Goal: Task Accomplishment & Management: Manage account settings

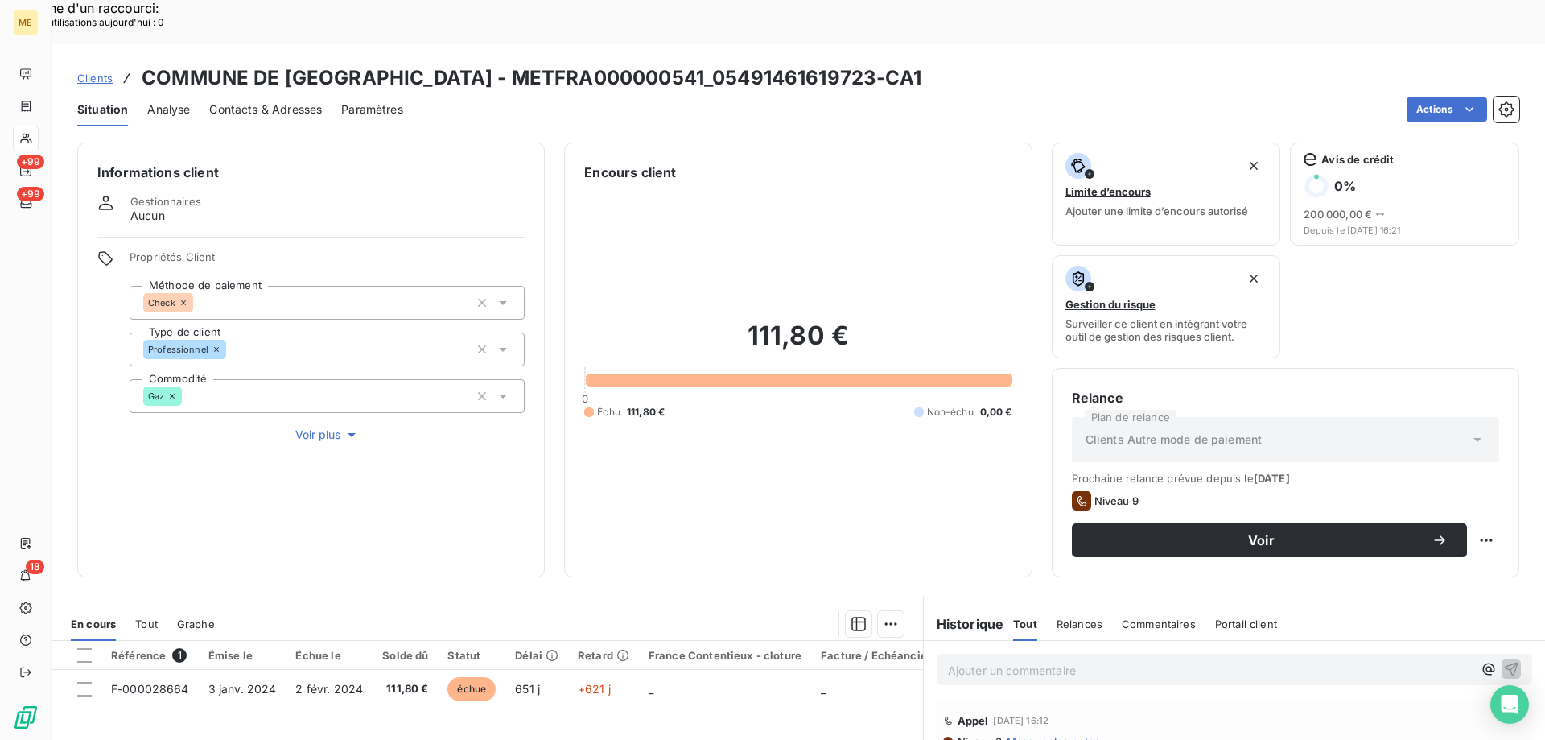
scroll to position [215, 0]
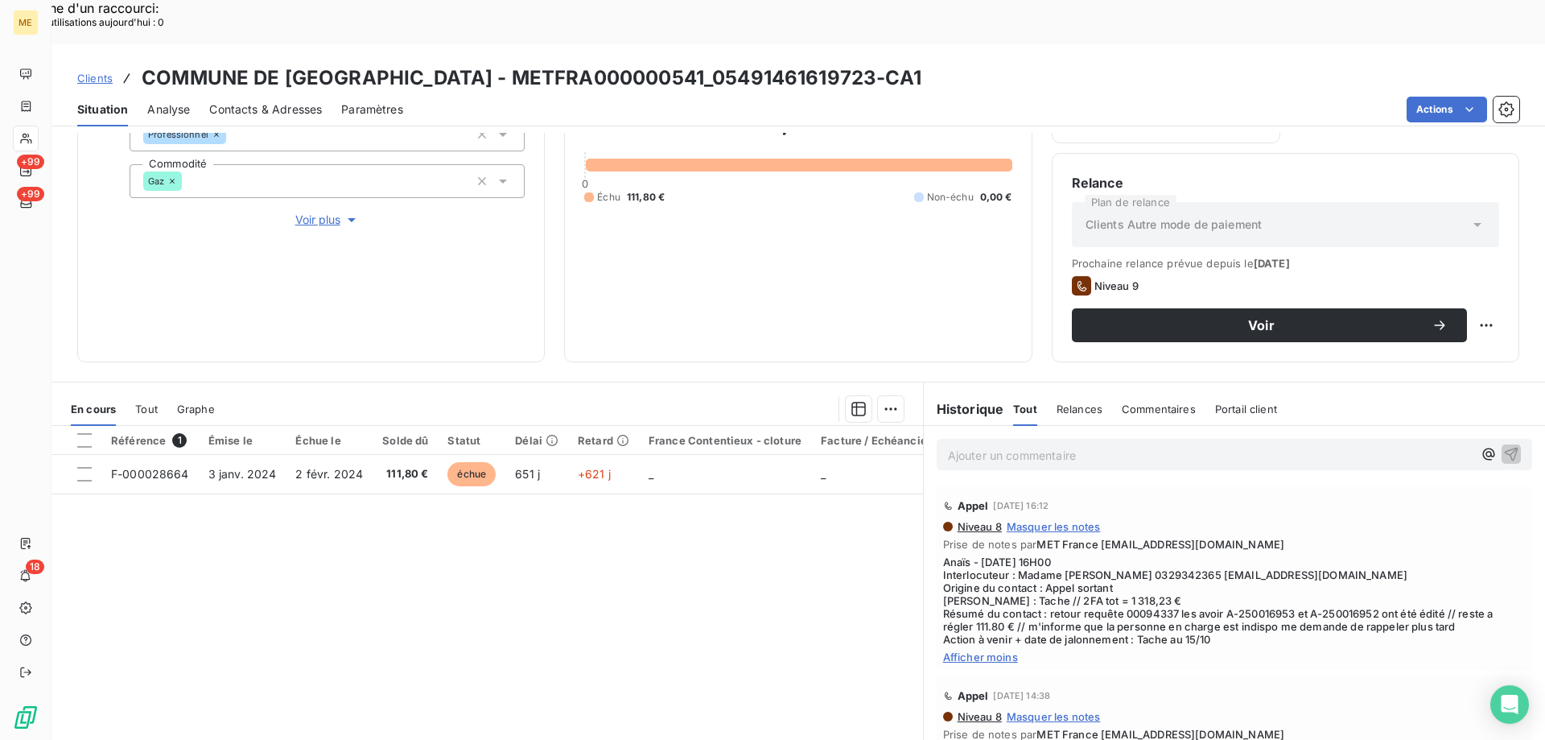
click at [1242, 576] on span "Anaïs - [DATE] 16H00 Interlocuteur : Madame [PERSON_NAME] 0329342365 [EMAIL_ADD…" at bounding box center [1234, 600] width 583 height 90
drag, startPoint x: 1171, startPoint y: 567, endPoint x: 1121, endPoint y: 572, distance: 50.1
click at [1121, 572] on span "Anaïs - [DATE] 16H00 Interlocuteur : Madame [PERSON_NAME] 0329342365 [EMAIL_ADD…" at bounding box center [1234, 600] width 583 height 90
copy span "00094337"
click at [1125, 575] on span "Anaïs - [DATE] 16H00 Interlocuteur : Madame [PERSON_NAME] 0329342365 [EMAIL_ADD…" at bounding box center [1234, 600] width 583 height 90
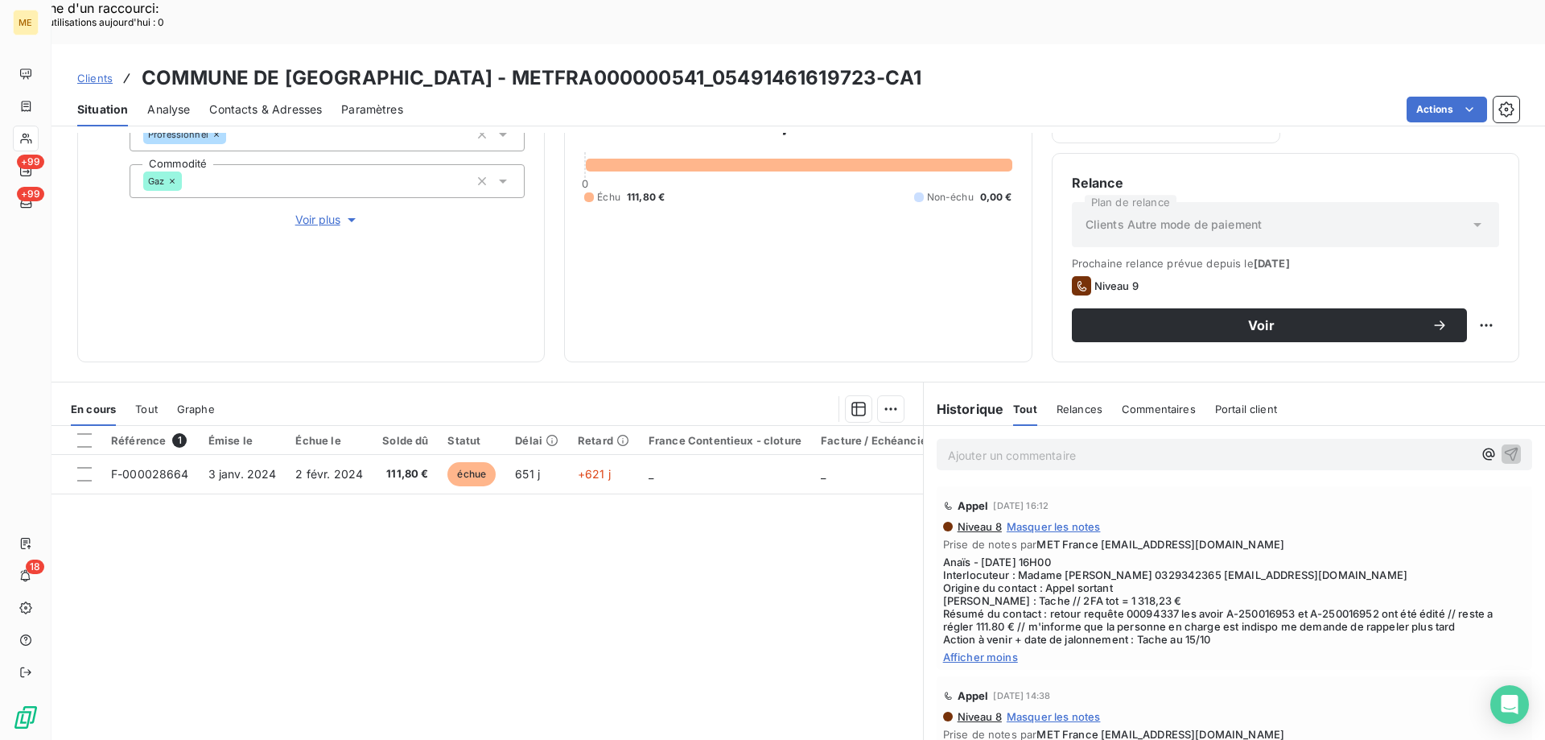
click at [1130, 567] on span "Anaïs - [DATE] 16H00 Interlocuteur : Madame [PERSON_NAME] 0329342365 [EMAIL_ADD…" at bounding box center [1234, 600] width 583 height 90
copy span "00094337"
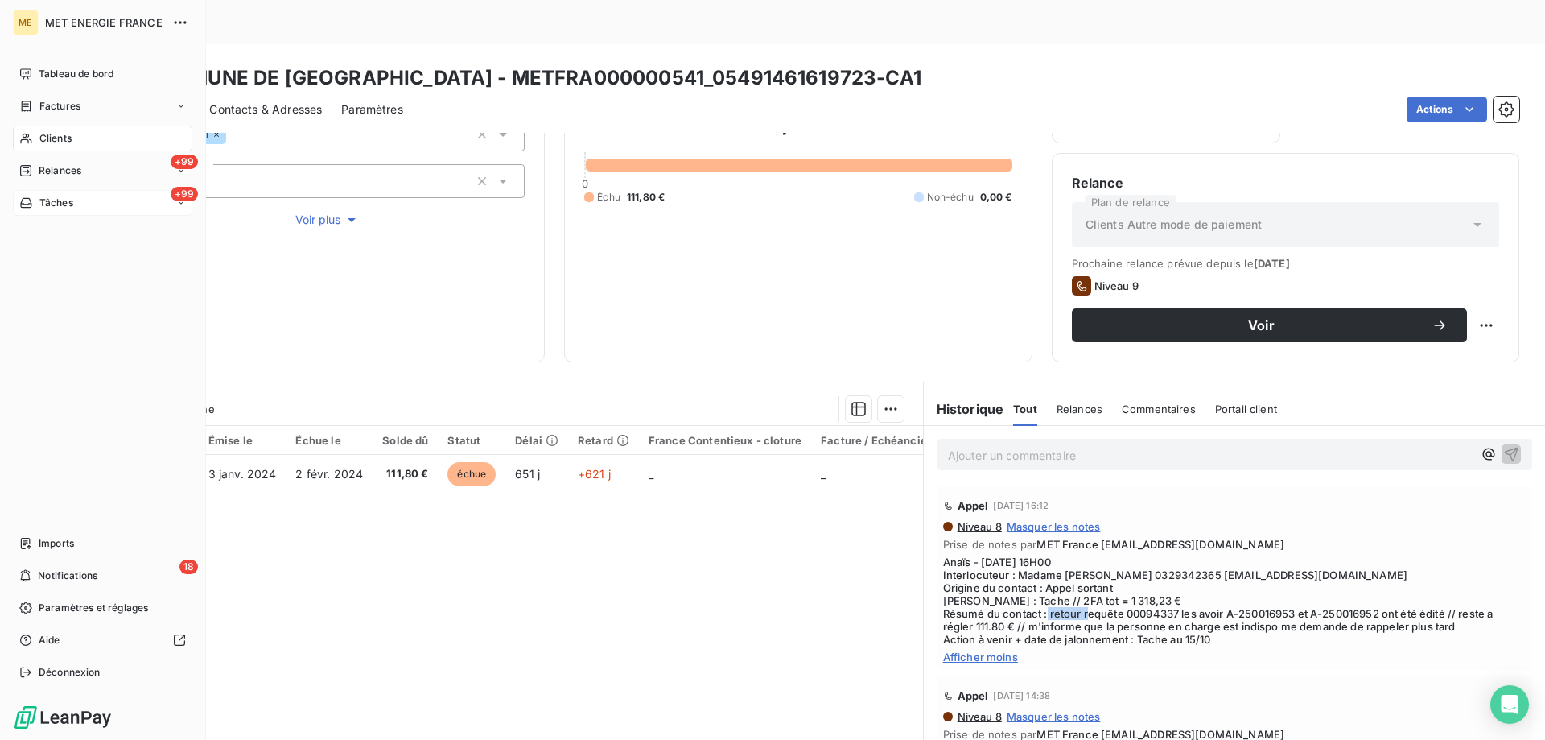
click at [21, 208] on icon at bounding box center [26, 202] width 14 height 13
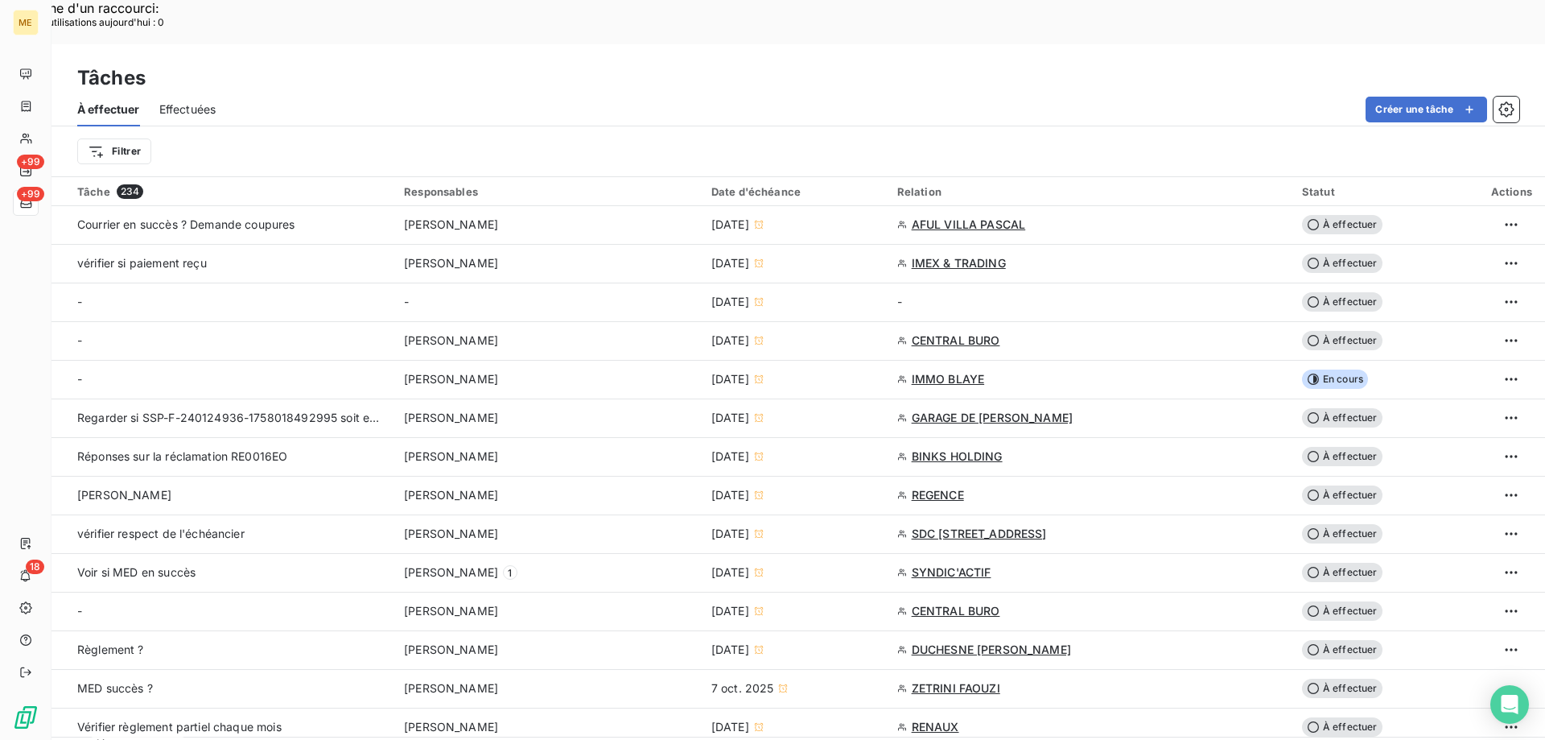
scroll to position [724, 0]
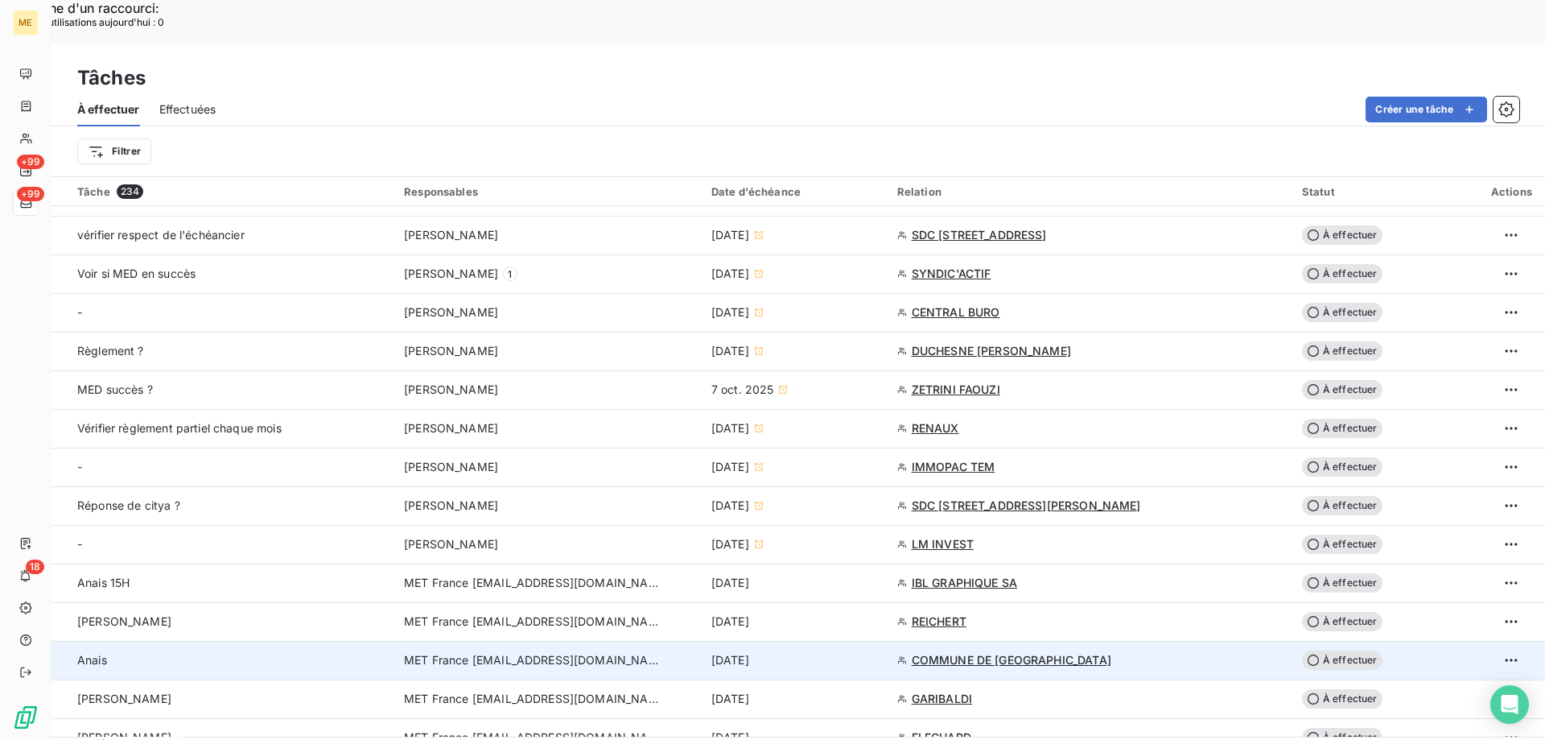
click at [870, 652] on div "[DATE]" at bounding box center [795, 660] width 167 height 16
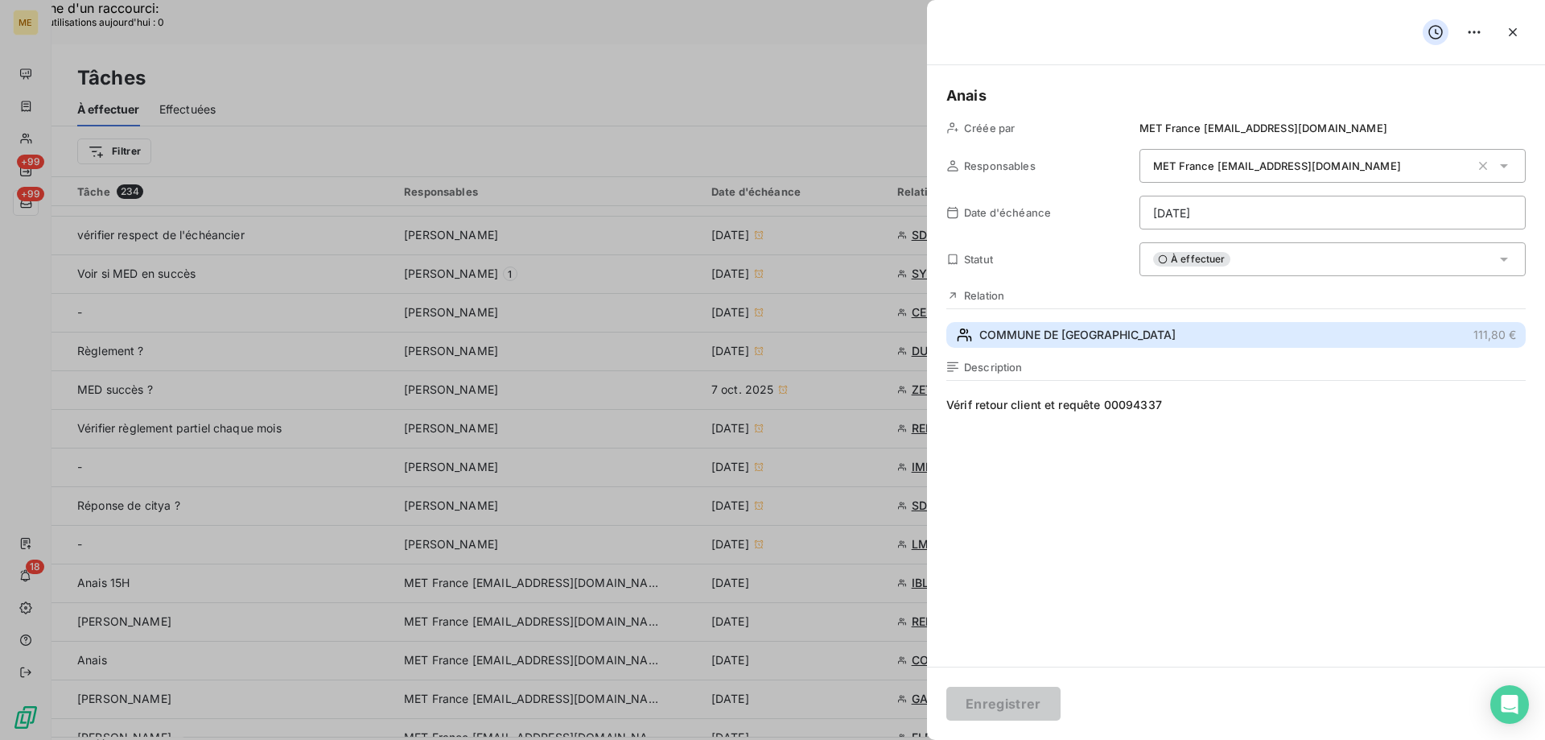
click at [1026, 329] on span "COMMUNE DE [GEOGRAPHIC_DATA]" at bounding box center [1078, 335] width 196 height 16
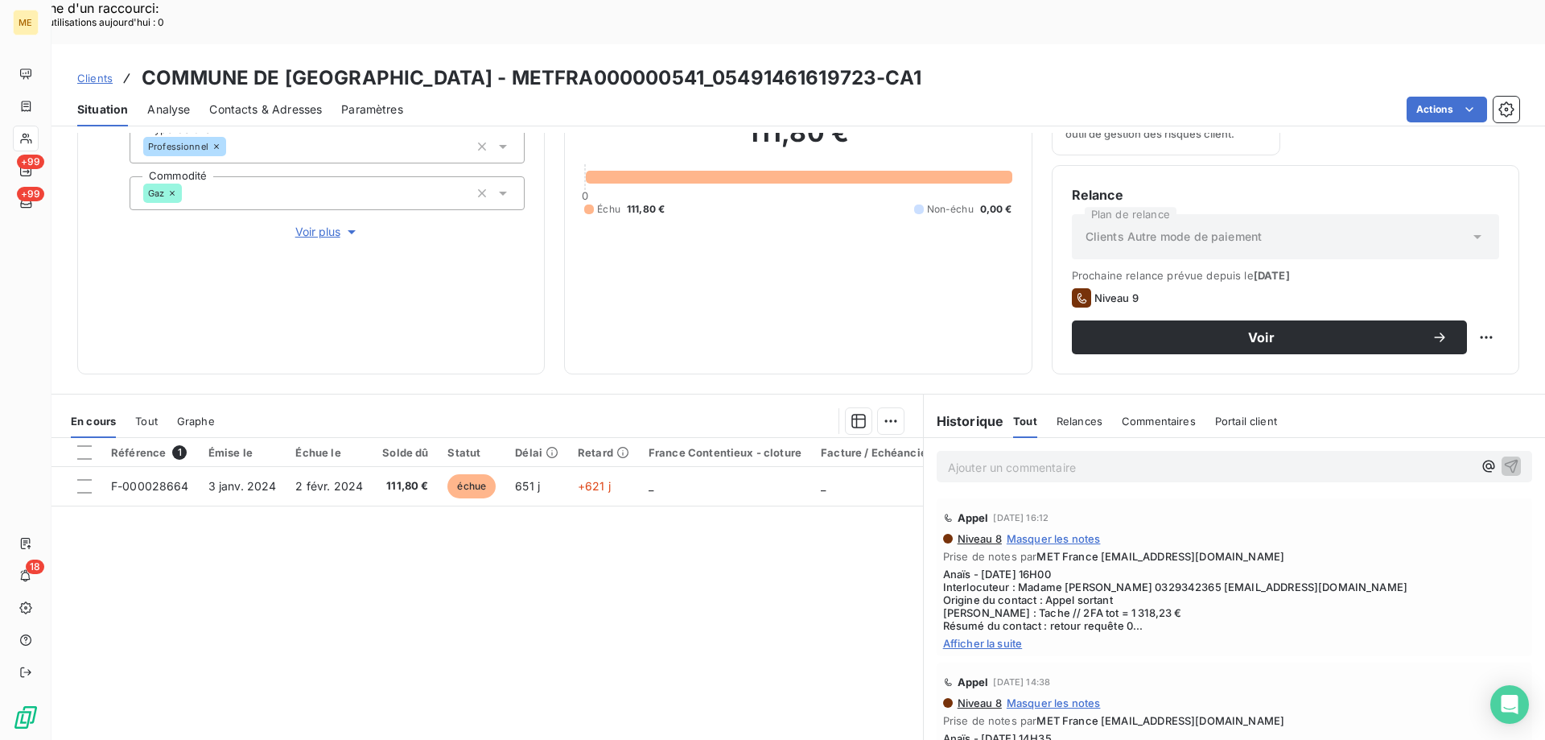
scroll to position [215, 0]
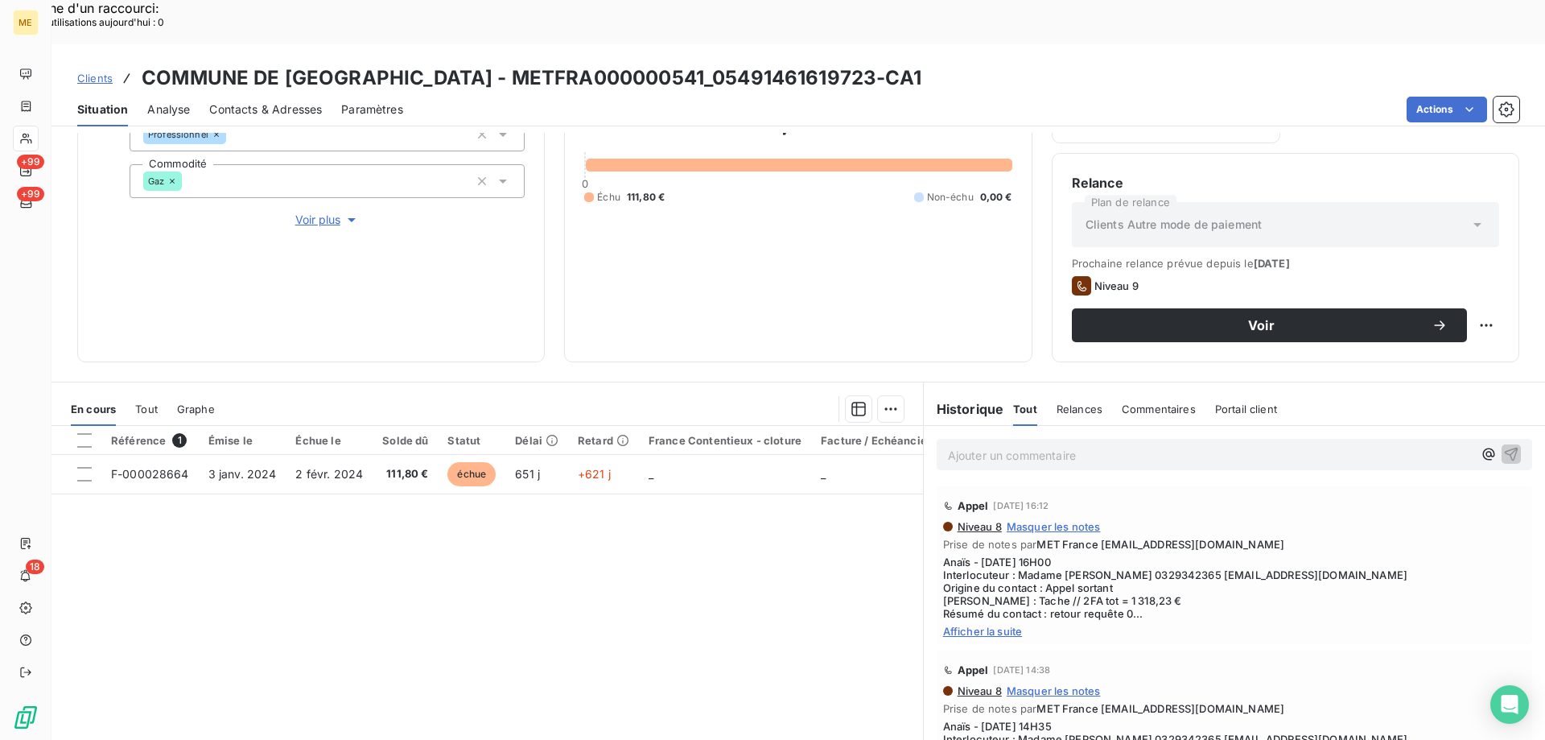
click at [148, 402] on span "Tout" at bounding box center [146, 408] width 23 height 13
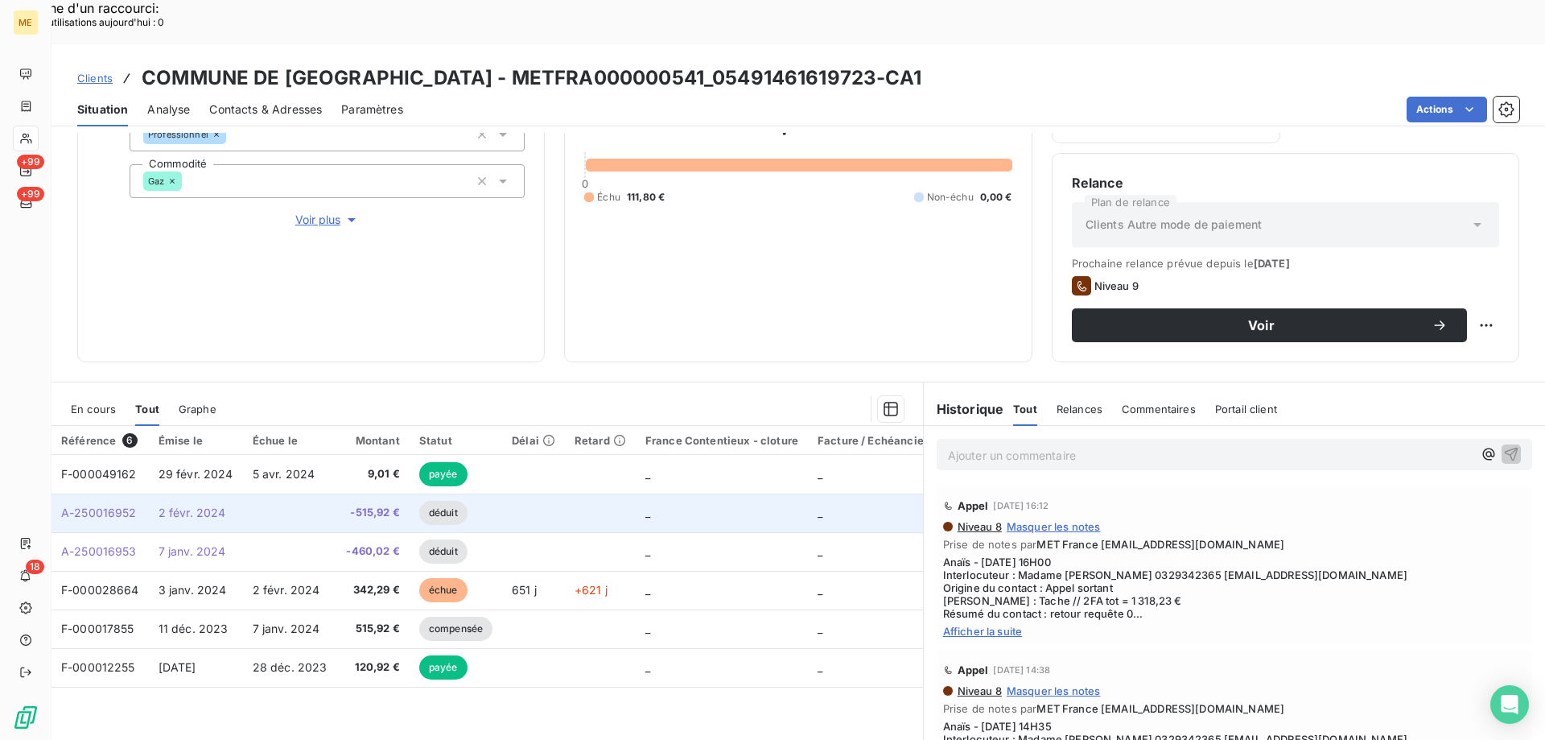
scroll to position [134, 0]
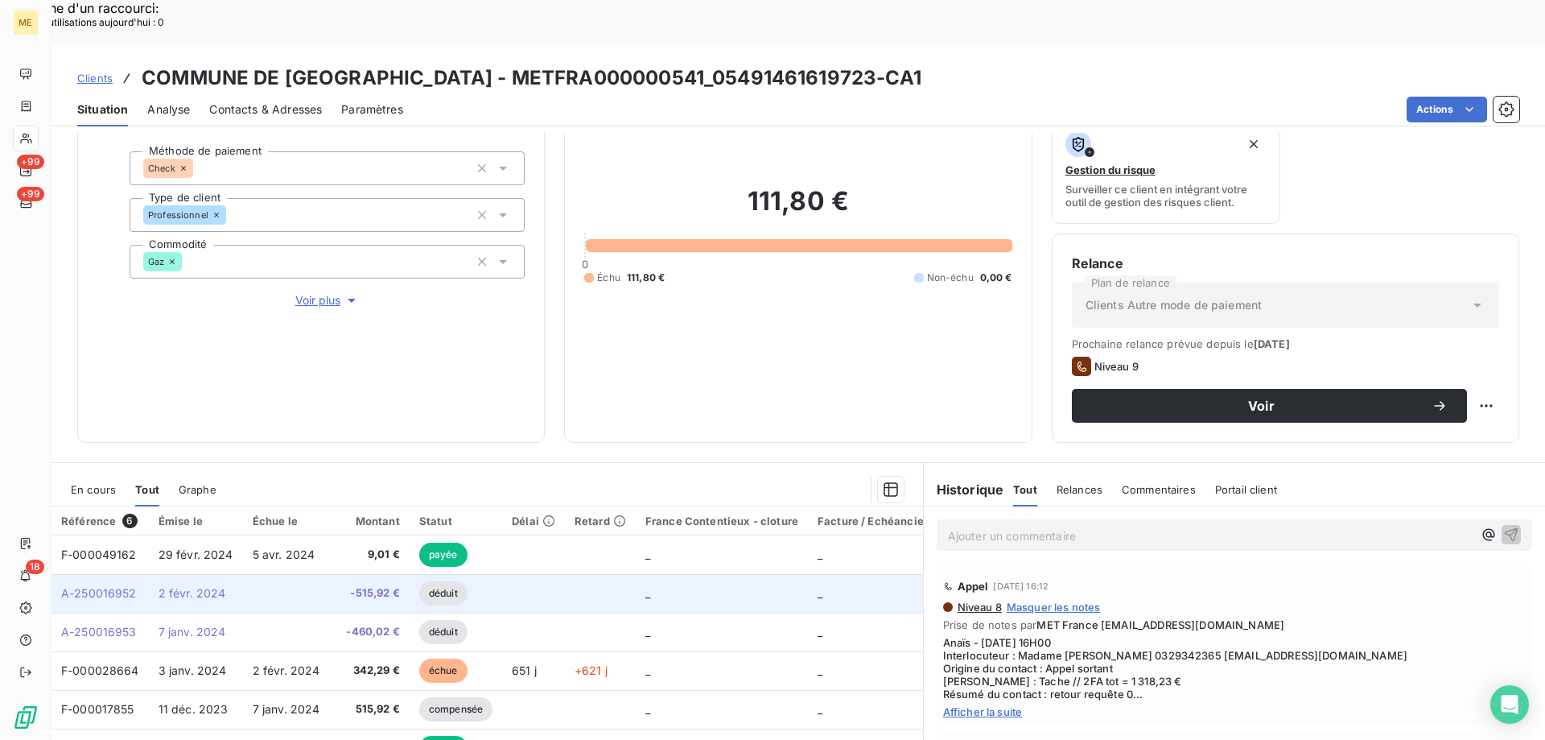
click at [311, 574] on td at bounding box center [290, 593] width 94 height 39
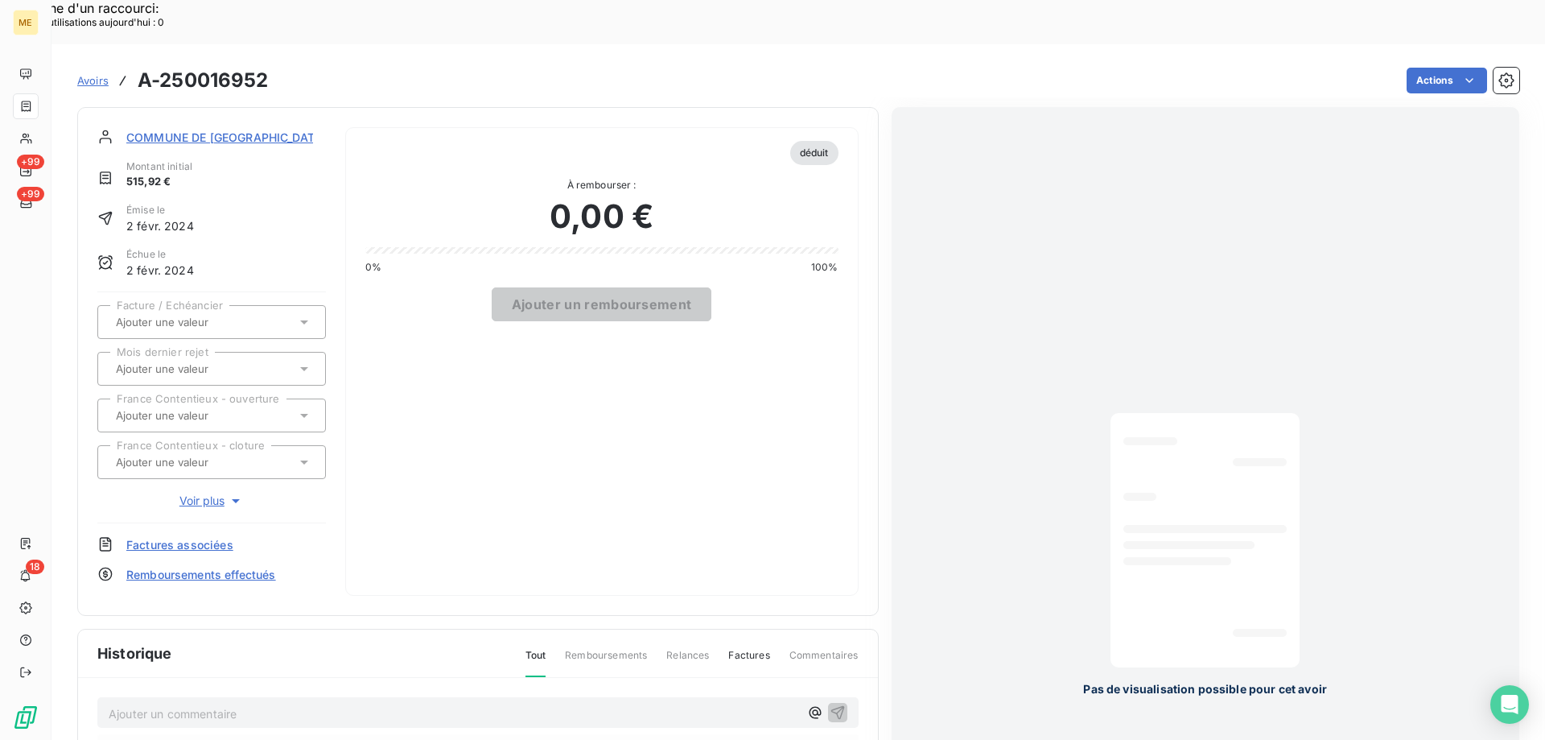
click at [165, 129] on span "COMMUNE DE [GEOGRAPHIC_DATA]" at bounding box center [226, 137] width 200 height 17
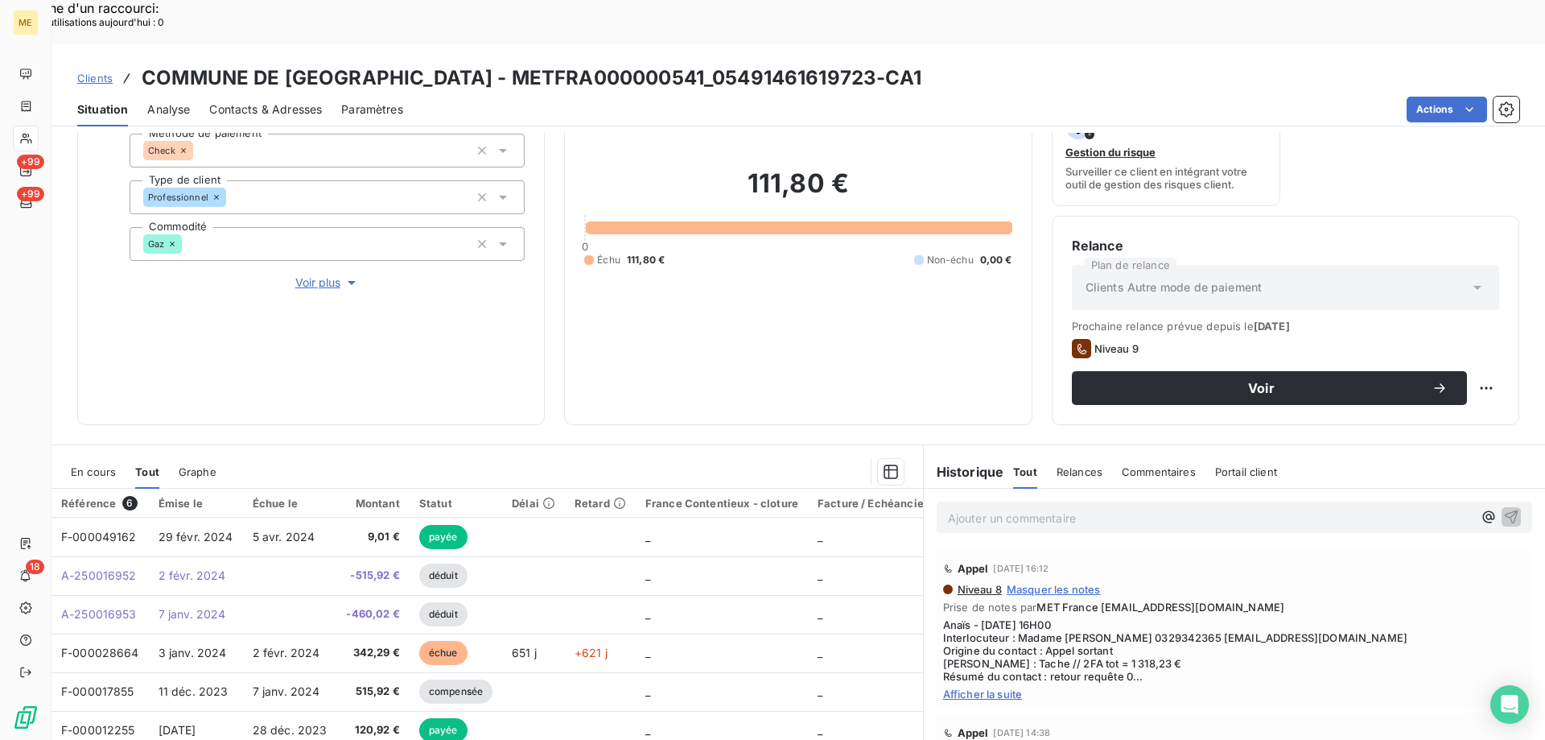
scroll to position [161, 0]
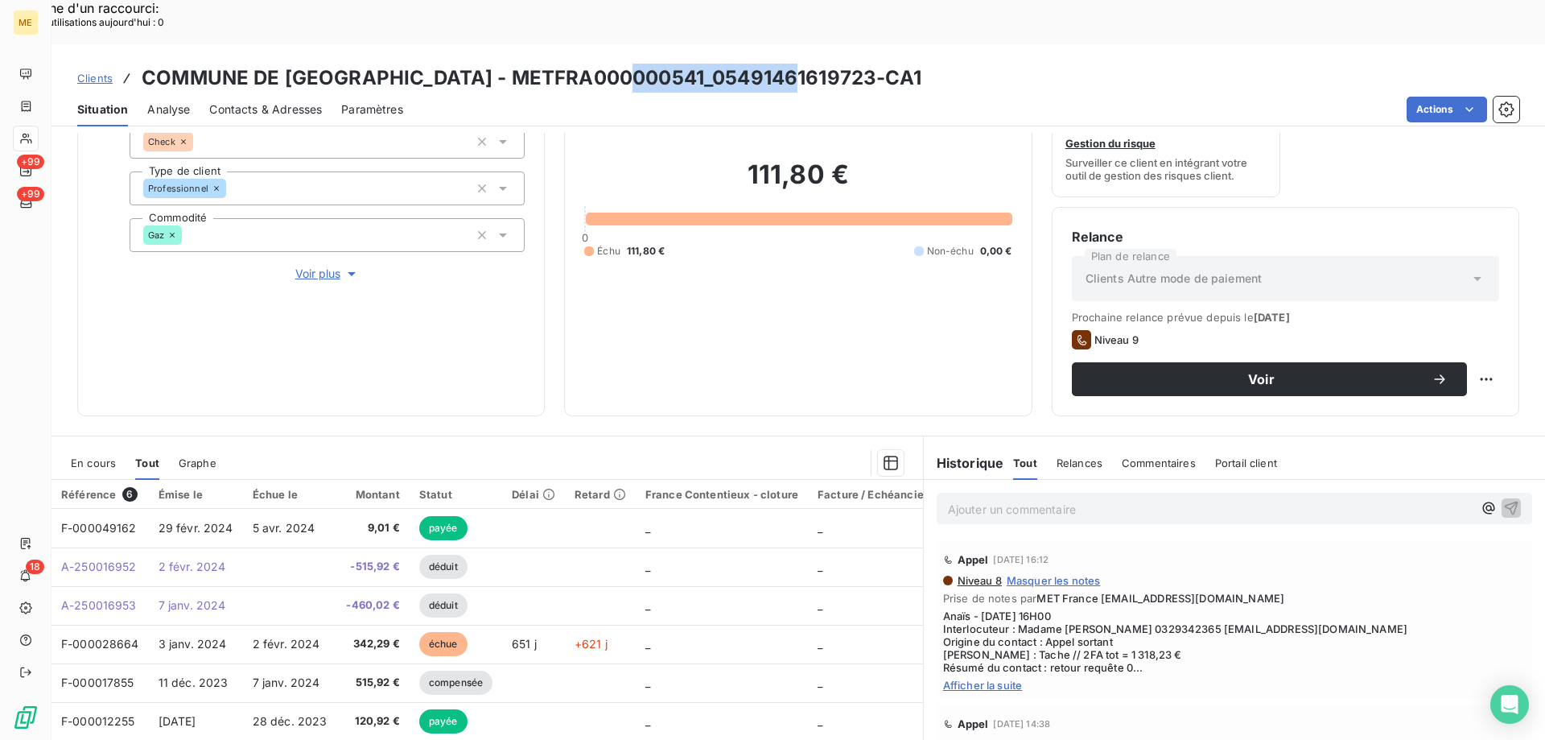
drag, startPoint x: 792, startPoint y: 27, endPoint x: 631, endPoint y: 29, distance: 161.0
click at [631, 64] on h3 "COMMUNE DE [GEOGRAPHIC_DATA] - METFRA000000541_05491461619723-CA1" at bounding box center [532, 78] width 780 height 29
copy h3 "05491461619723"
click at [841, 307] on div "111,80 € 0 Échu 111,80 € Non-échu 0,00 €" at bounding box center [797, 208] width 427 height 375
click at [105, 456] on span "En cours" at bounding box center [93, 462] width 45 height 13
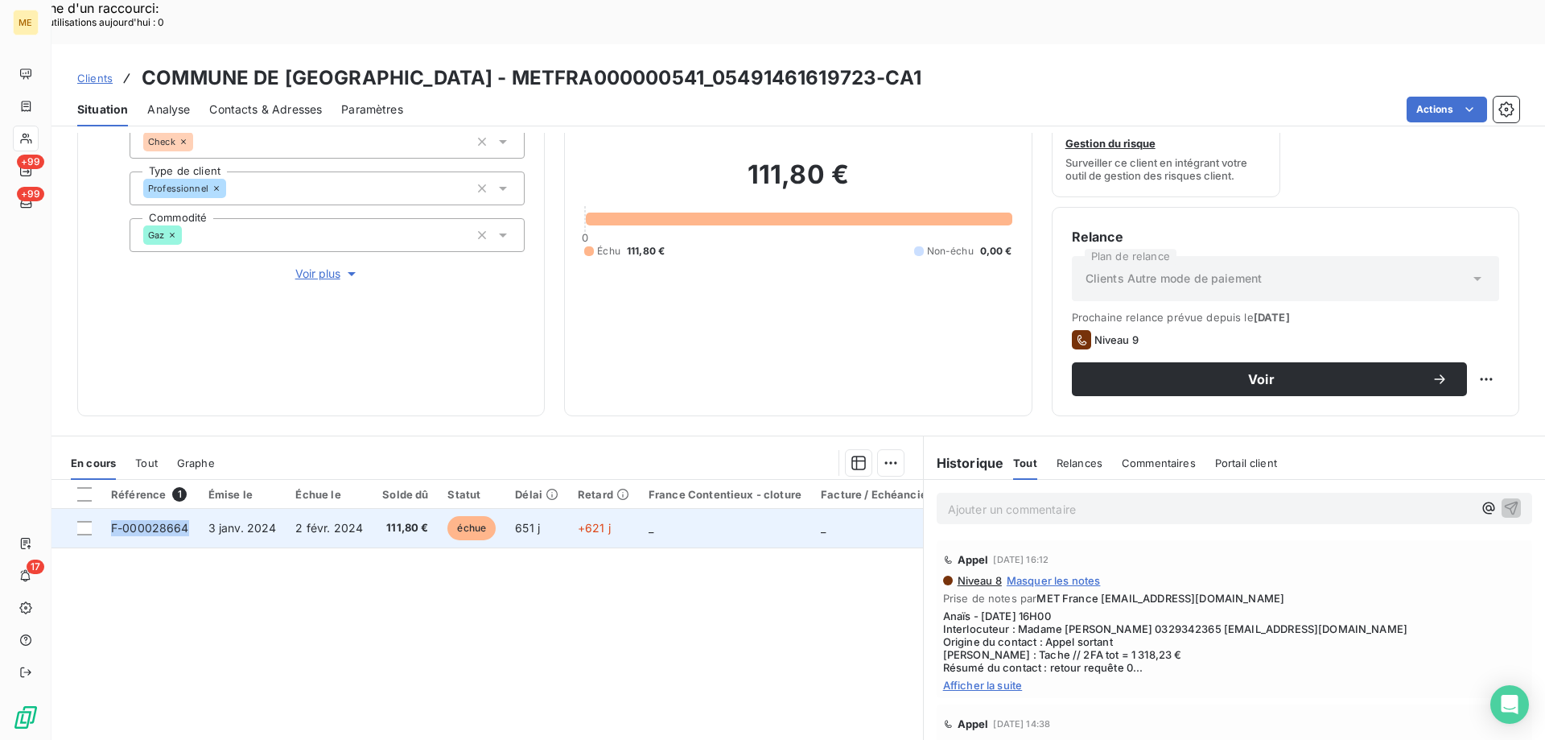
copy span "F-000028664"
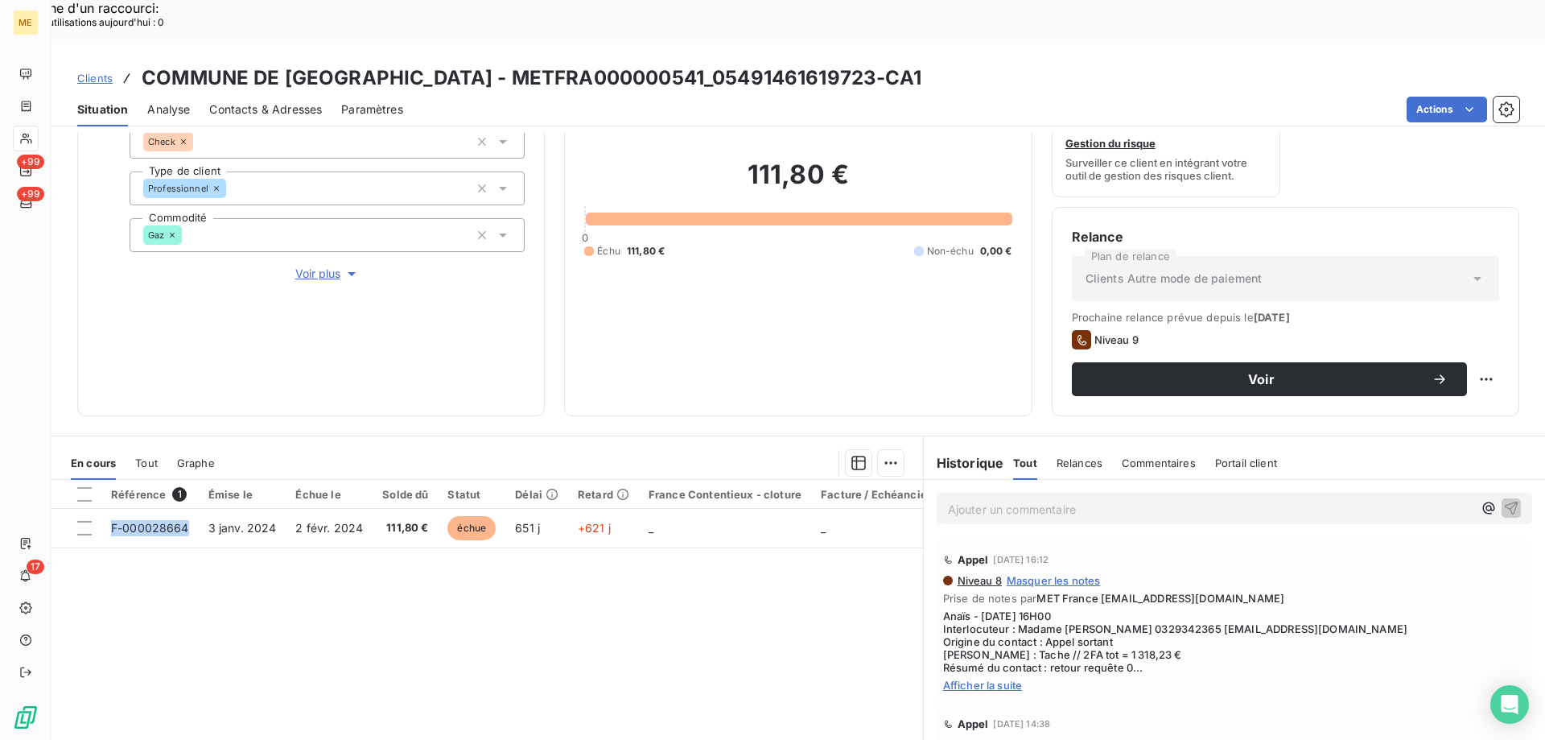
drag, startPoint x: 190, startPoint y: 488, endPoint x: 129, endPoint y: 551, distance: 88.2
click at [121, 547] on div "Référence 1 Émise le Échue le Solde dû Statut Délai Retard France Contentieux -…" at bounding box center [488, 635] width 872 height 310
drag, startPoint x: 850, startPoint y: 142, endPoint x: 743, endPoint y: 142, distance: 107.0
click at [743, 159] on h2 "111,80 €" at bounding box center [797, 183] width 427 height 48
copy h2 "111,80 €"
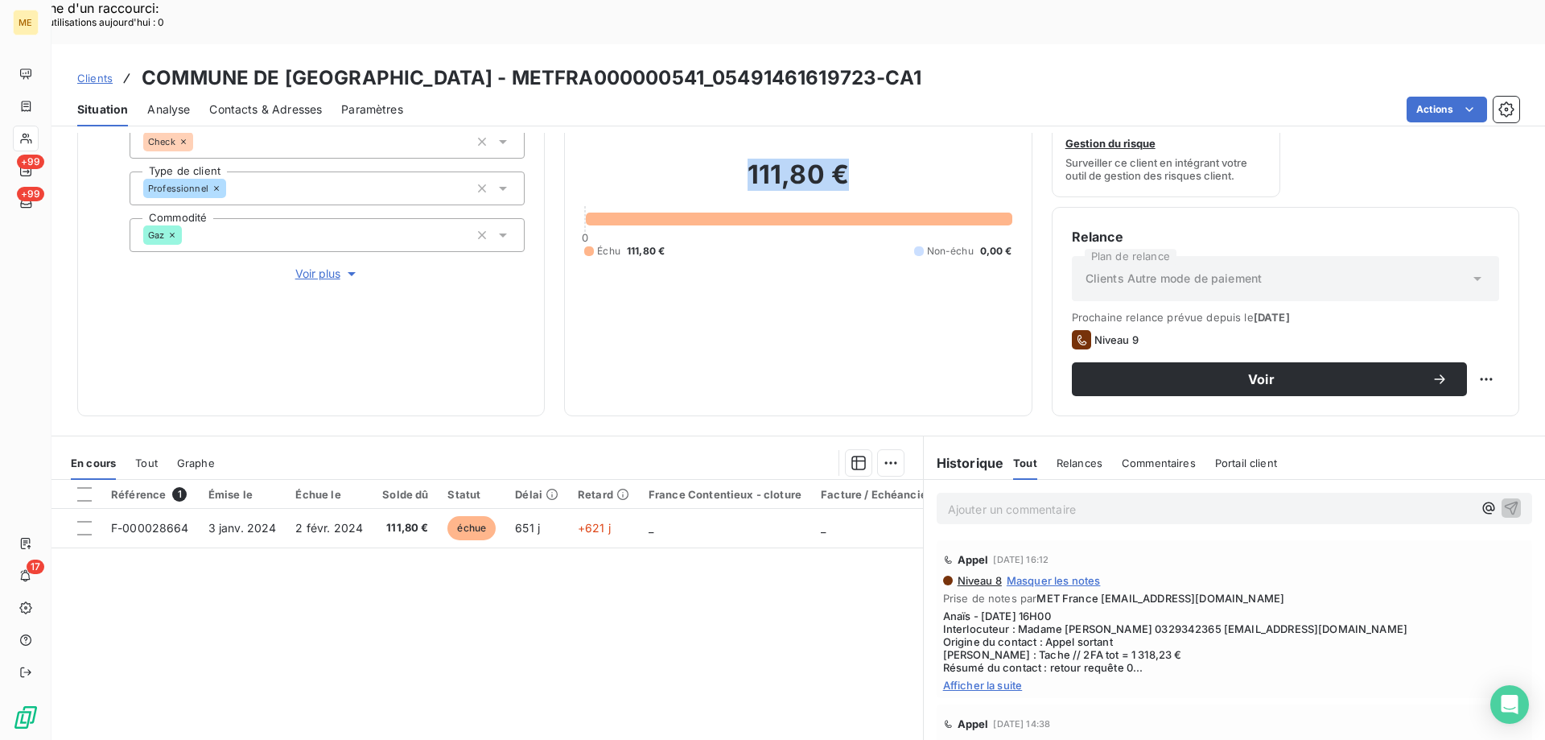
click at [145, 456] on span "Tout" at bounding box center [146, 462] width 23 height 13
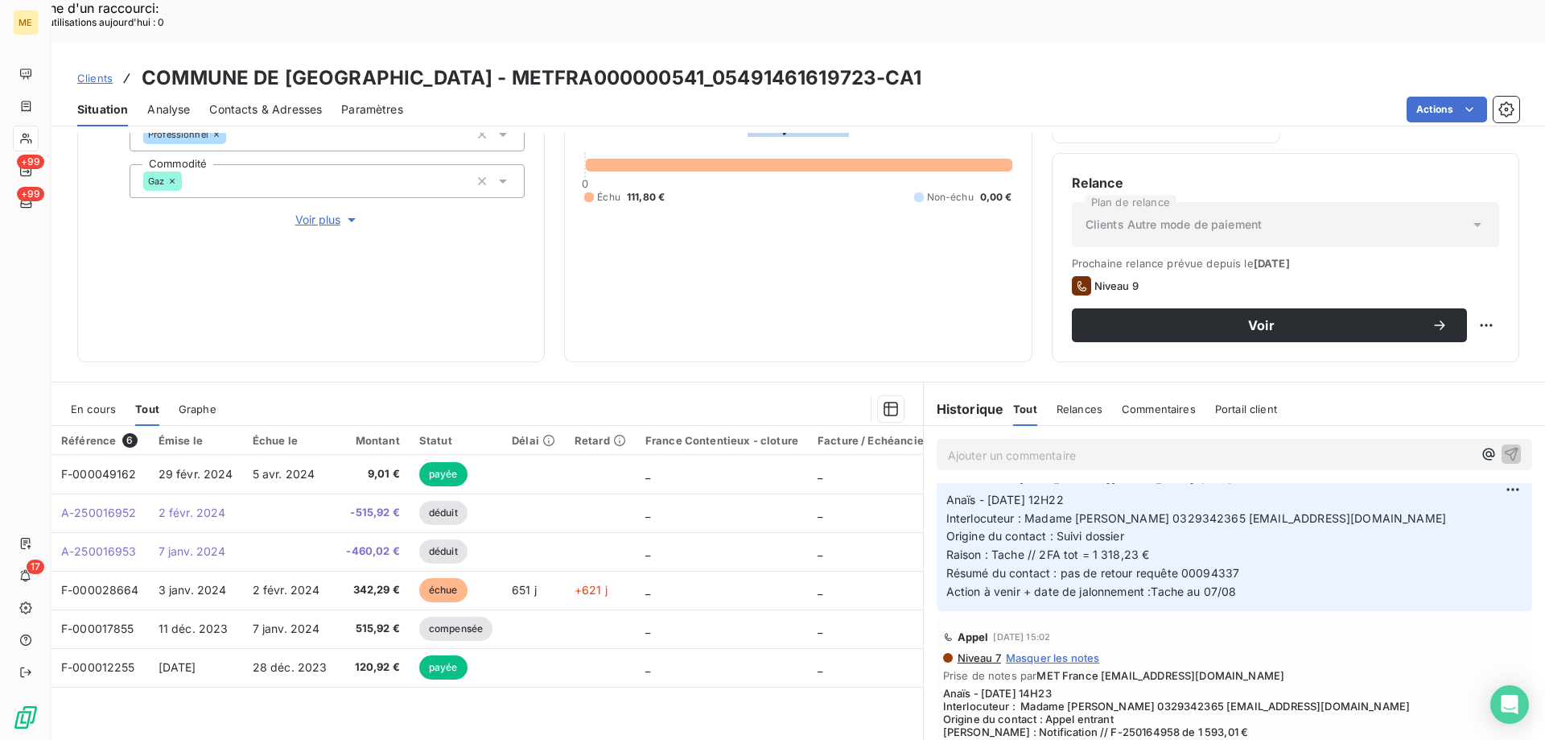
scroll to position [2656, 0]
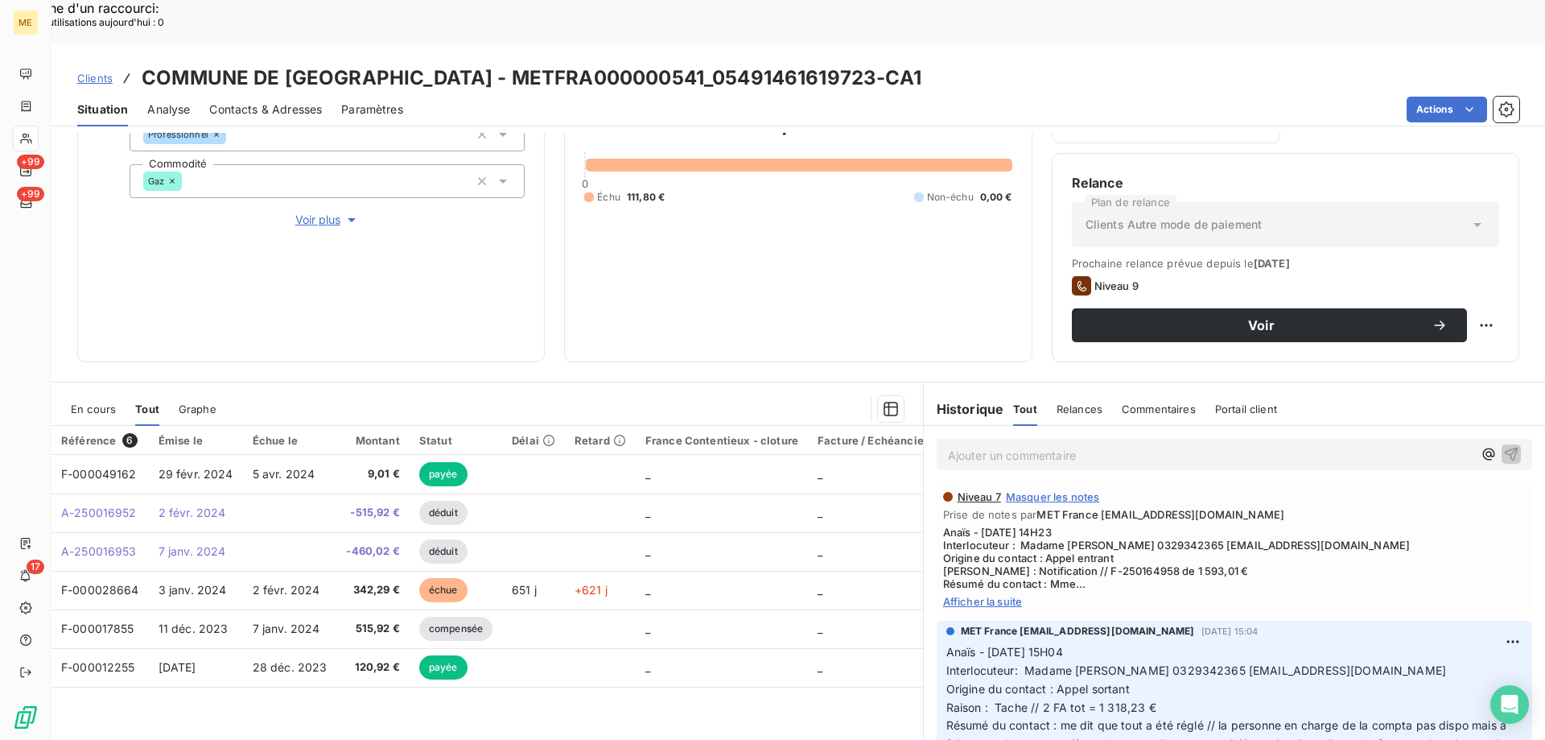
click at [1006, 595] on span "Afficher la suite" at bounding box center [1234, 601] width 583 height 13
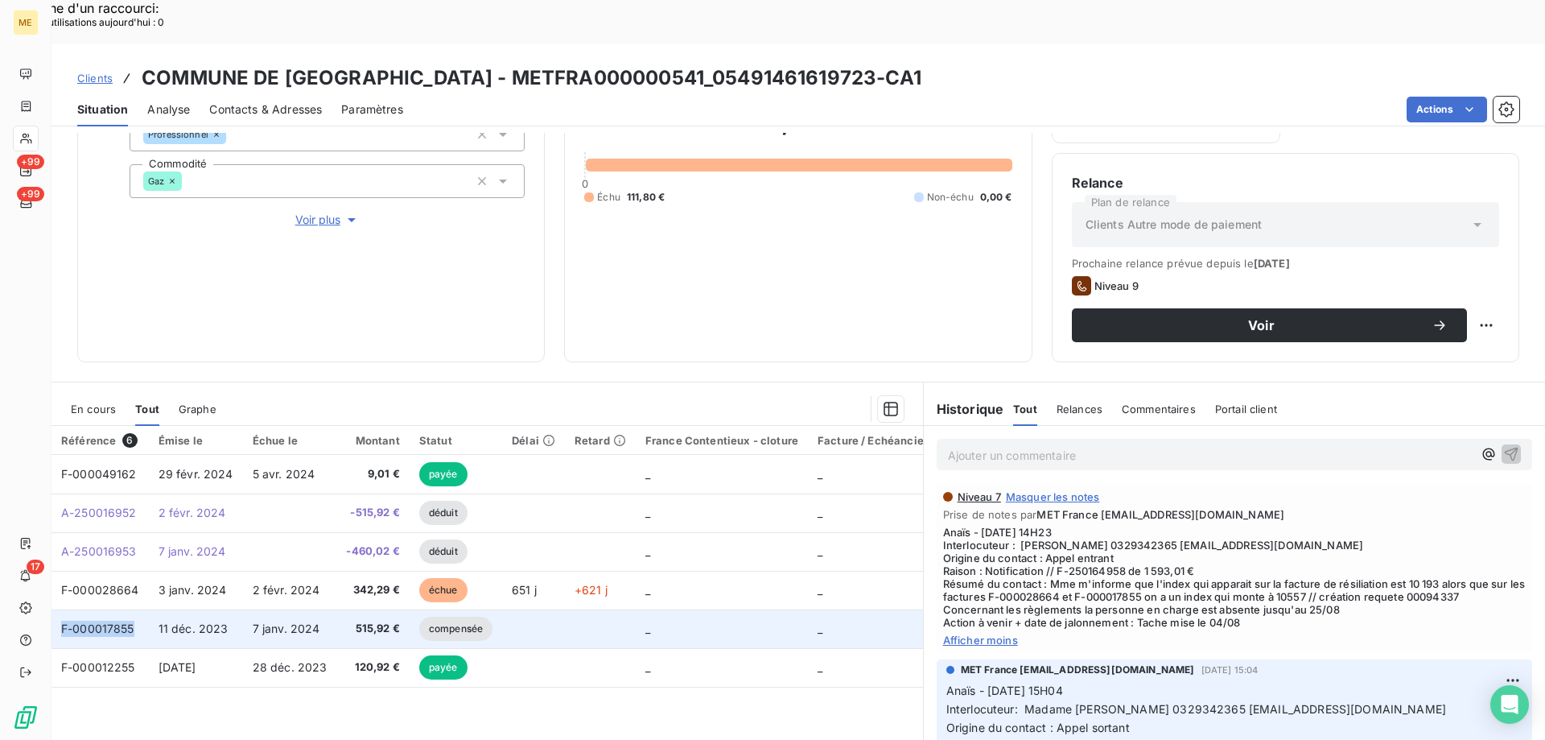
copy span "F-000017855"
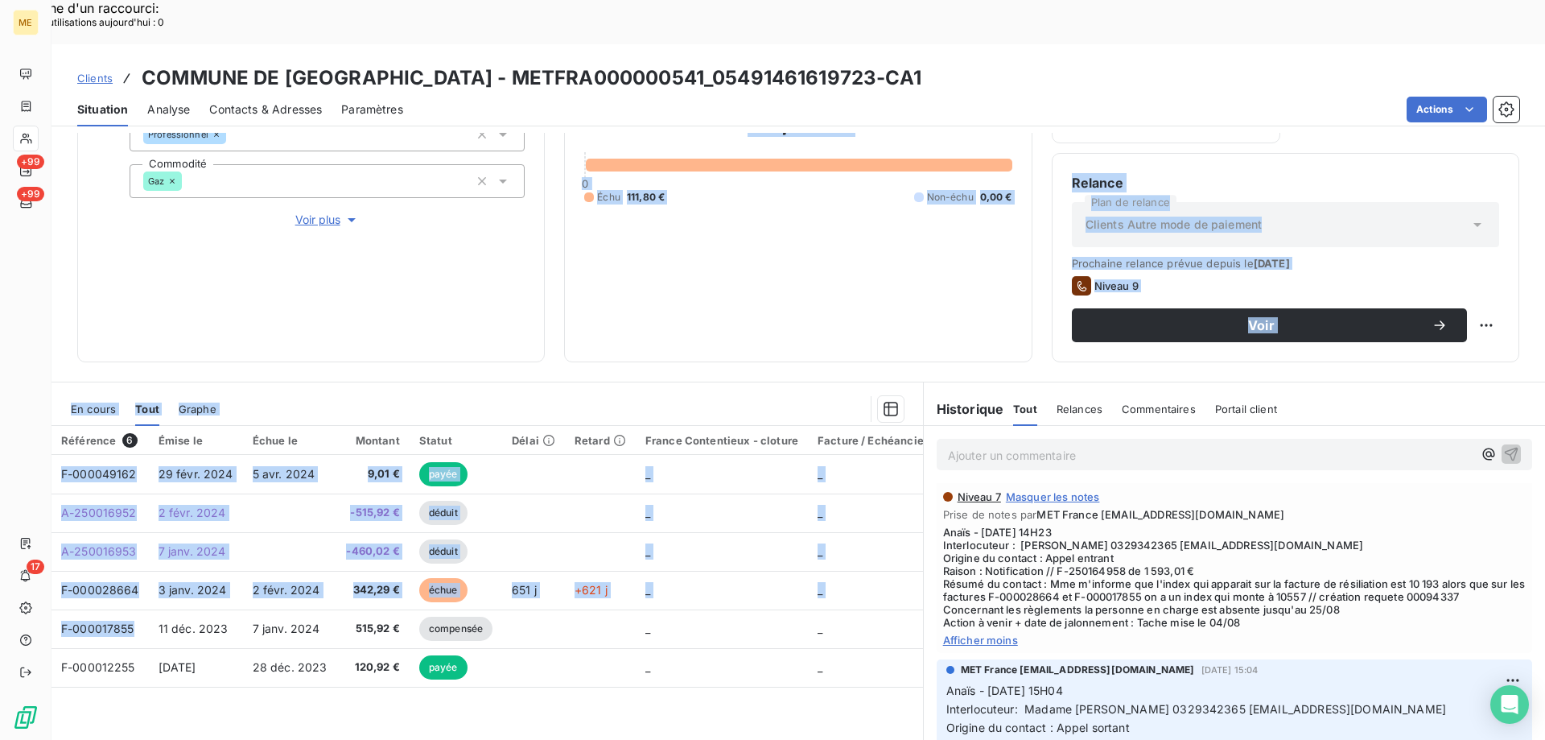
drag, startPoint x: 135, startPoint y: 587, endPoint x: 169, endPoint y: 309, distance: 279.7
click at [169, 309] on div "Informations client Gestionnaires Aucun Propriétés Client Méthode de paiement C…" at bounding box center [799, 458] width 1494 height 651
click at [308, 396] on div at bounding box center [570, 409] width 668 height 26
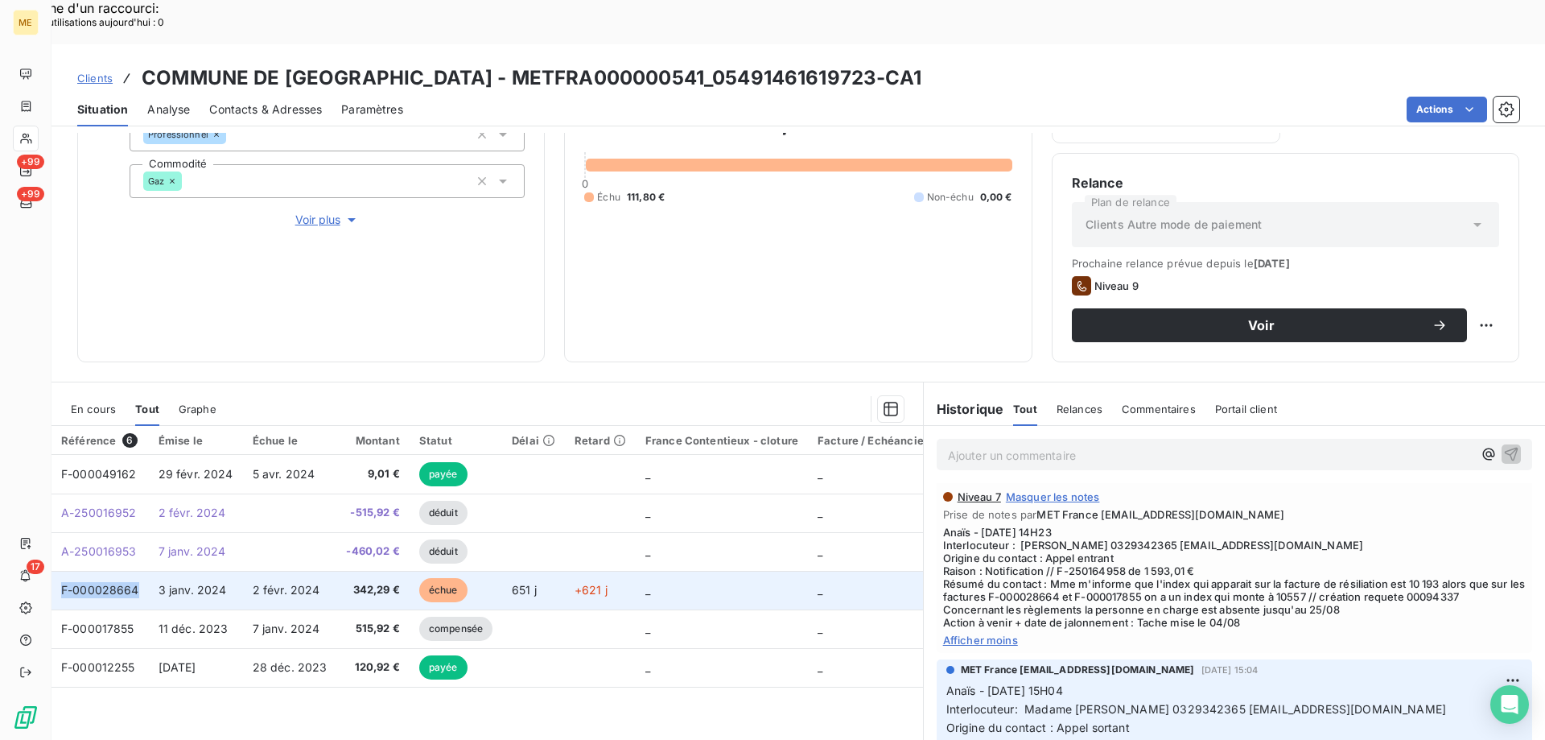
copy span "F-000028664"
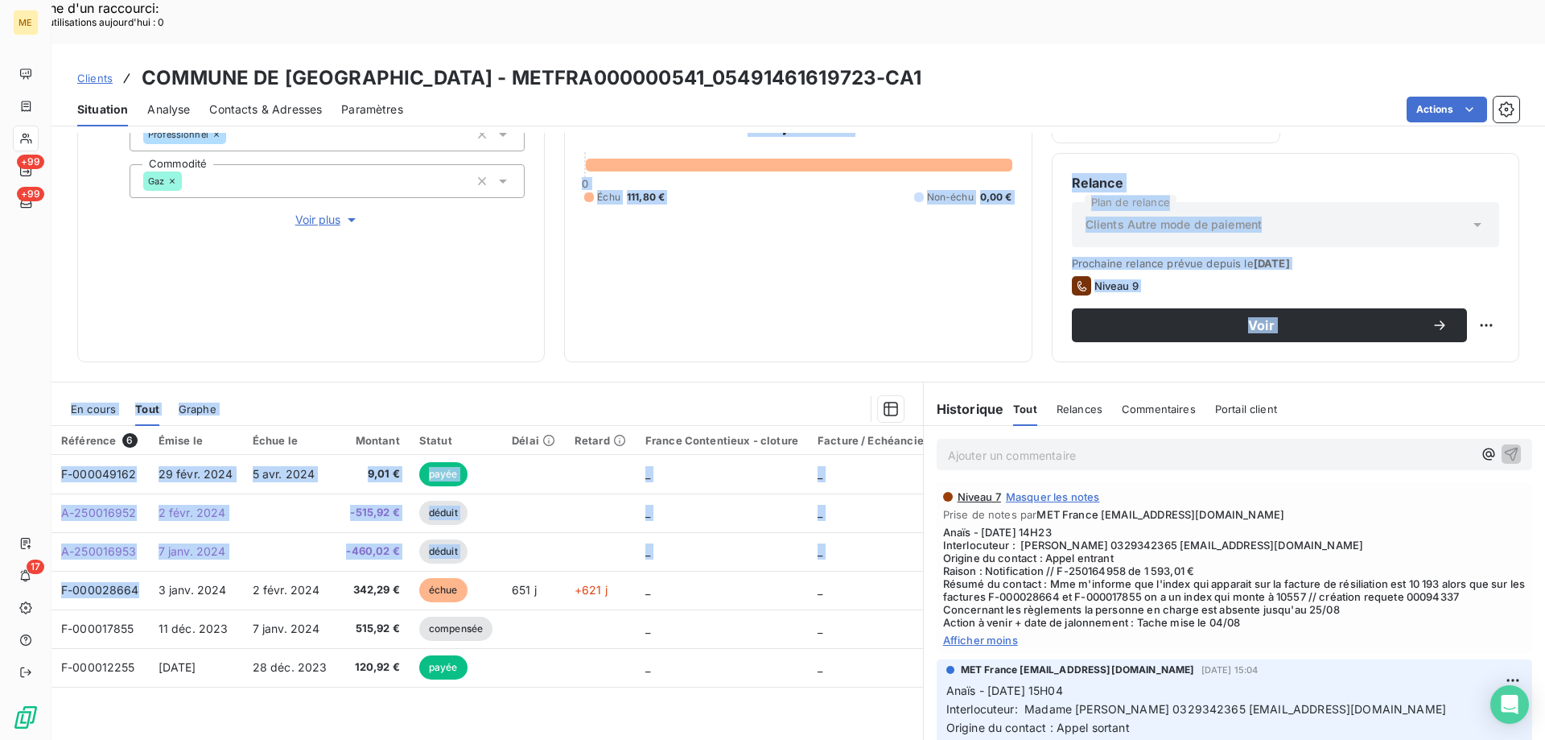
drag, startPoint x: 144, startPoint y: 547, endPoint x: 348, endPoint y: 183, distance: 416.9
click at [348, 183] on div "Informations client Gestionnaires Aucun Propriétés Client Méthode de paiement C…" at bounding box center [799, 458] width 1494 height 651
click at [773, 192] on div "111,80 € 0 Échu 111,80 € Non-échu 0,00 €" at bounding box center [797, 154] width 427 height 375
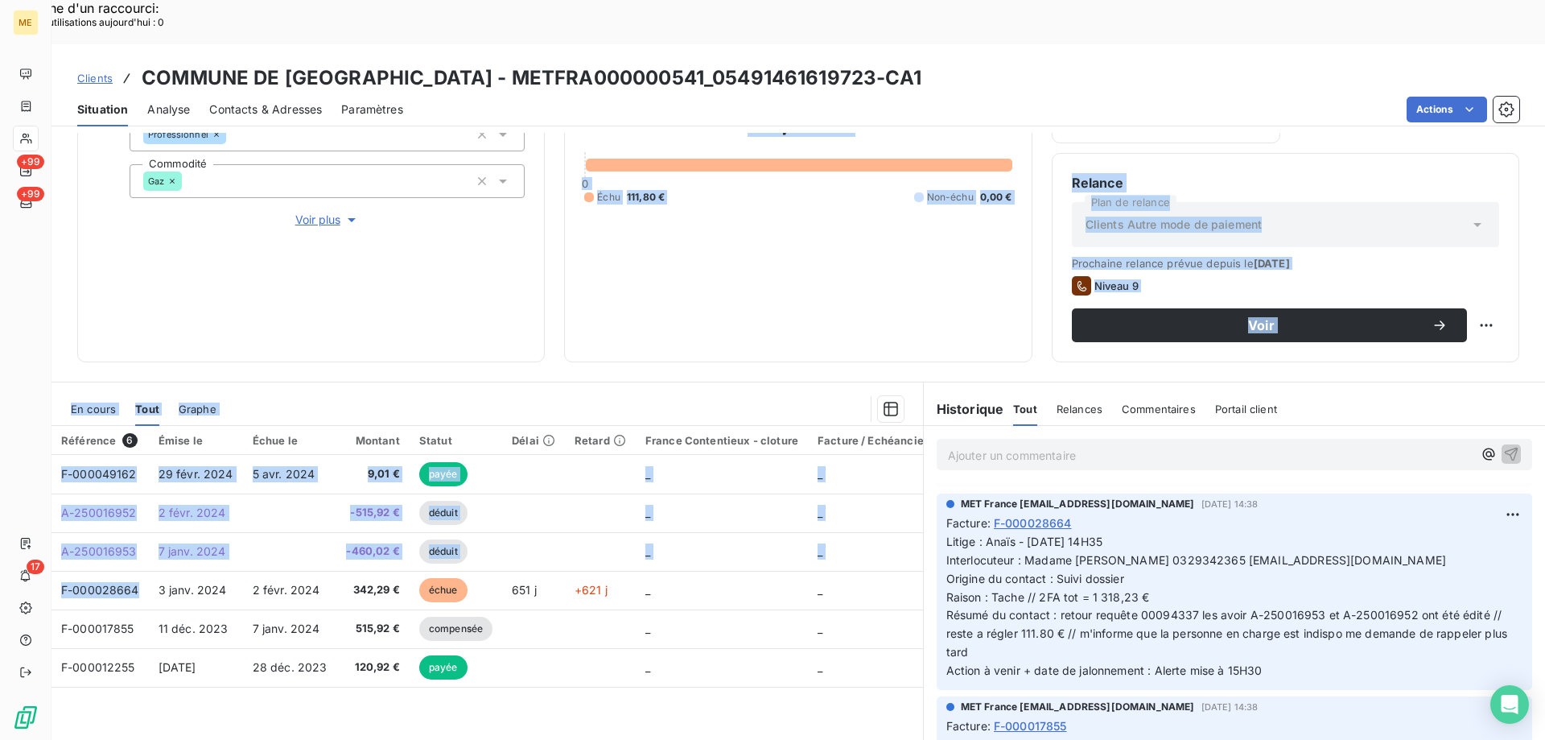
scroll to position [0, 0]
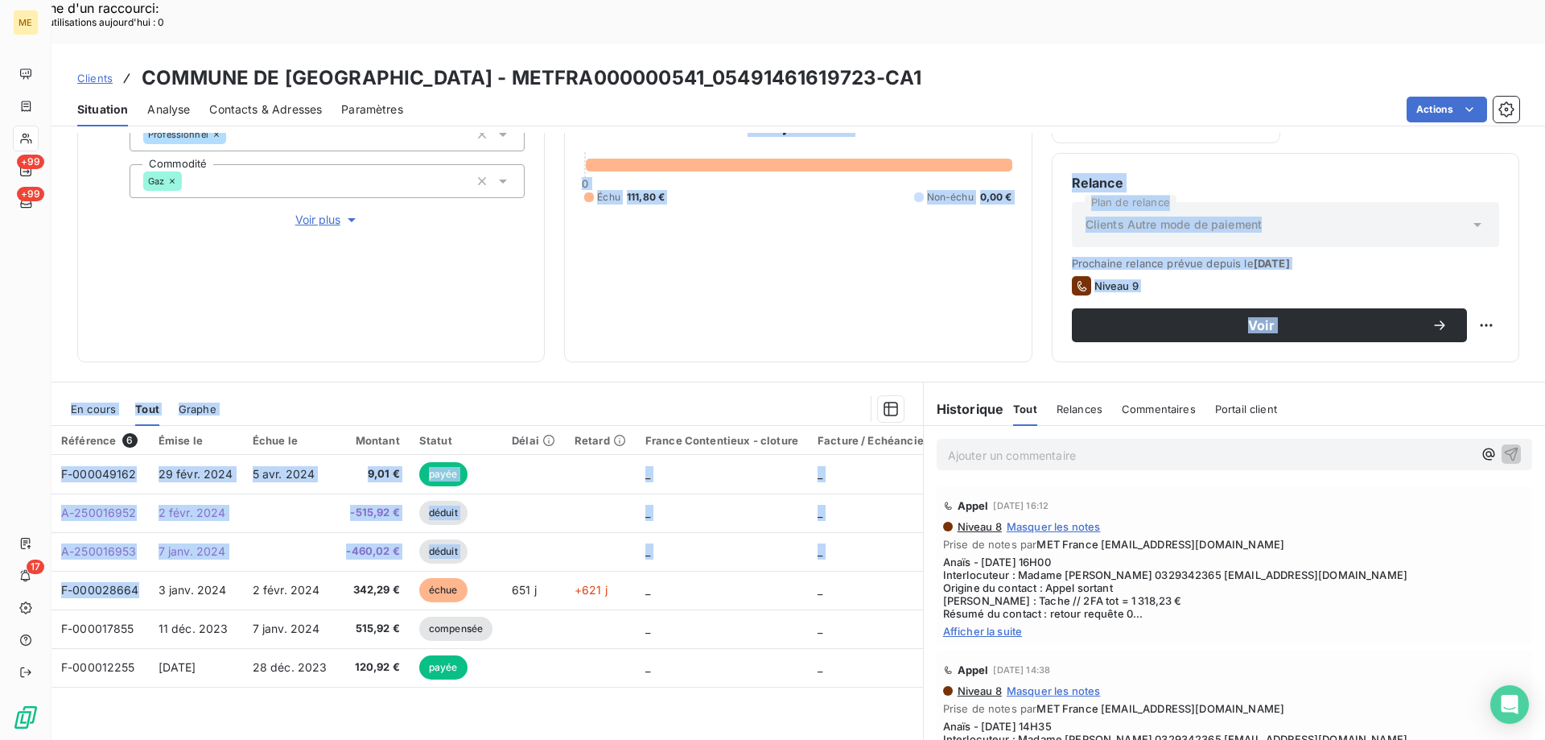
click at [684, 246] on div "111,80 € 0 Échu 111,80 € Non-échu 0,00 €" at bounding box center [797, 154] width 427 height 375
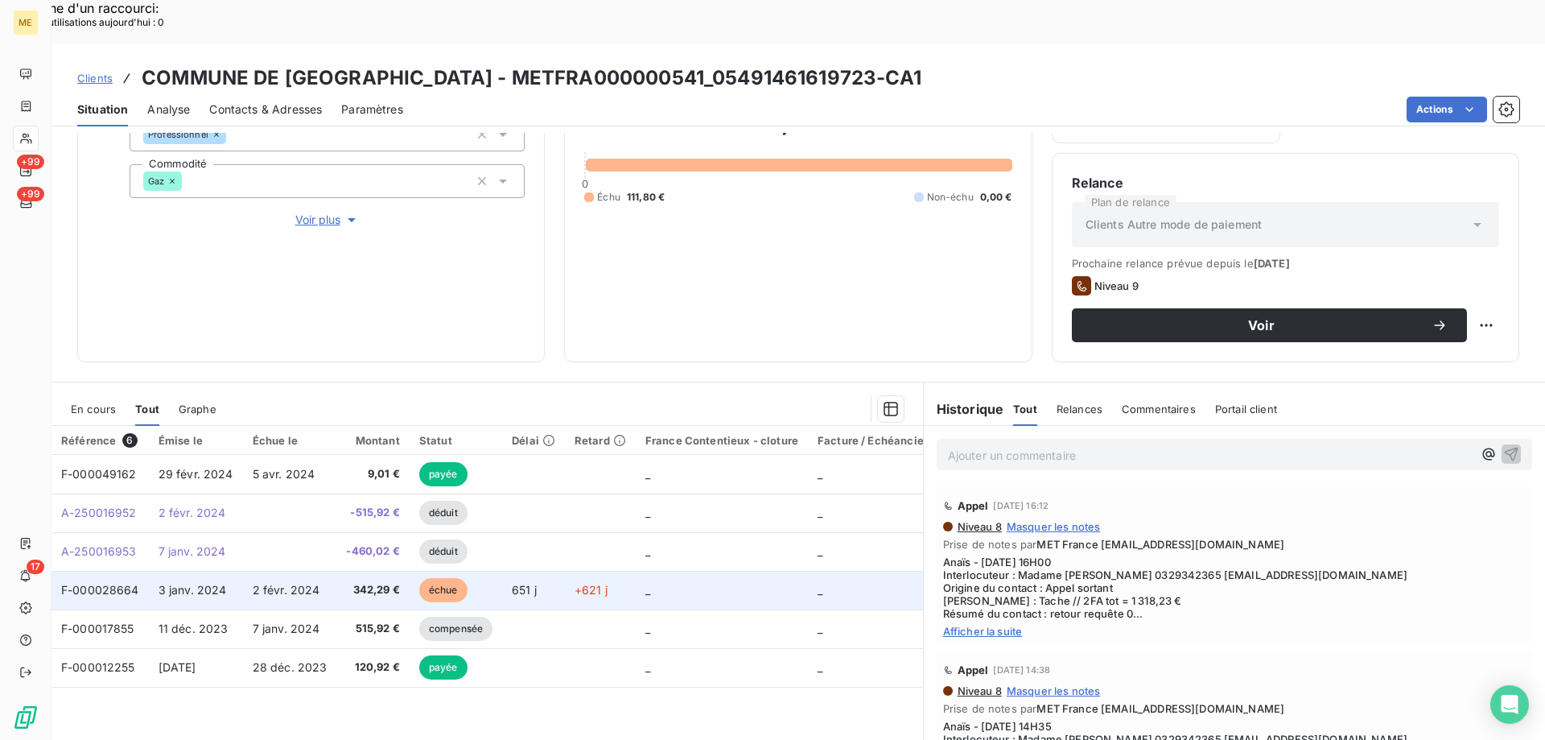
click at [553, 571] on td "651 j" at bounding box center [533, 590] width 63 height 39
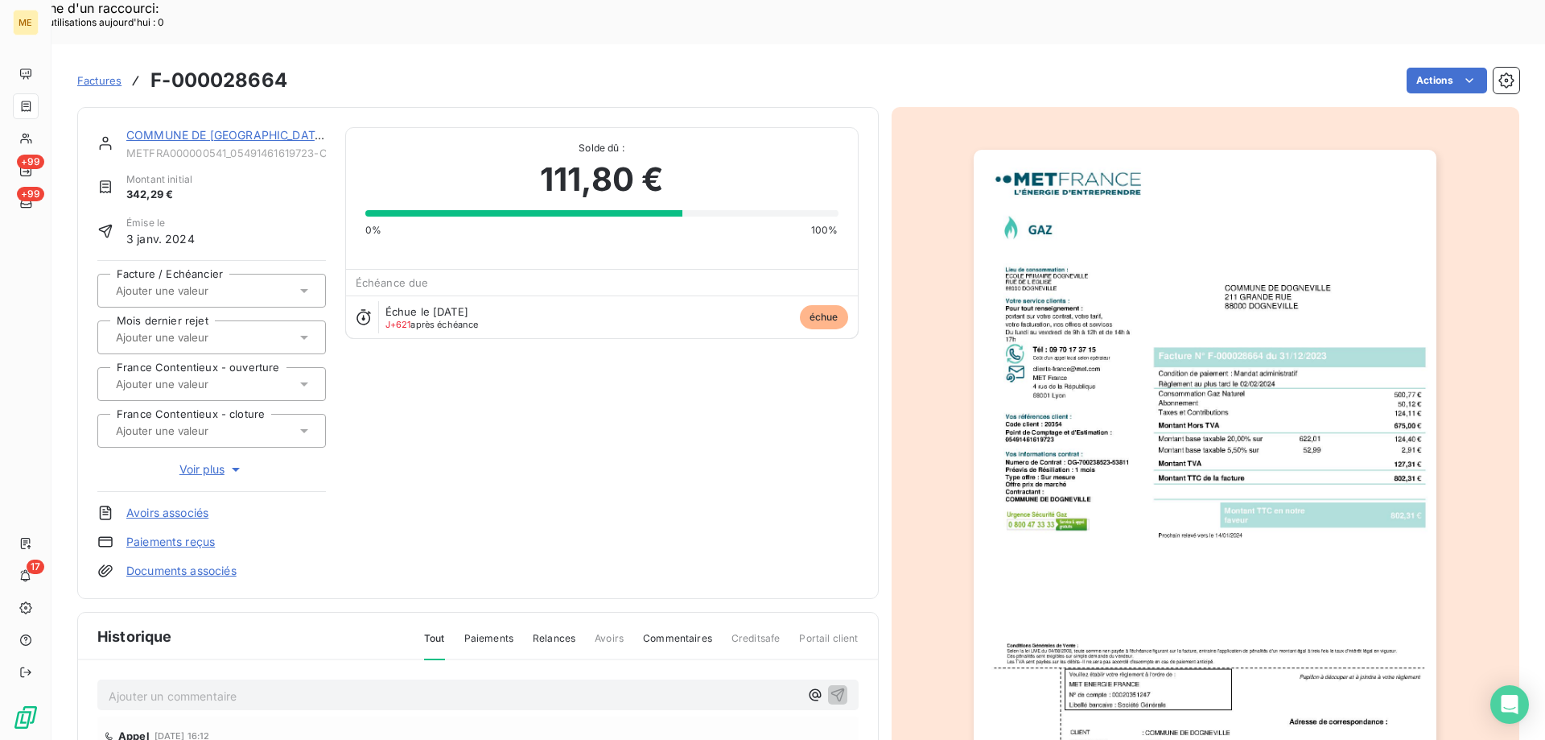
click at [1257, 506] on img "button" at bounding box center [1205, 477] width 463 height 655
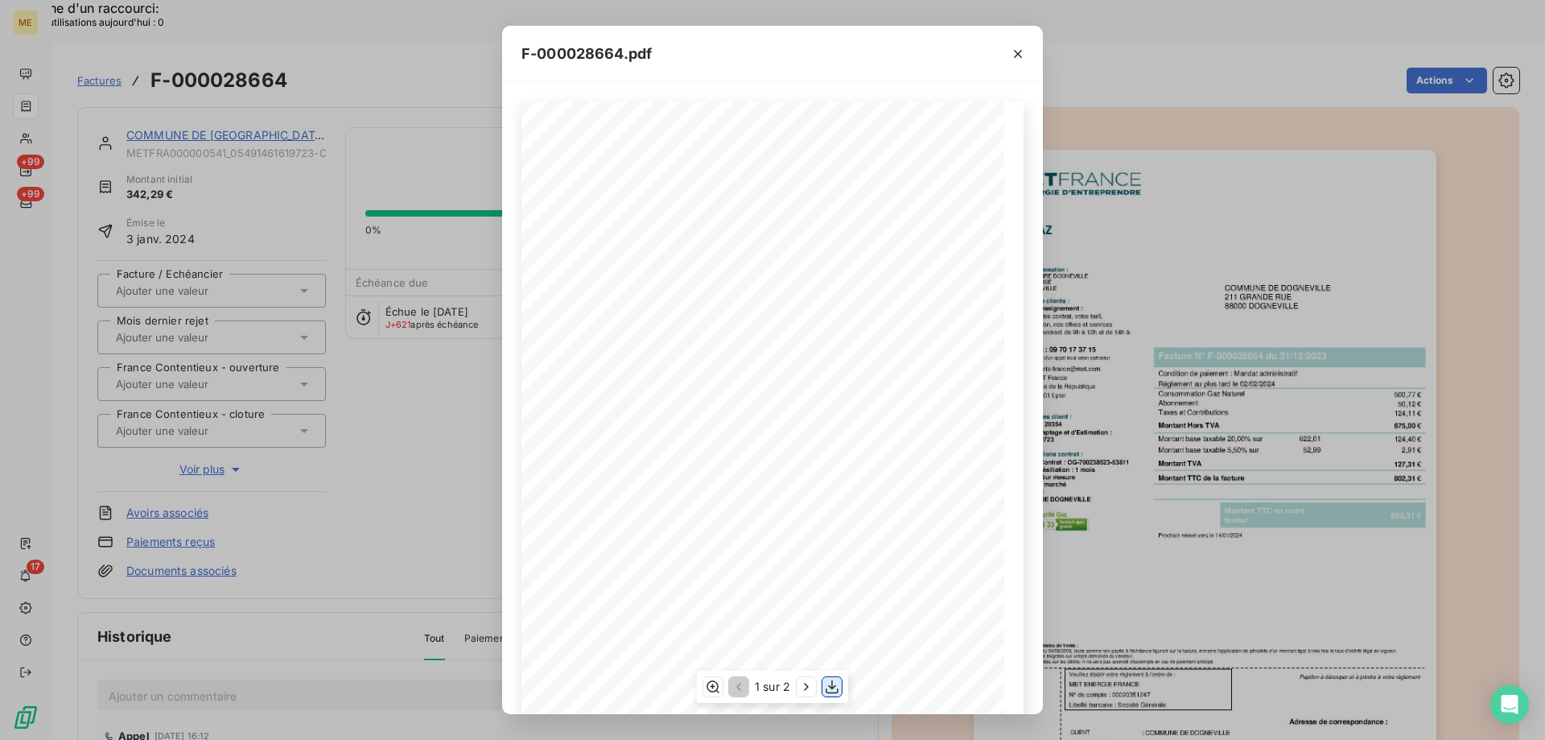
click at [831, 687] on icon "button" at bounding box center [832, 687] width 16 height 16
click at [1017, 52] on icon "button" at bounding box center [1018, 54] width 8 height 8
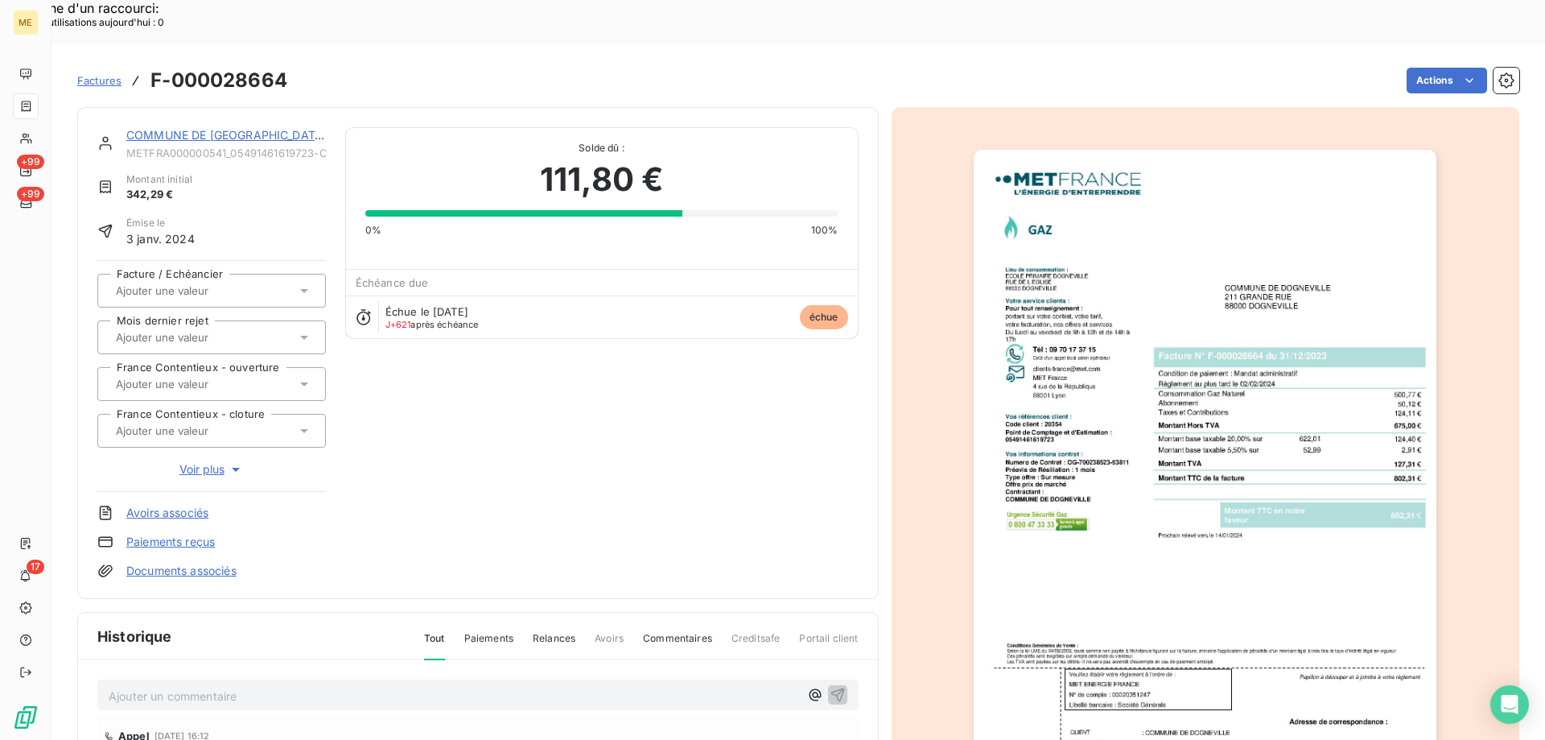
click at [186, 128] on link "COMMUNE DE [GEOGRAPHIC_DATA]" at bounding box center [226, 135] width 200 height 14
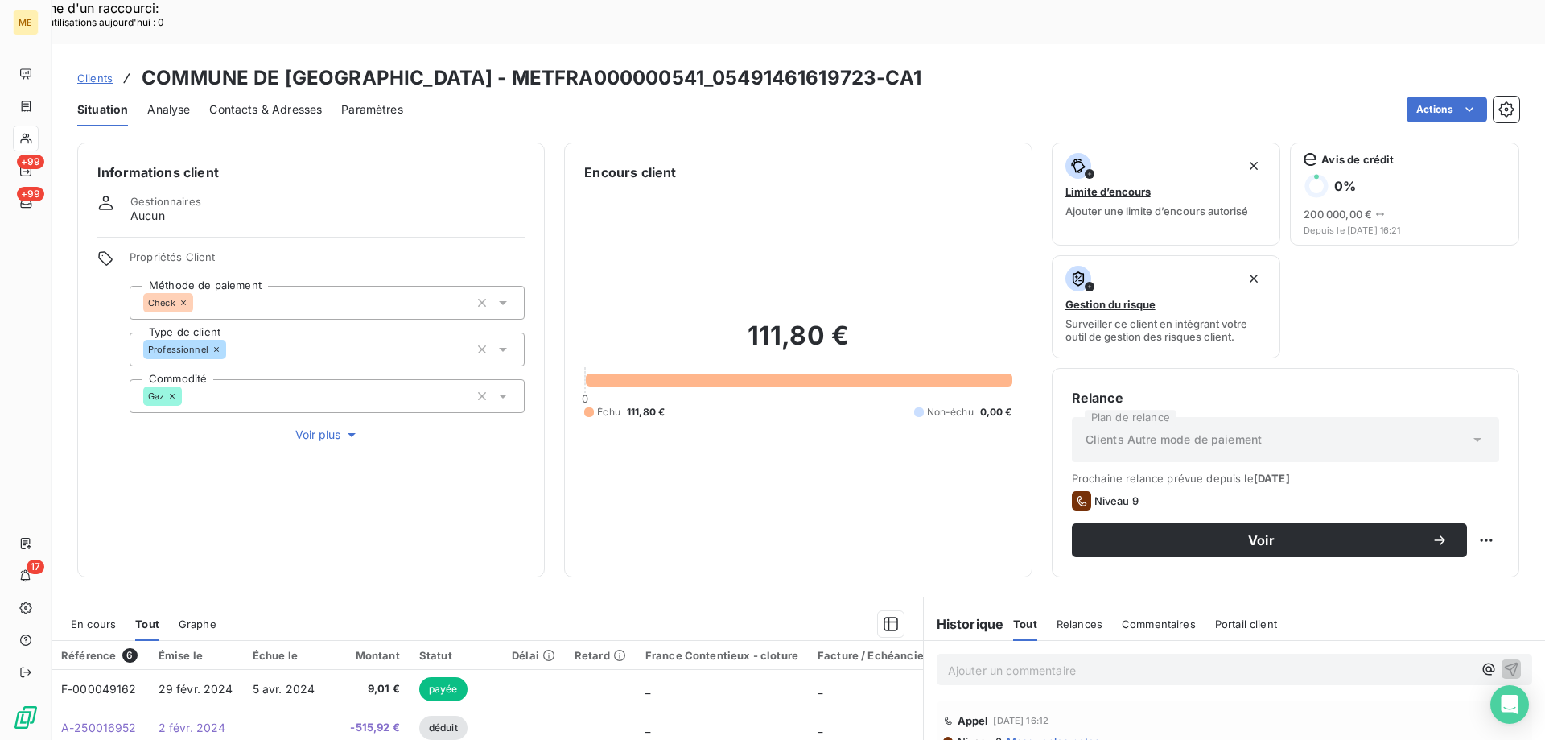
scroll to position [215, 0]
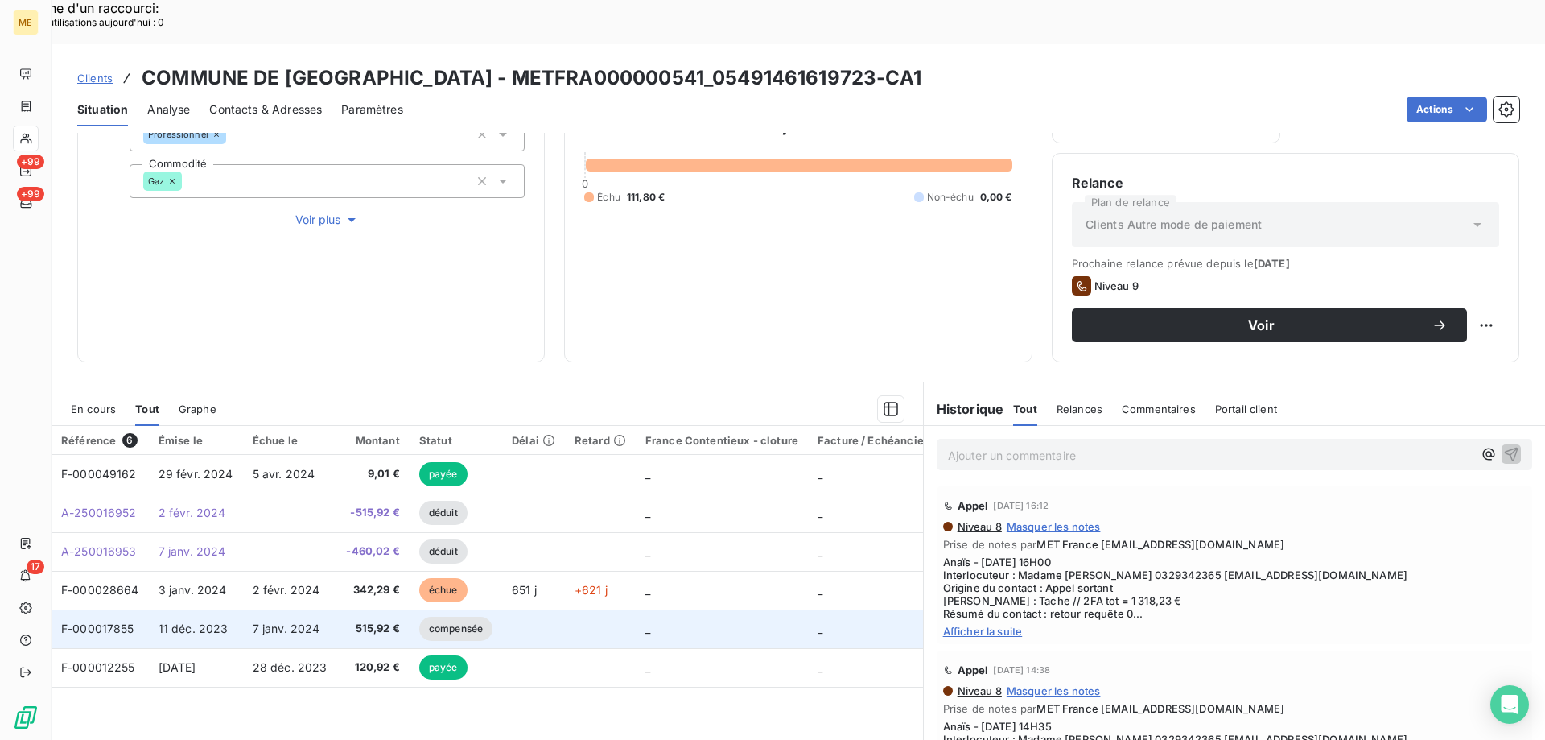
click at [324, 609] on td "7 janv. 2024" at bounding box center [290, 628] width 94 height 39
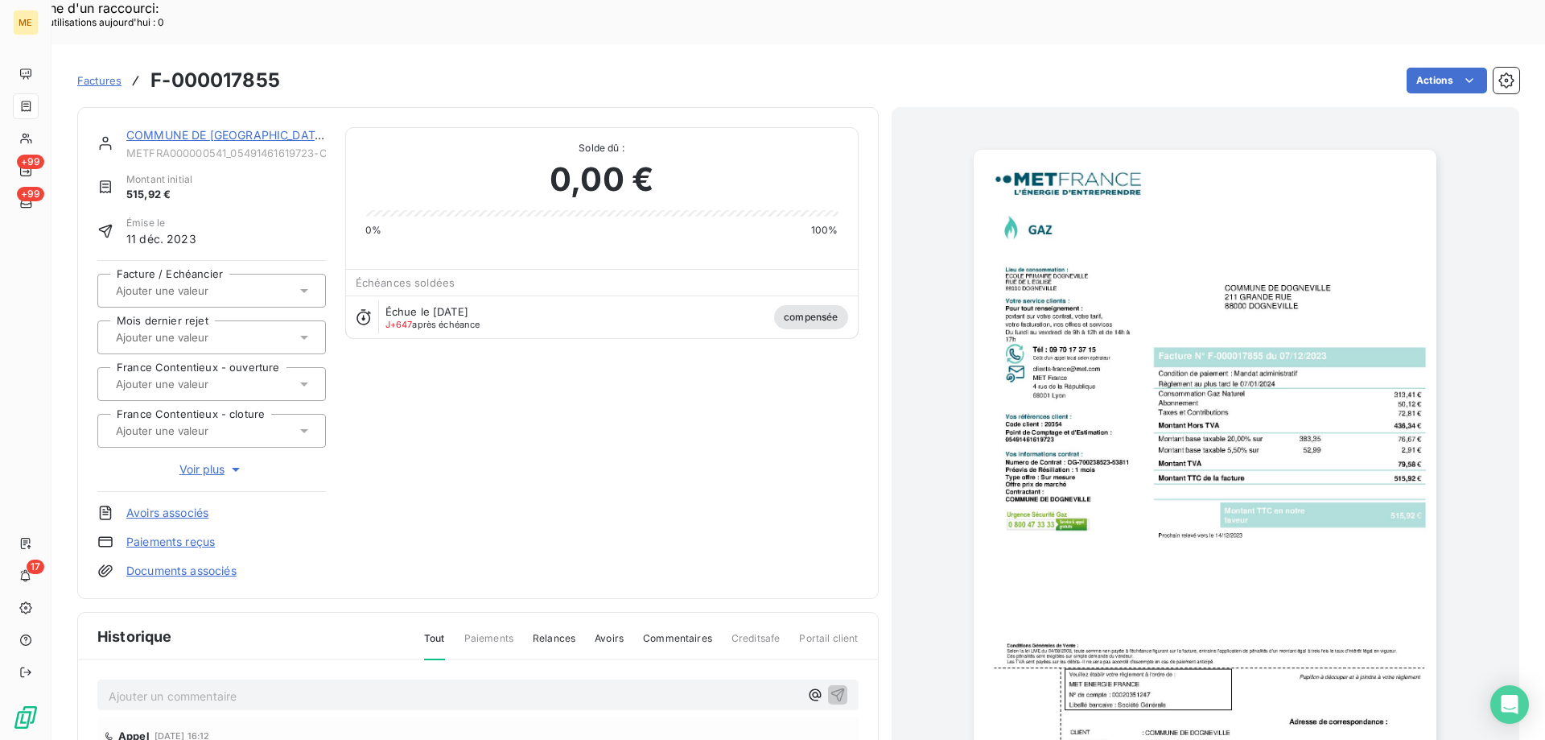
click at [1174, 467] on img "button" at bounding box center [1205, 477] width 463 height 655
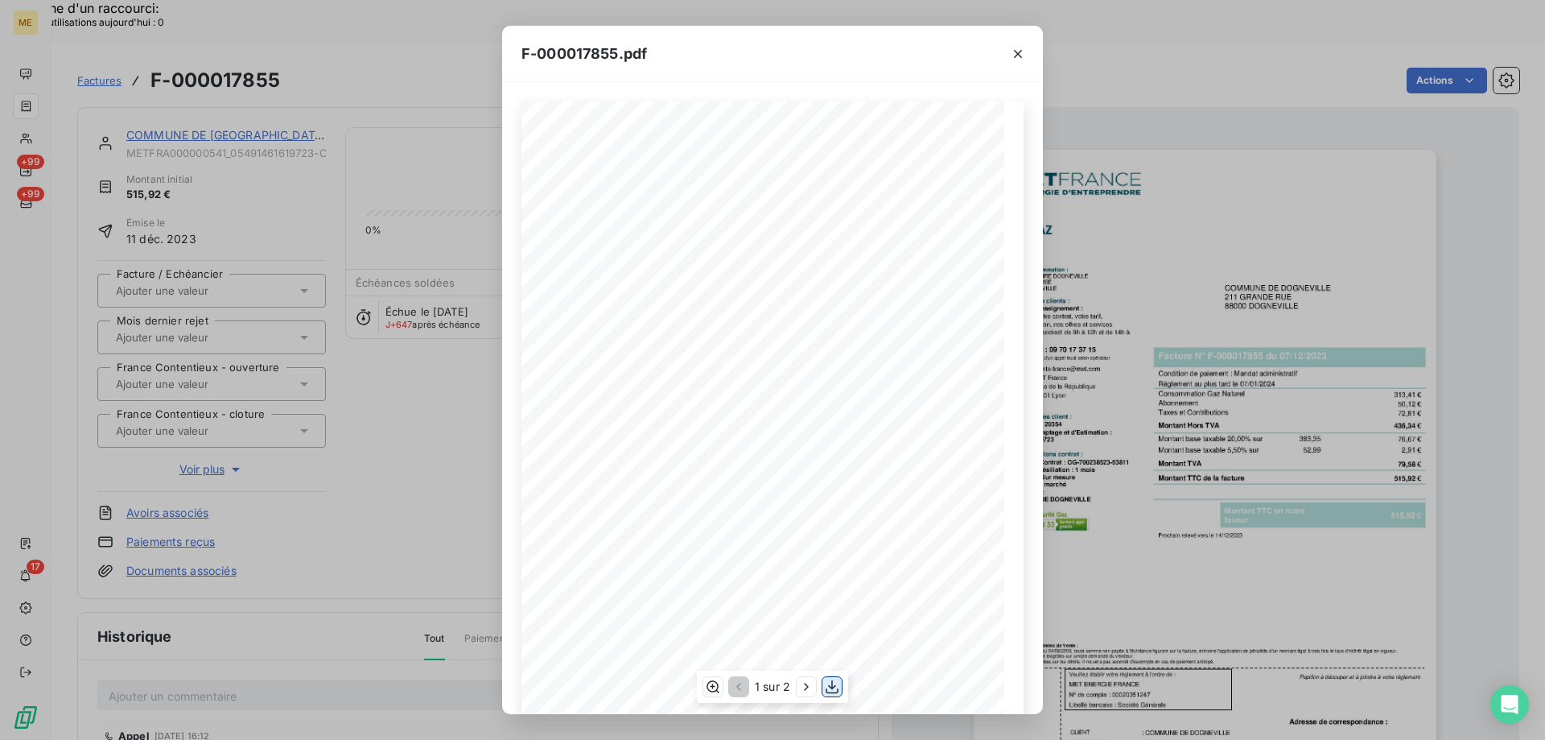
click at [827, 688] on icon "button" at bounding box center [832, 687] width 16 height 16
click at [831, 689] on icon "button" at bounding box center [832, 687] width 16 height 16
click at [1020, 51] on icon "button" at bounding box center [1018, 54] width 16 height 16
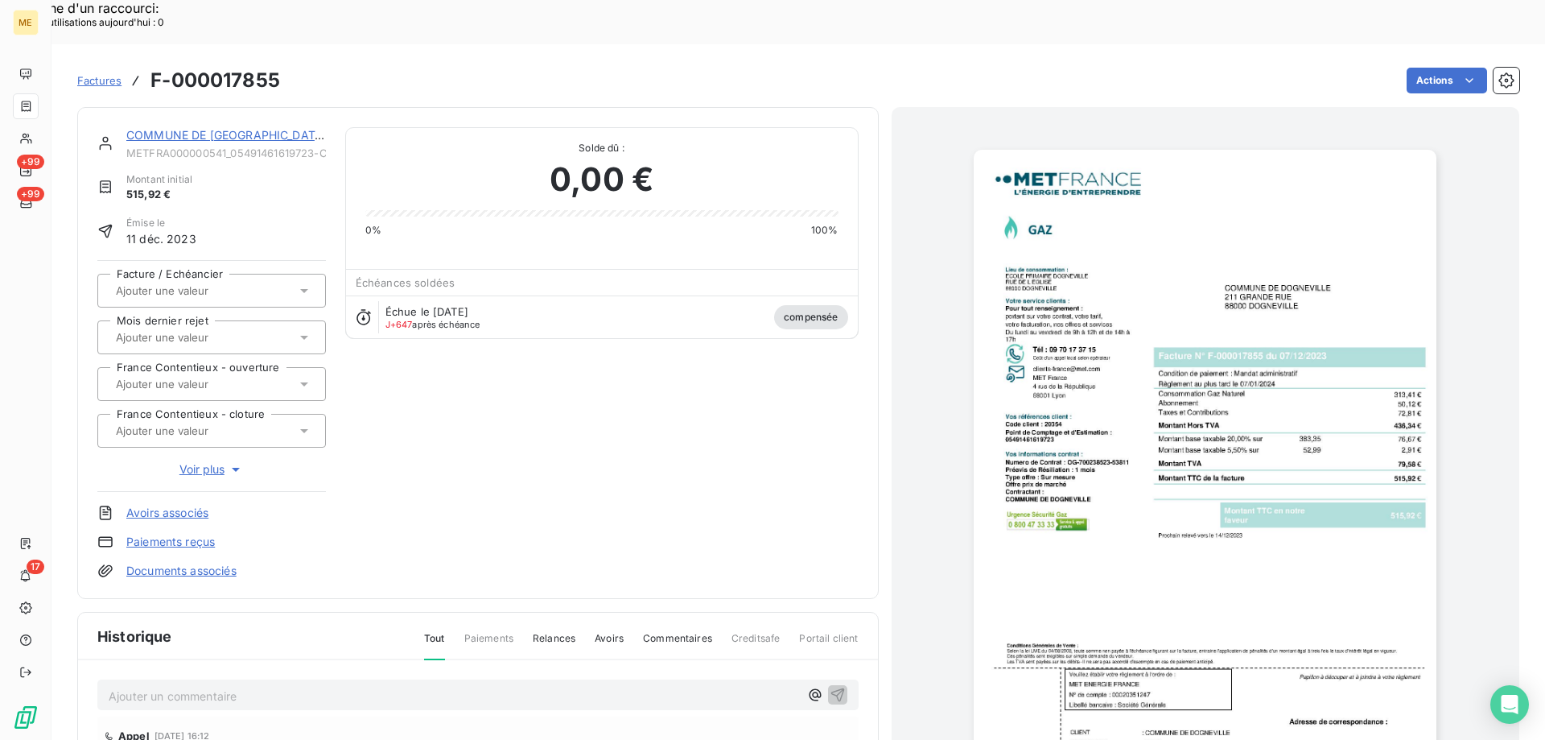
click at [220, 128] on link "COMMUNE DE [GEOGRAPHIC_DATA]" at bounding box center [226, 135] width 200 height 14
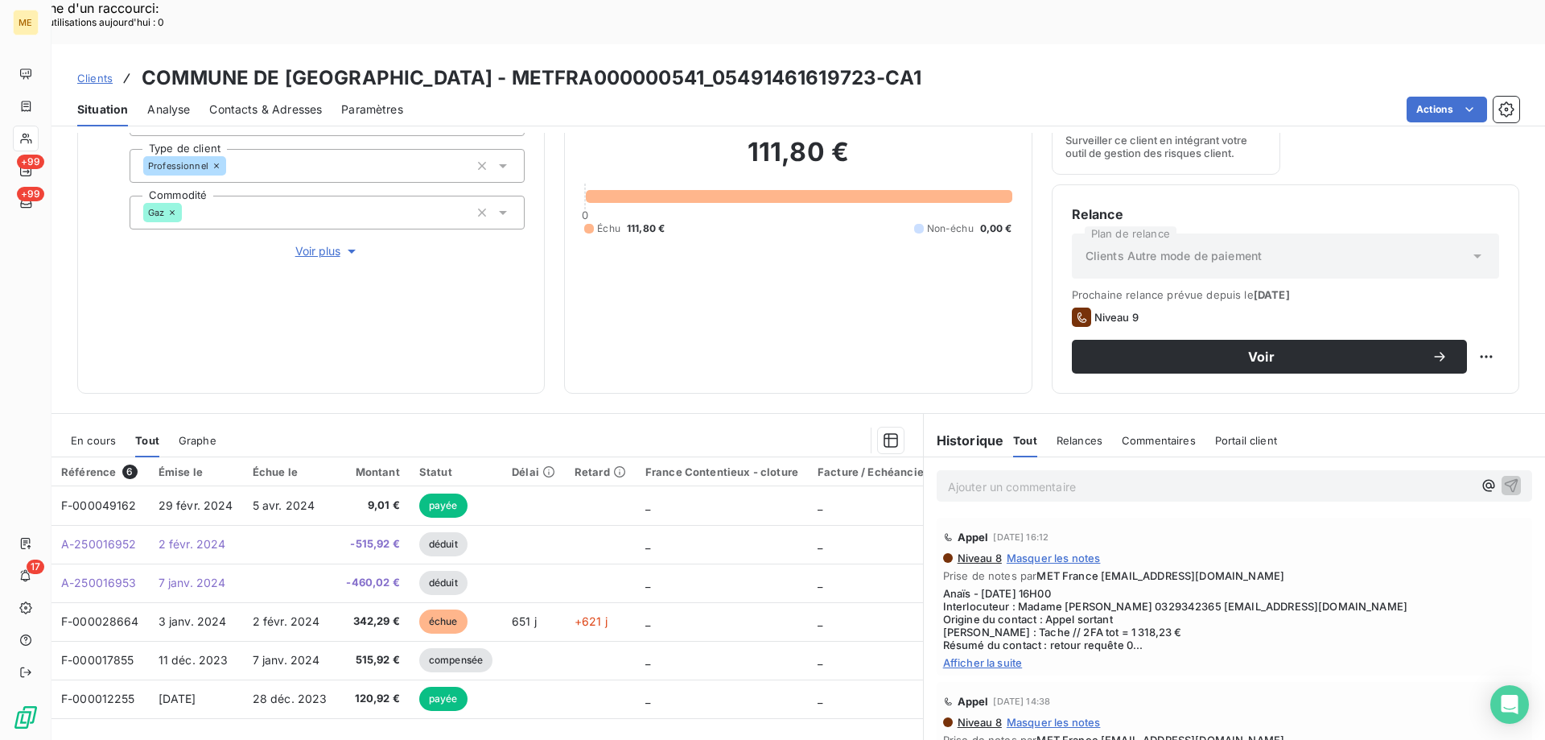
scroll to position [215, 0]
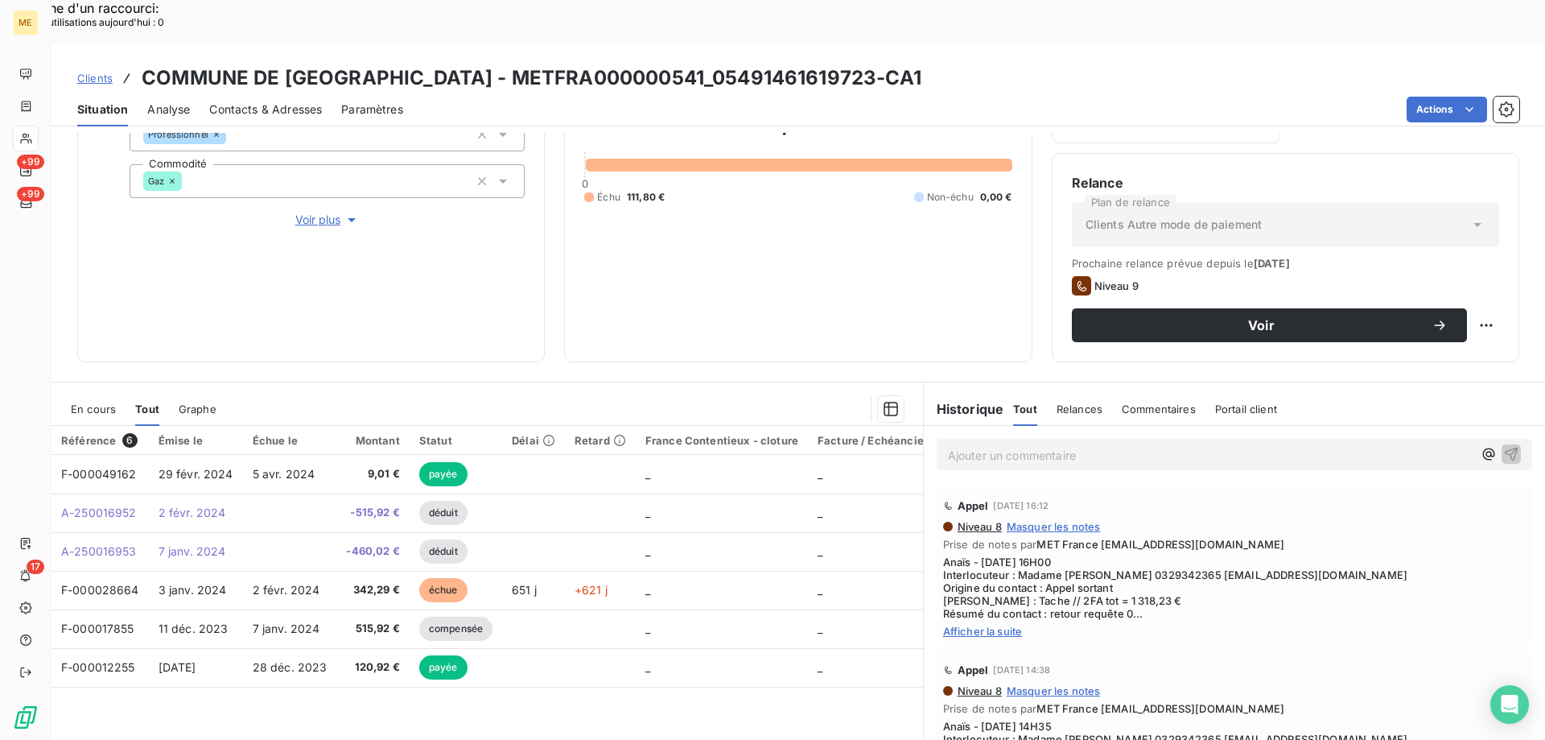
click at [993, 445] on p "Ajouter un commentaire ﻿" at bounding box center [1210, 455] width 525 height 20
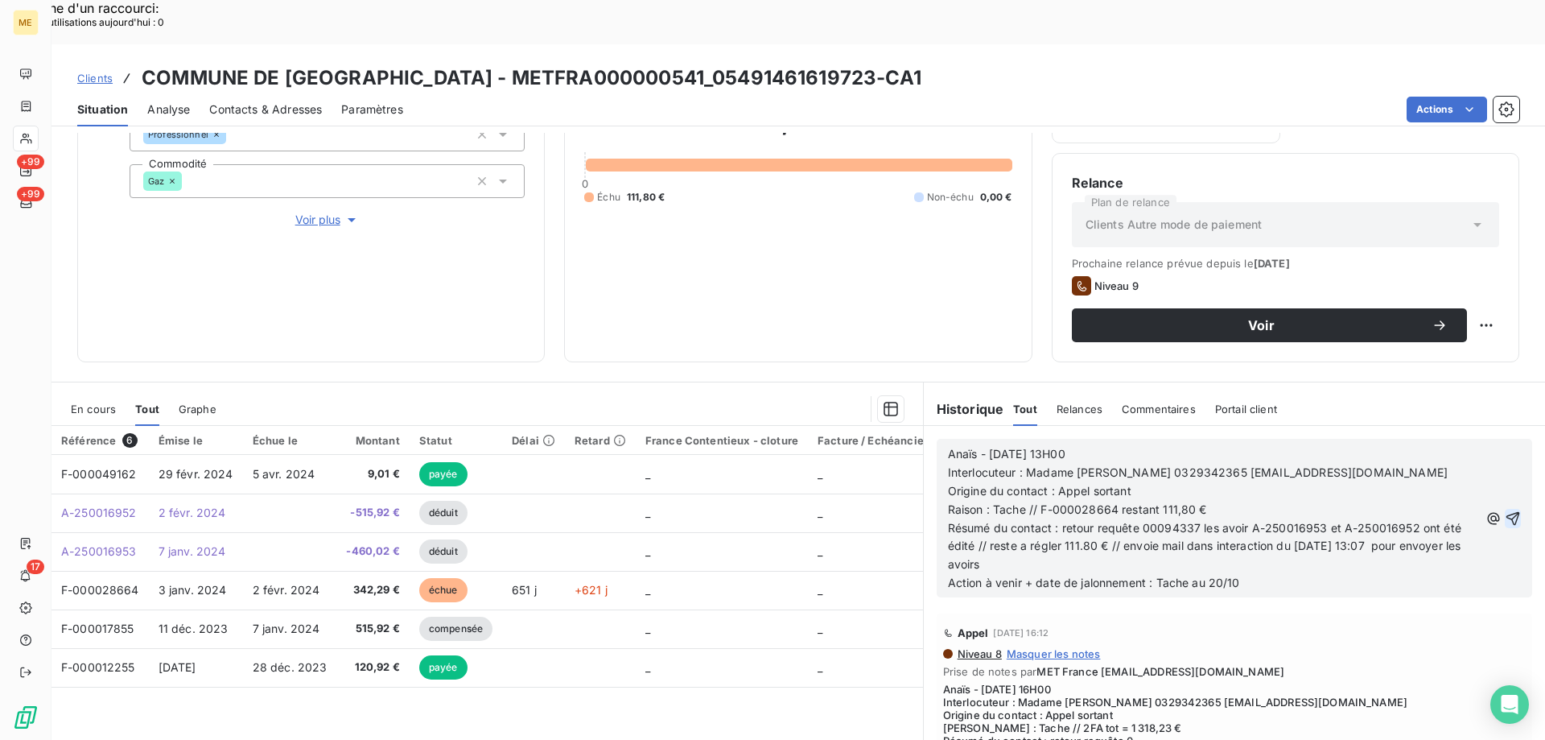
click at [1507, 511] on icon "button" at bounding box center [1514, 518] width 14 height 14
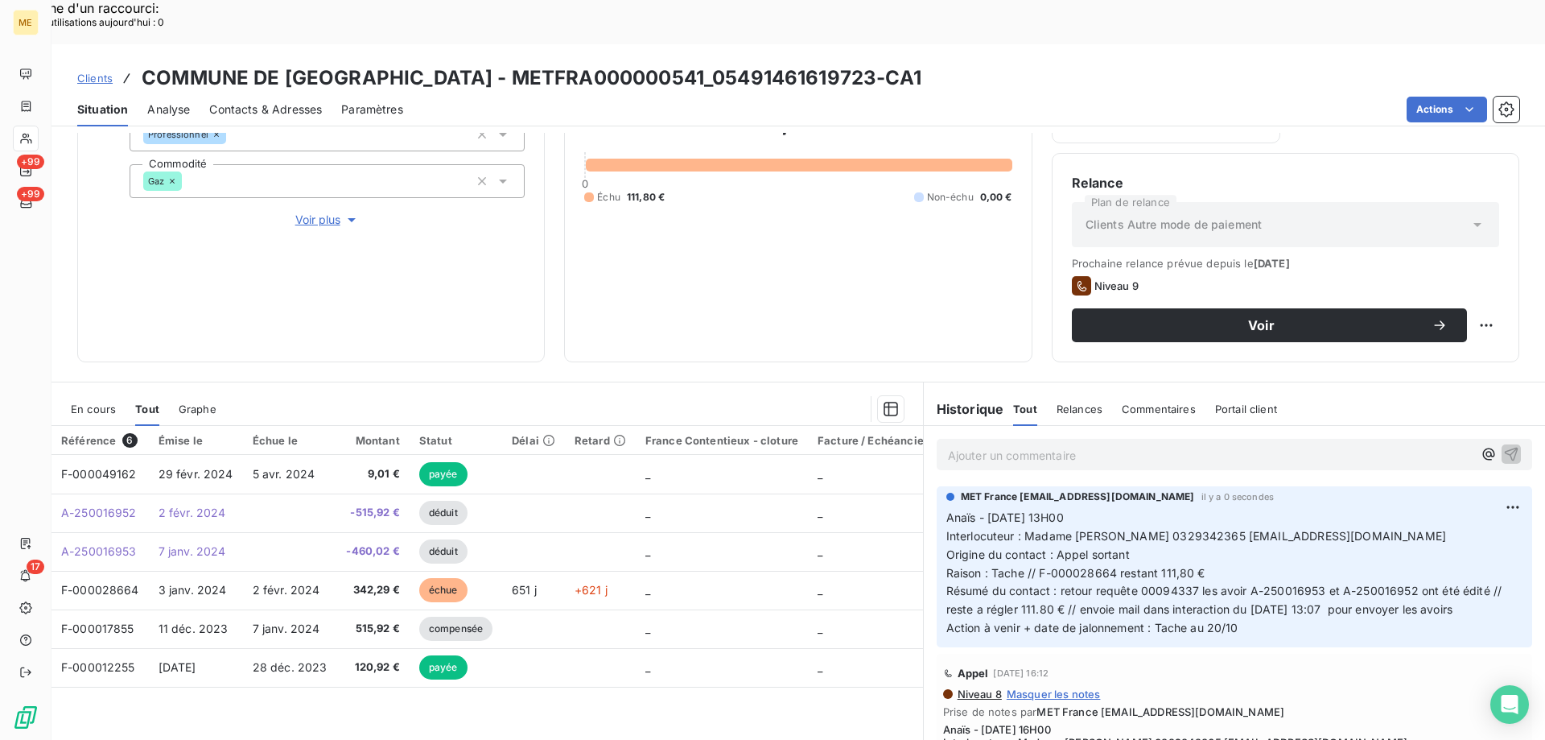
click at [1487, 287] on div "Relance Plan de relance Clients Autre mode de paiement Prochaine relance prévue…" at bounding box center [1286, 257] width 468 height 209
click at [1462, 324] on div "Replanifier cette action" at bounding box center [1408, 316] width 144 height 26
select select "9"
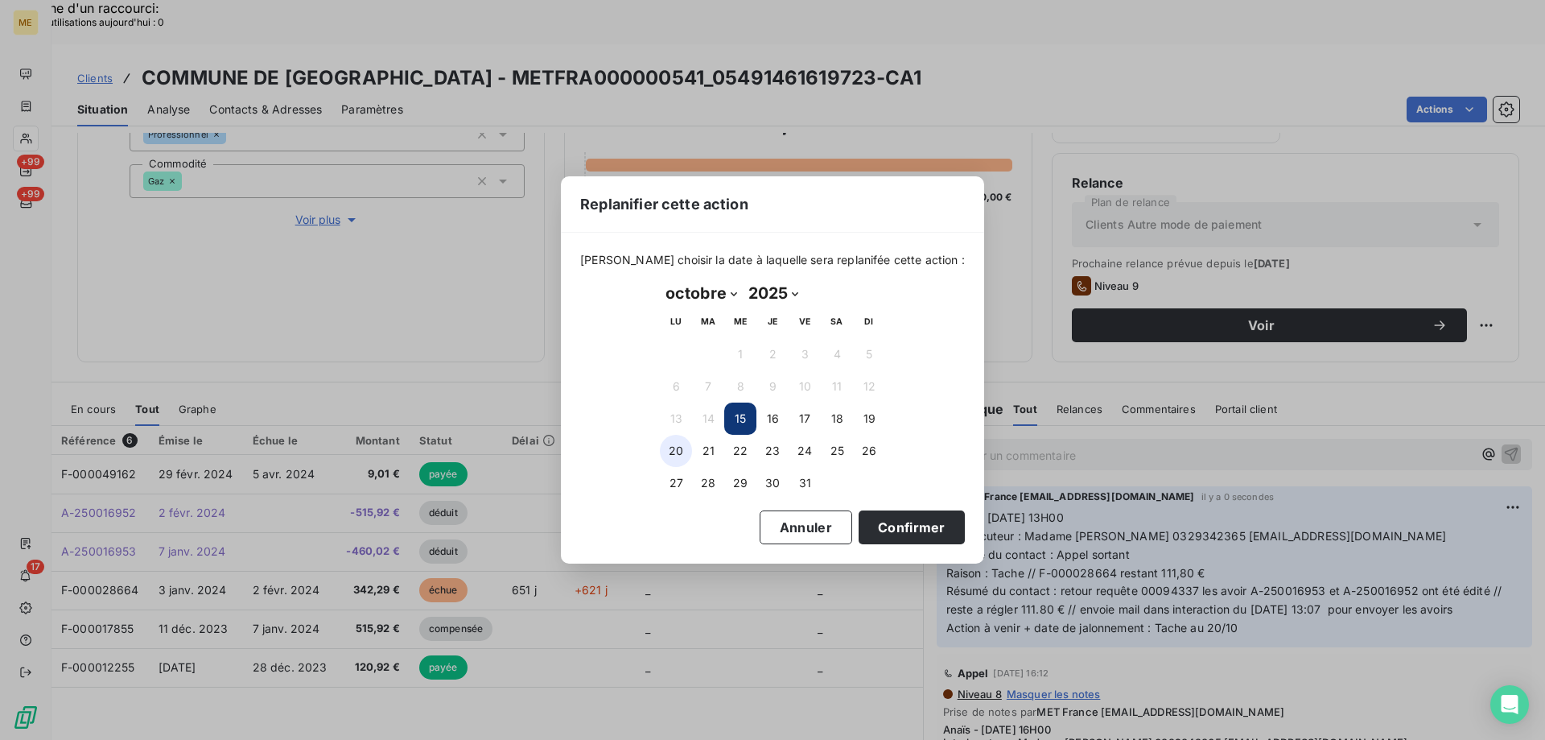
click at [678, 453] on button "20" at bounding box center [676, 451] width 32 height 32
click at [872, 527] on button "Confirmer" at bounding box center [912, 527] width 106 height 34
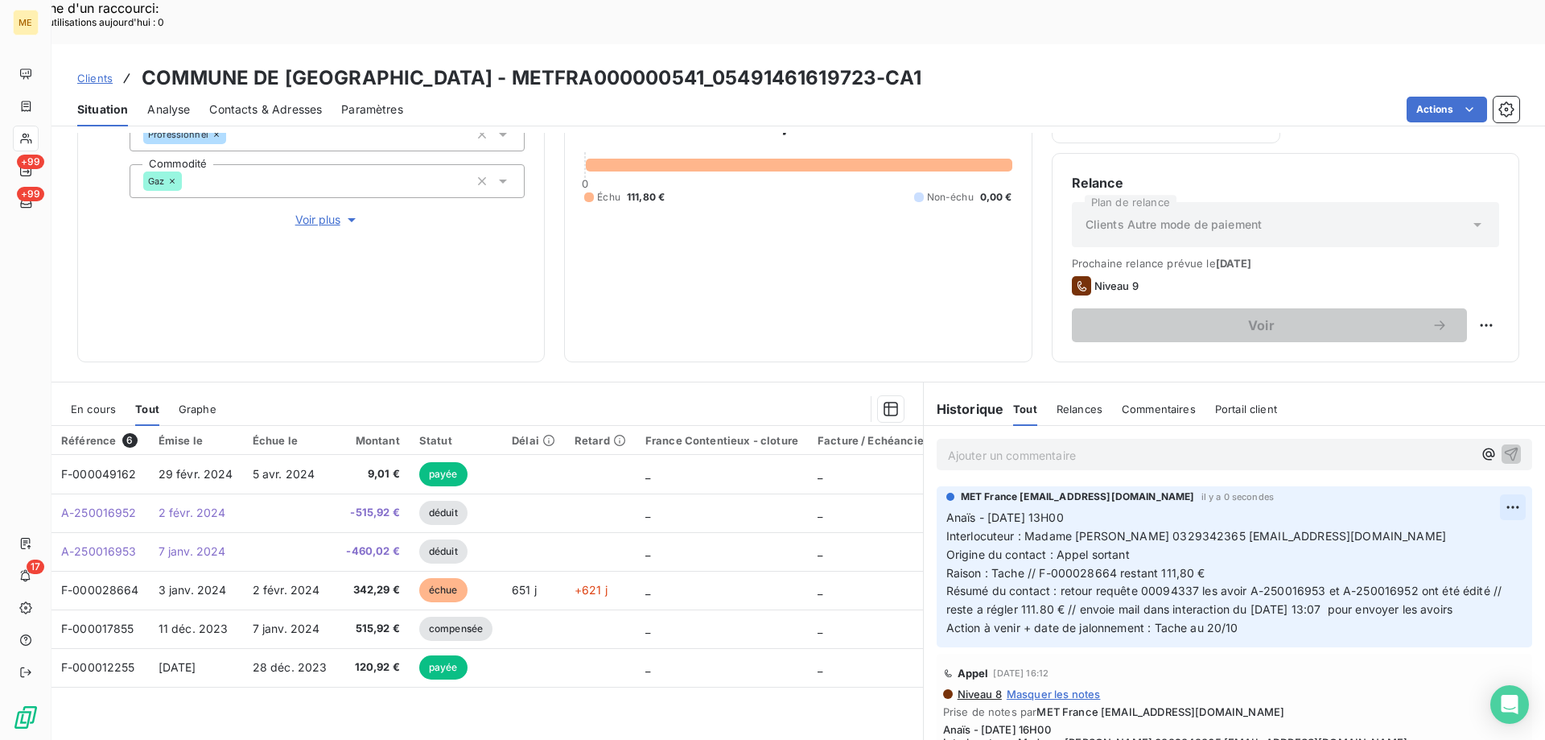
click at [1472, 497] on div "Editer" at bounding box center [1450, 498] width 90 height 26
drag, startPoint x: 1136, startPoint y: 509, endPoint x: 1053, endPoint y: 515, distance: 83.1
click at [1053, 515] on p "Anaïs - [DATE] 13H00 Interlocuteur : Madame [PERSON_NAME] 0329342365 [EMAIL_ADD…" at bounding box center [1225, 573] width 557 height 129
click at [1507, 564] on icon "button" at bounding box center [1515, 572] width 16 height 16
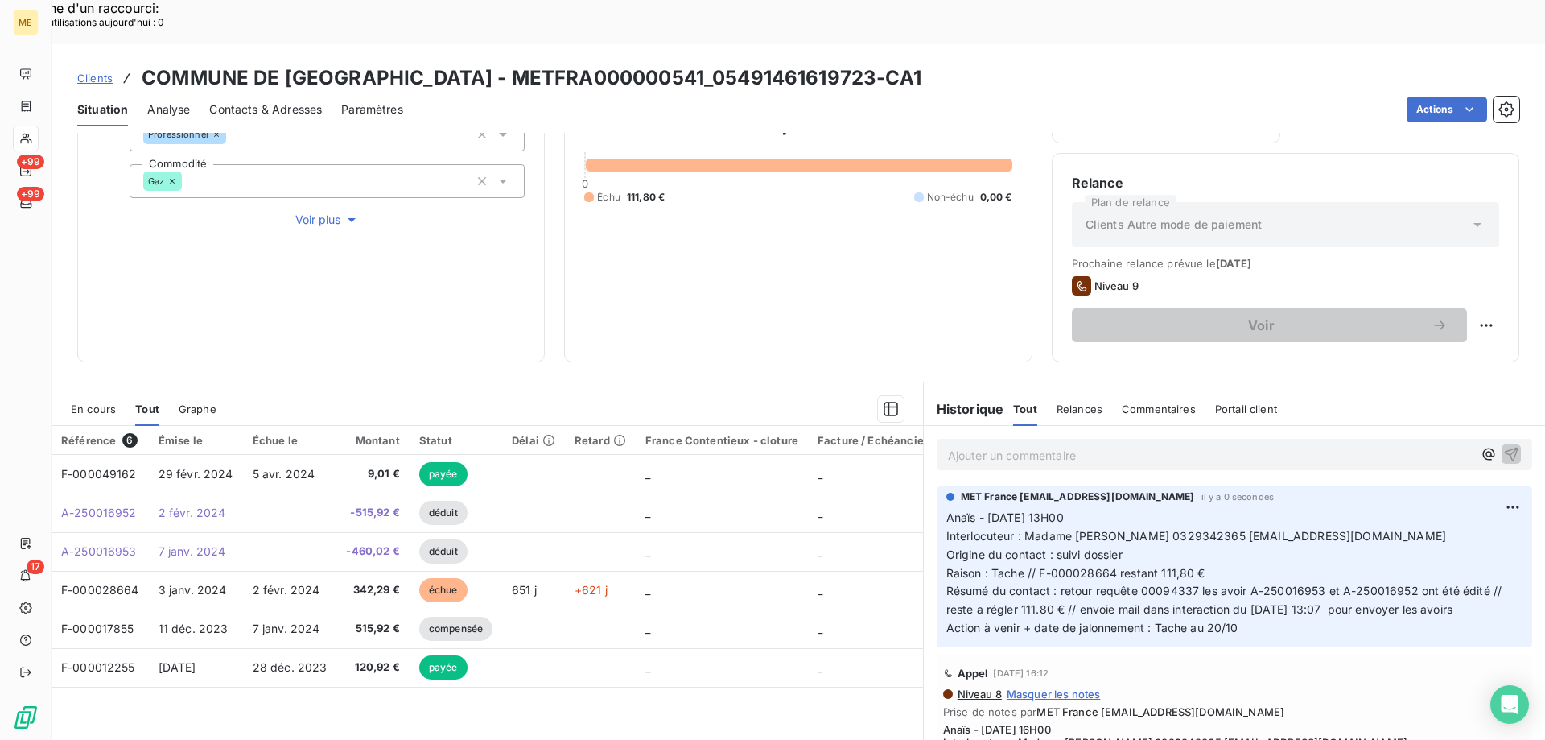
click at [558, 281] on div "Informations client Gestionnaires Aucun Propriétés Client Méthode de paiement C…" at bounding box center [799, 145] width 1494 height 435
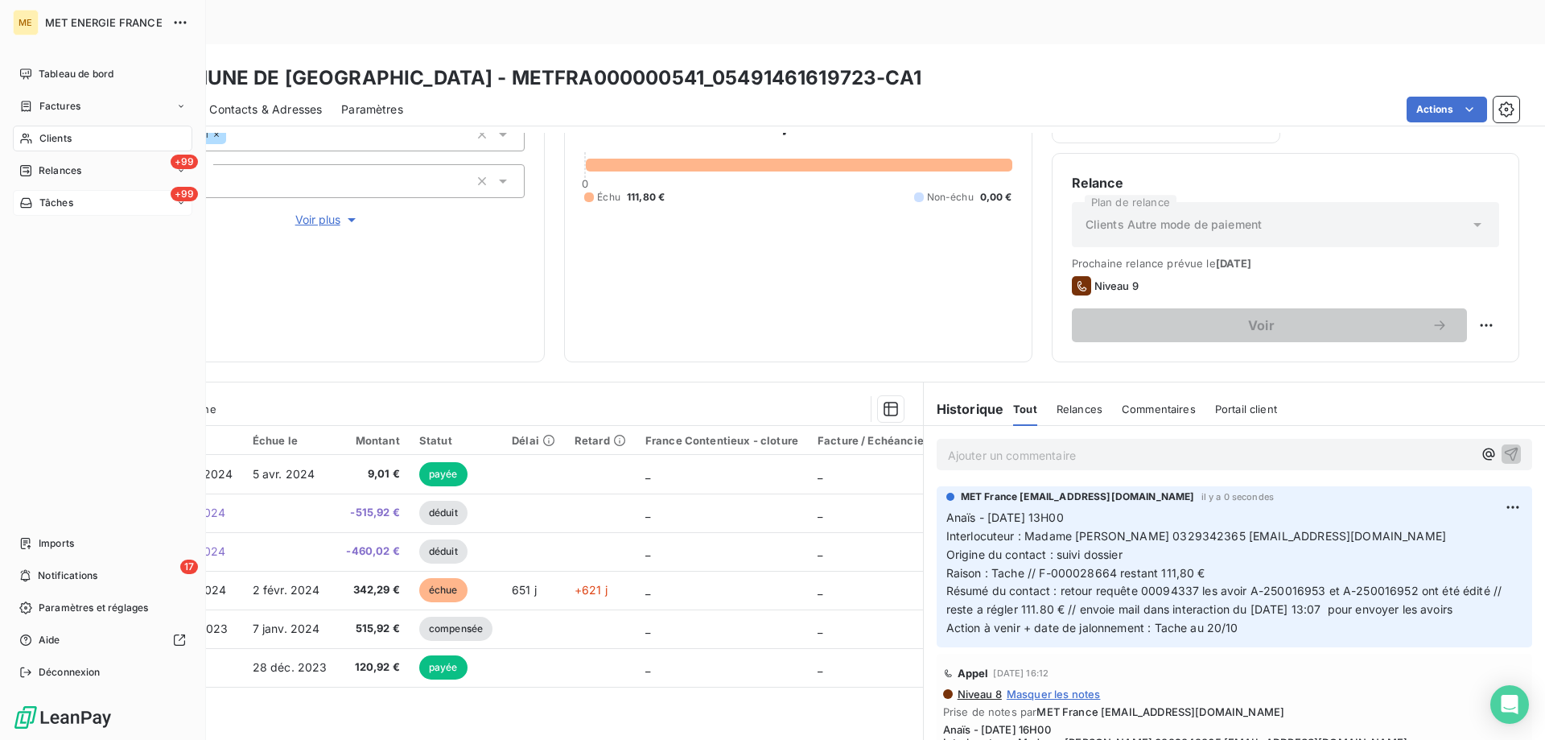
click at [39, 201] on span "Tâches" at bounding box center [56, 203] width 34 height 14
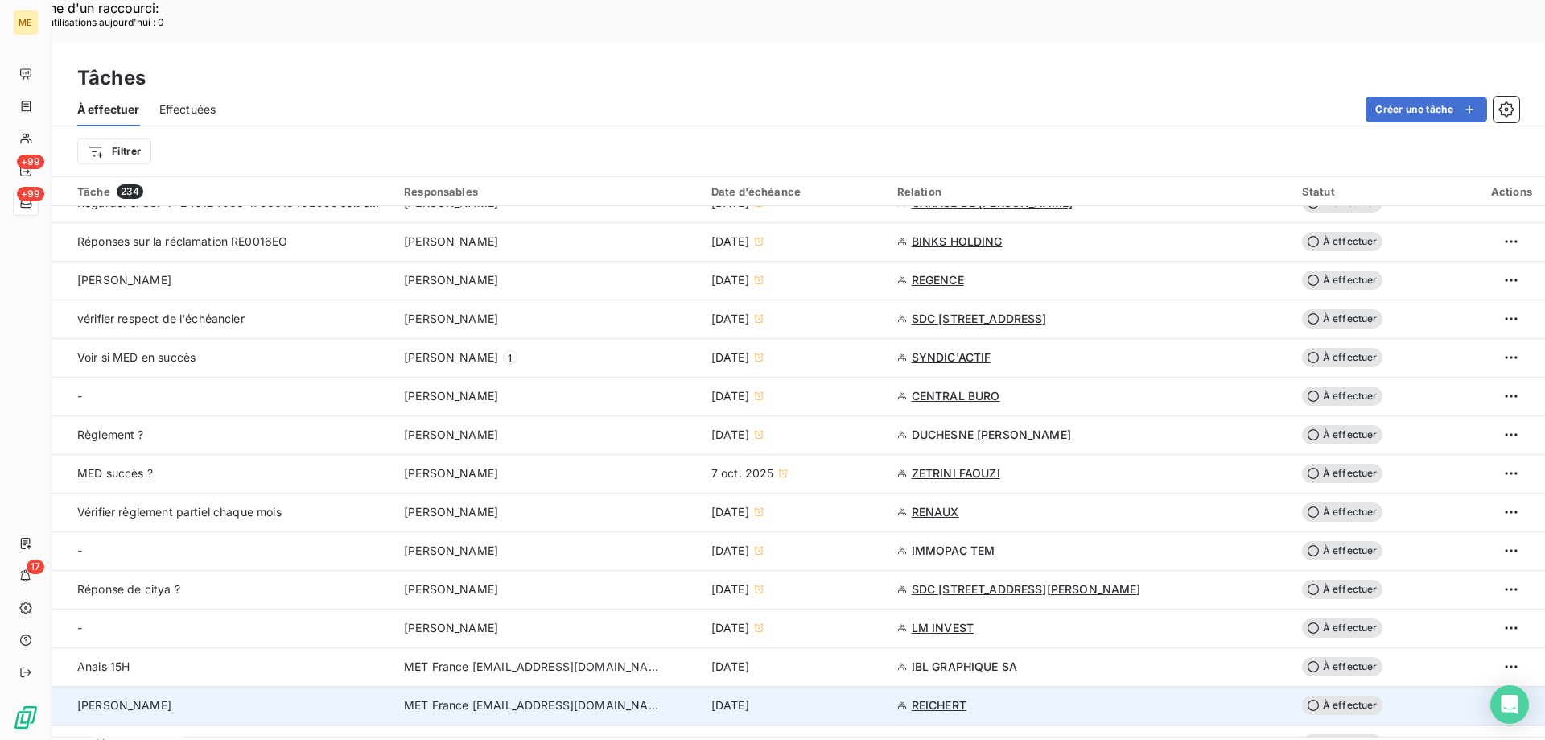
scroll to position [805, 0]
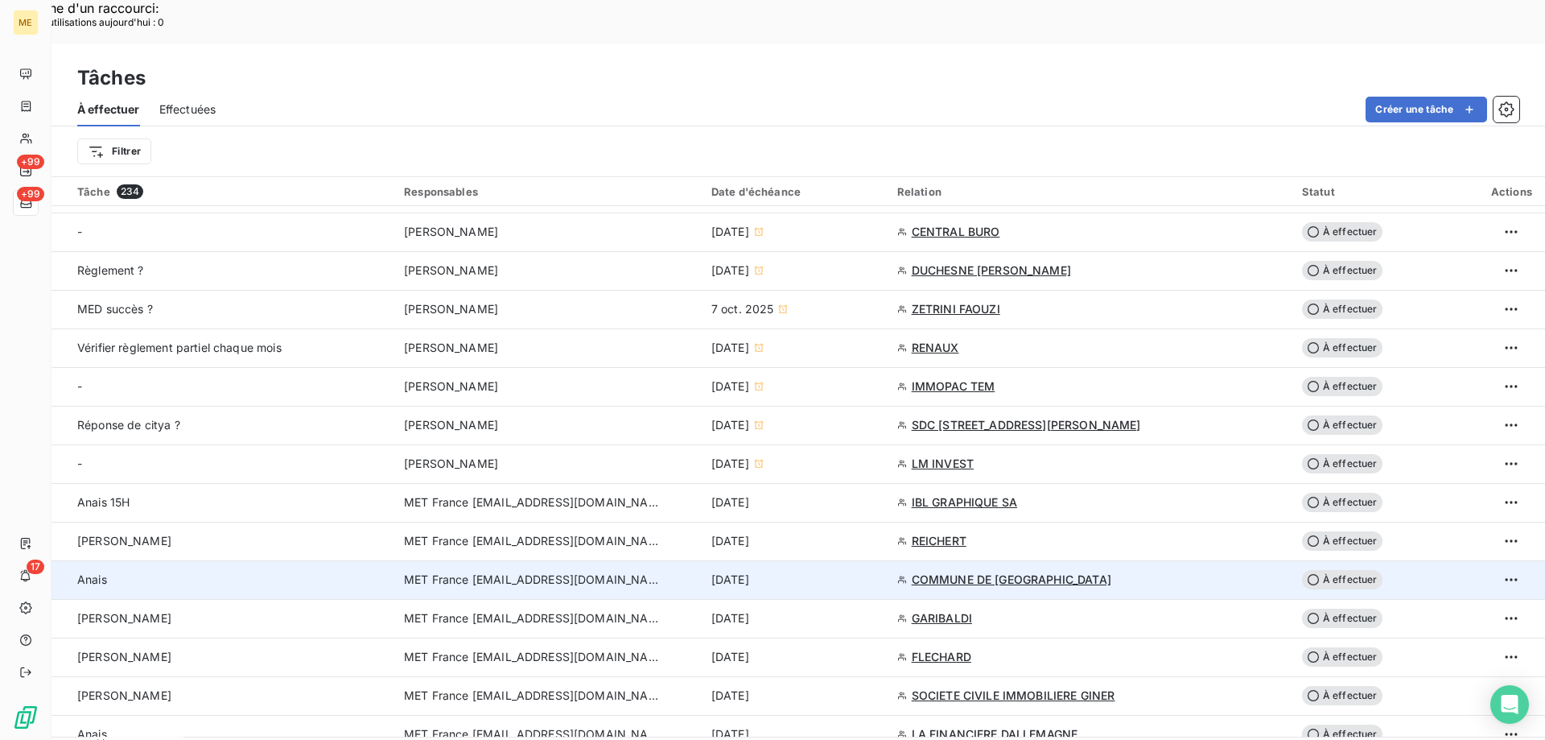
click at [858, 571] on div "[DATE]" at bounding box center [795, 579] width 167 height 16
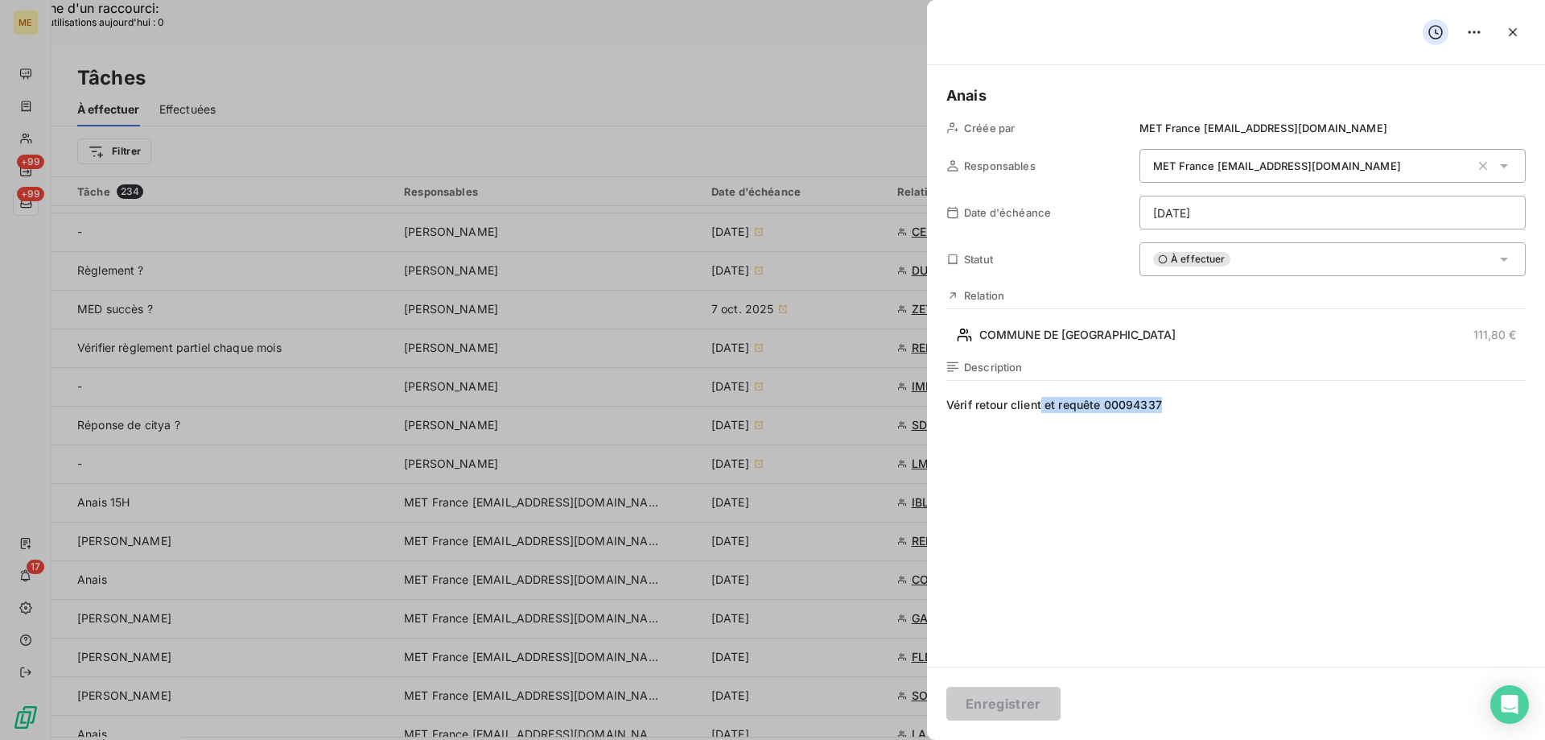
drag, startPoint x: 1182, startPoint y: 402, endPoint x: 1042, endPoint y: 415, distance: 141.5
click at [1042, 415] on span "Vérif retour client et requête 00094337" at bounding box center [1237, 551] width 580 height 309
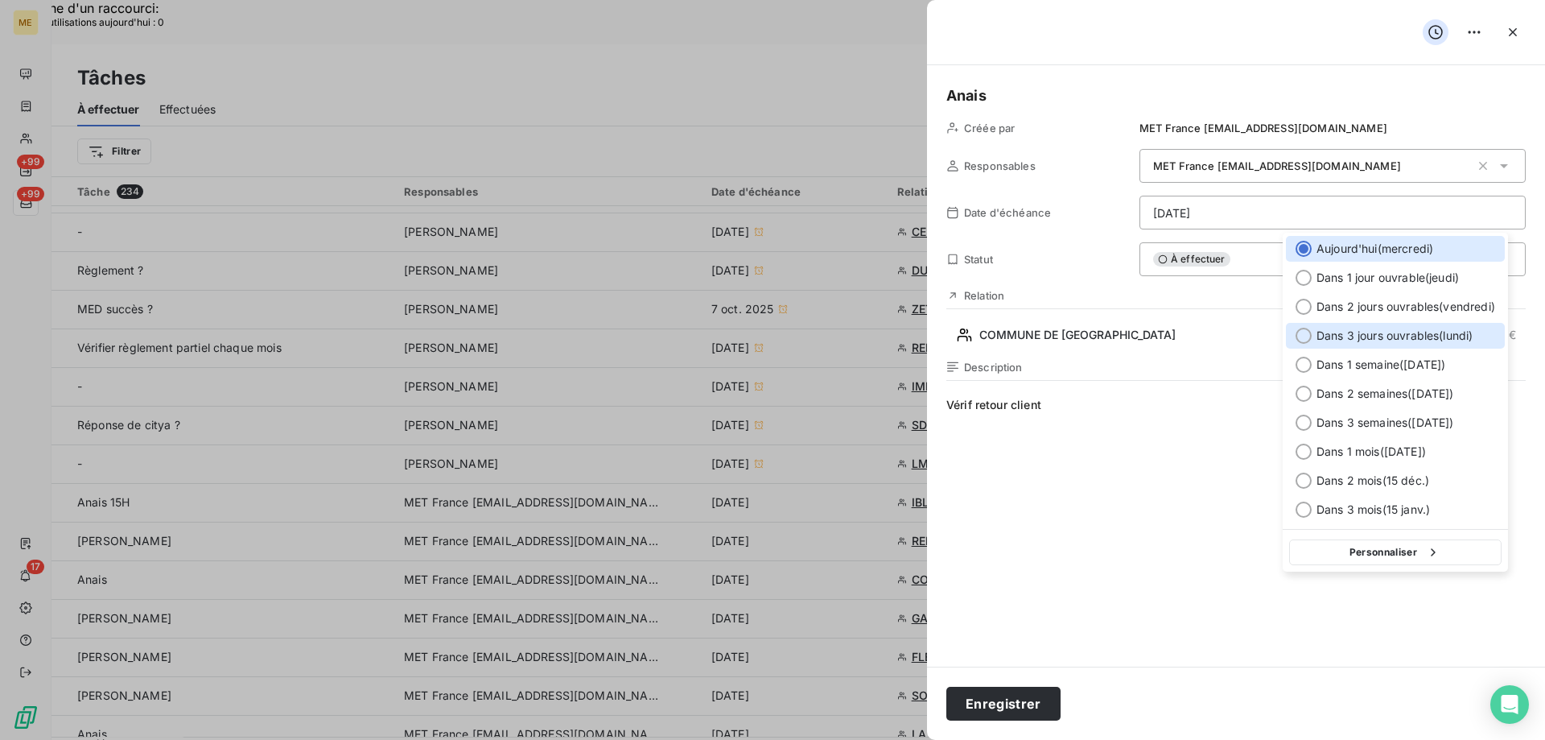
click at [1454, 331] on span "Dans 3 jours ouvrables ( lundi )" at bounding box center [1395, 336] width 156 height 16
type input "[DATE]"
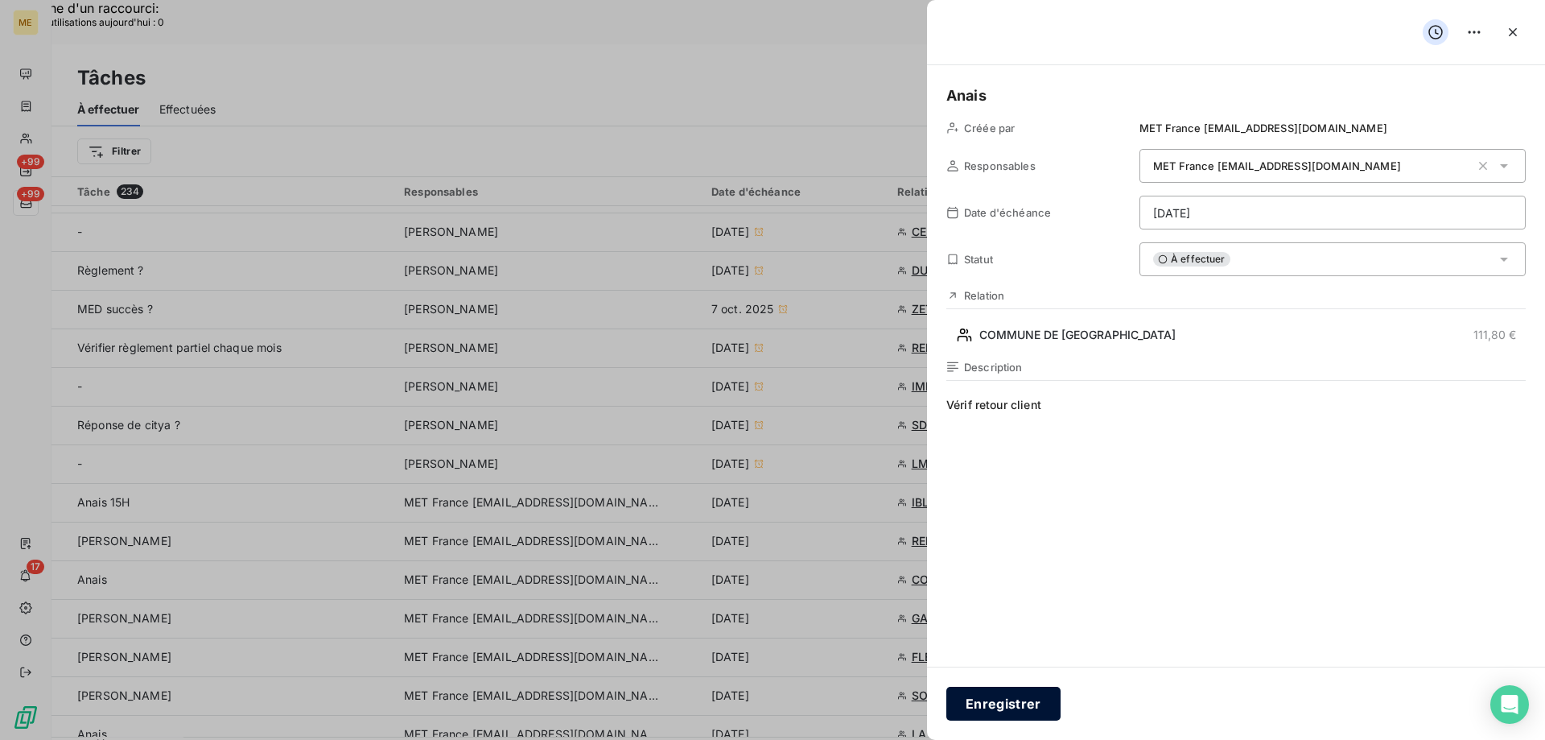
click at [986, 699] on button "Enregistrer" at bounding box center [1004, 704] width 114 height 34
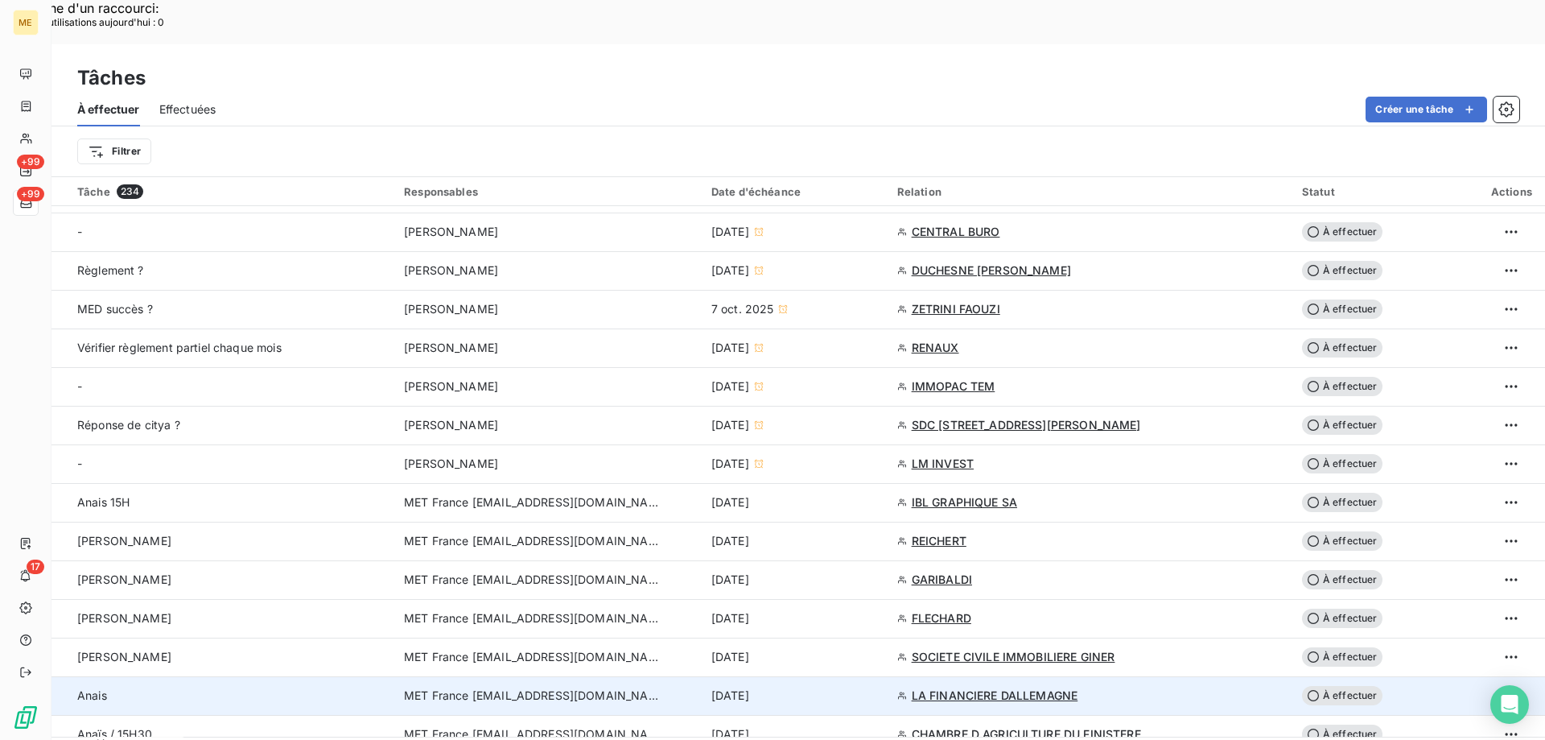
click at [849, 687] on div "[DATE]" at bounding box center [795, 695] width 167 height 16
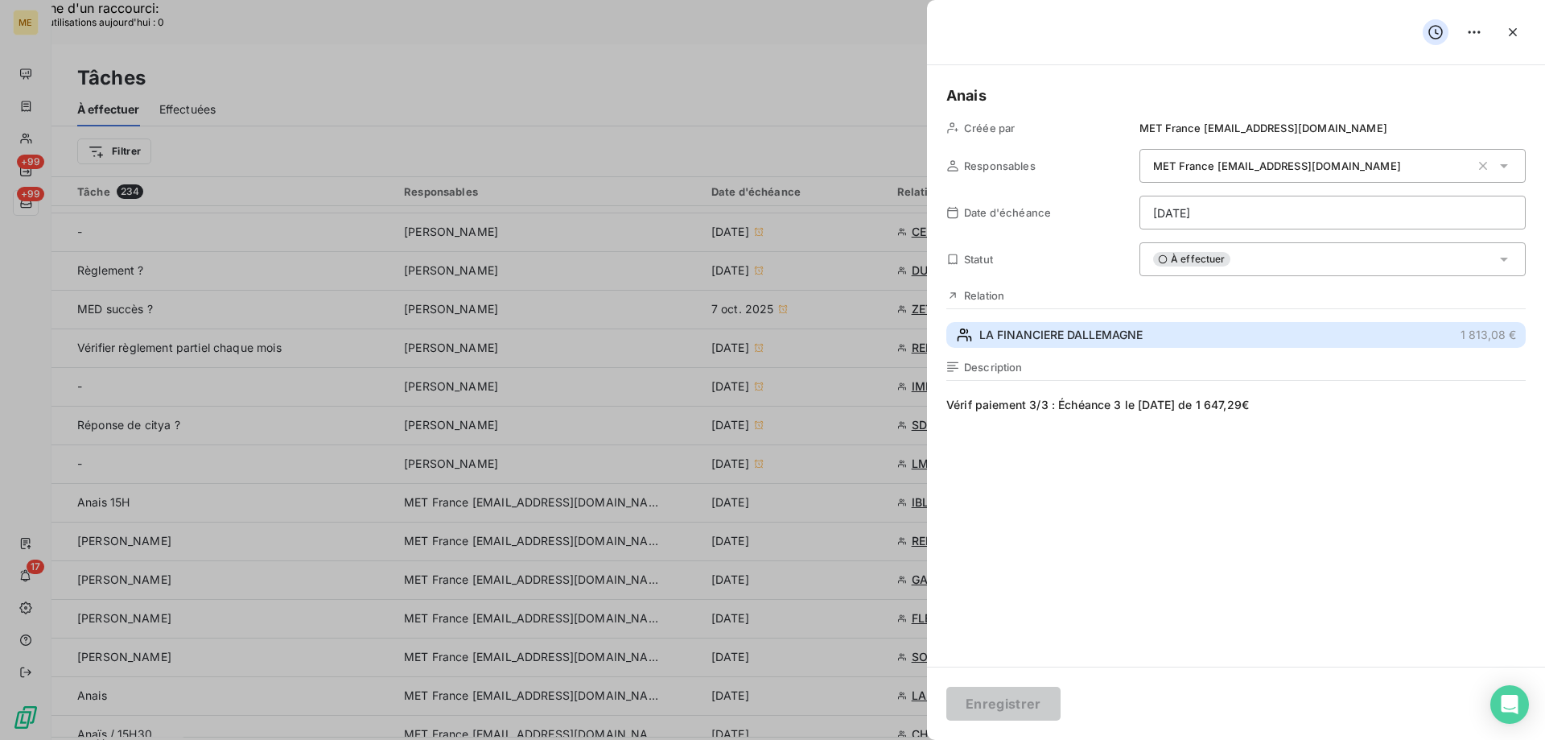
click at [1085, 342] on span "LA FINANCIERE DALLEMAGNE" at bounding box center [1061, 335] width 163 height 16
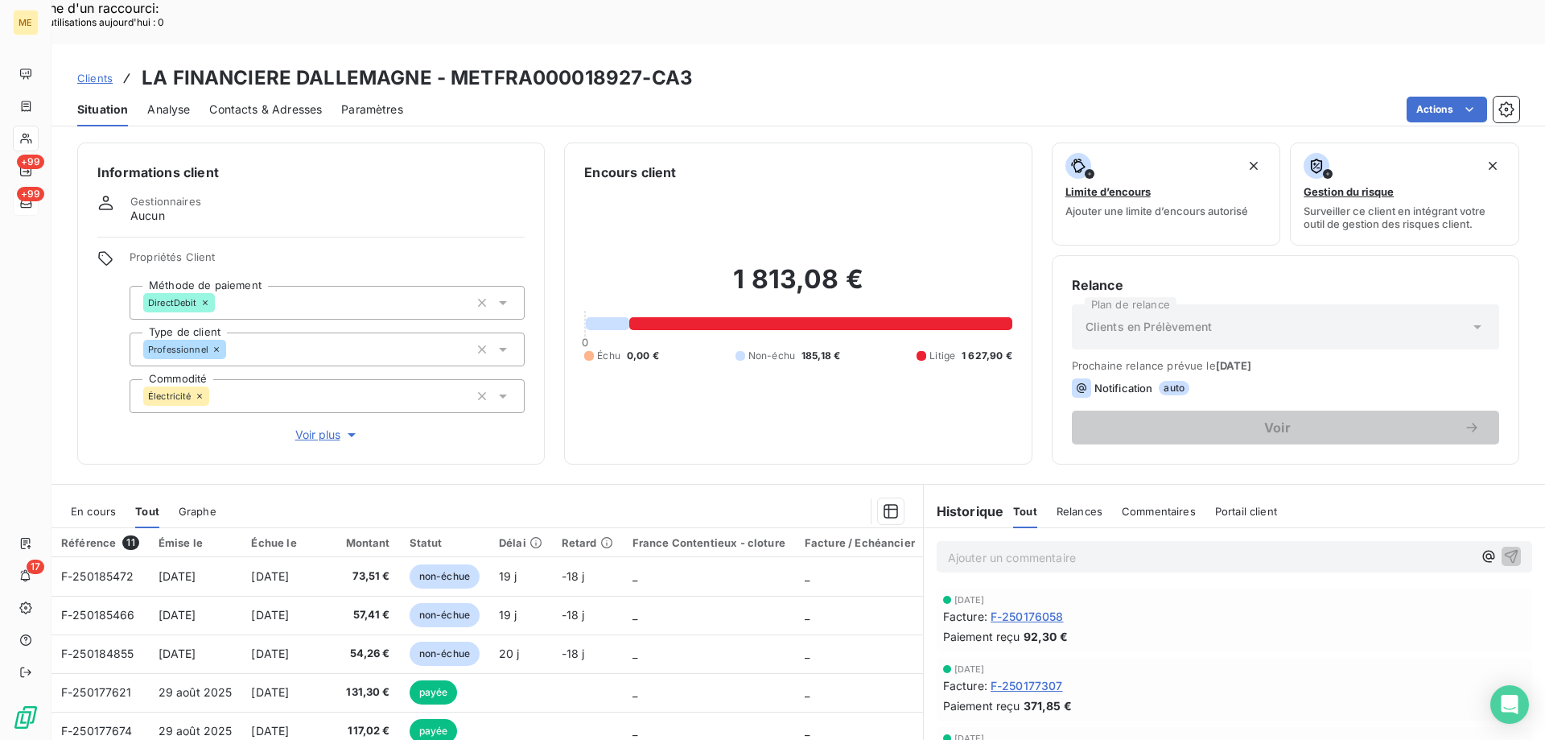
scroll to position [102, 0]
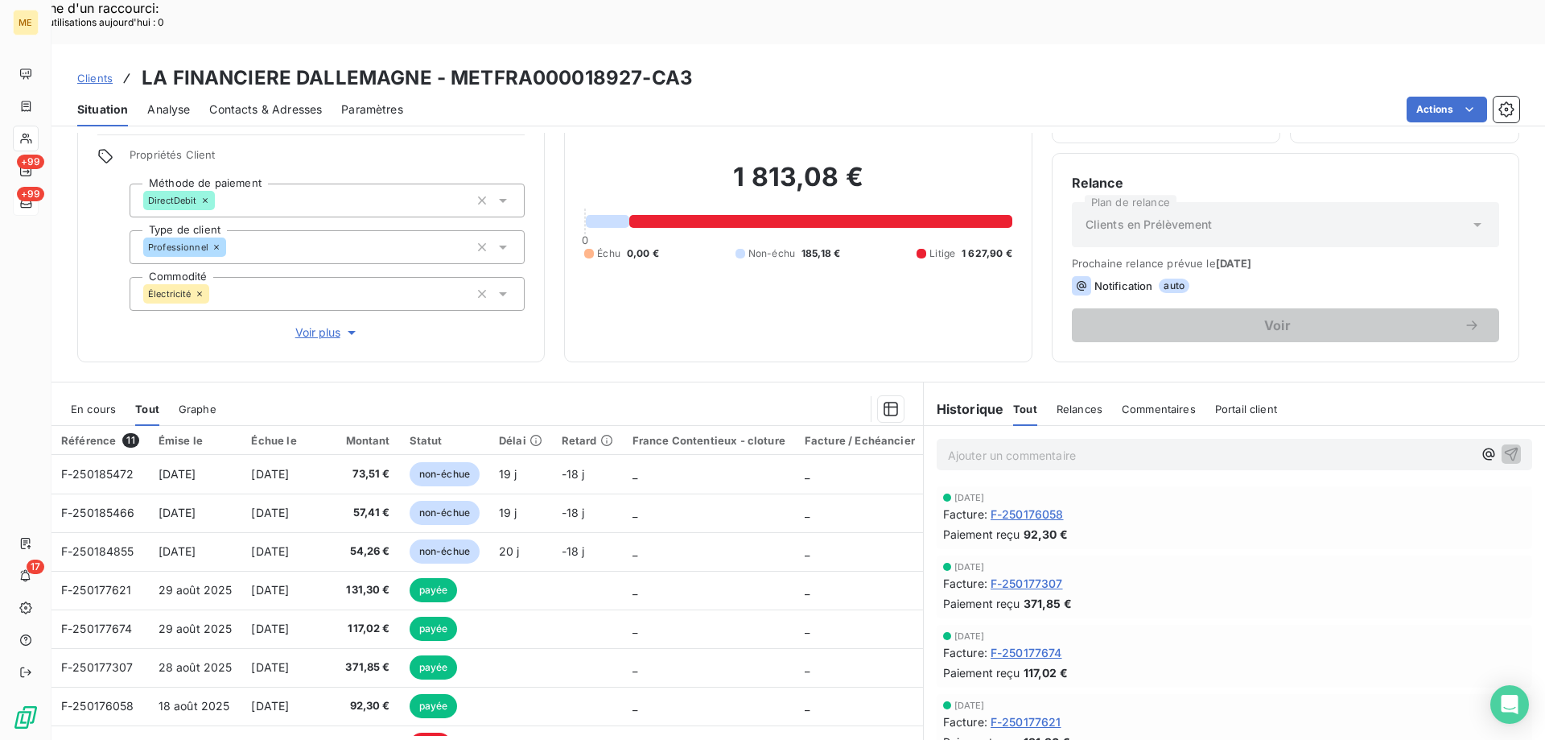
click at [80, 402] on span "En cours" at bounding box center [93, 408] width 45 height 13
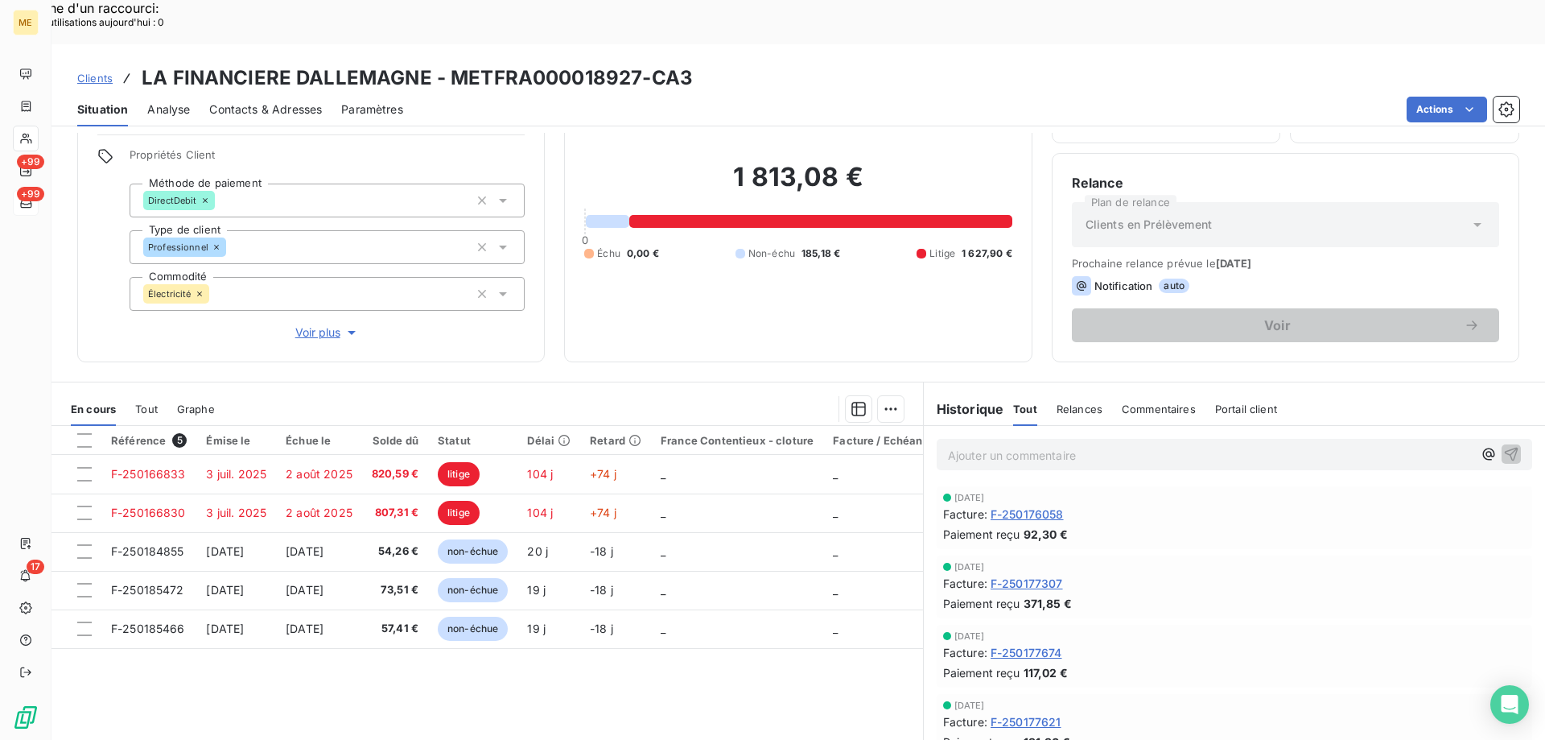
scroll to position [0, 0]
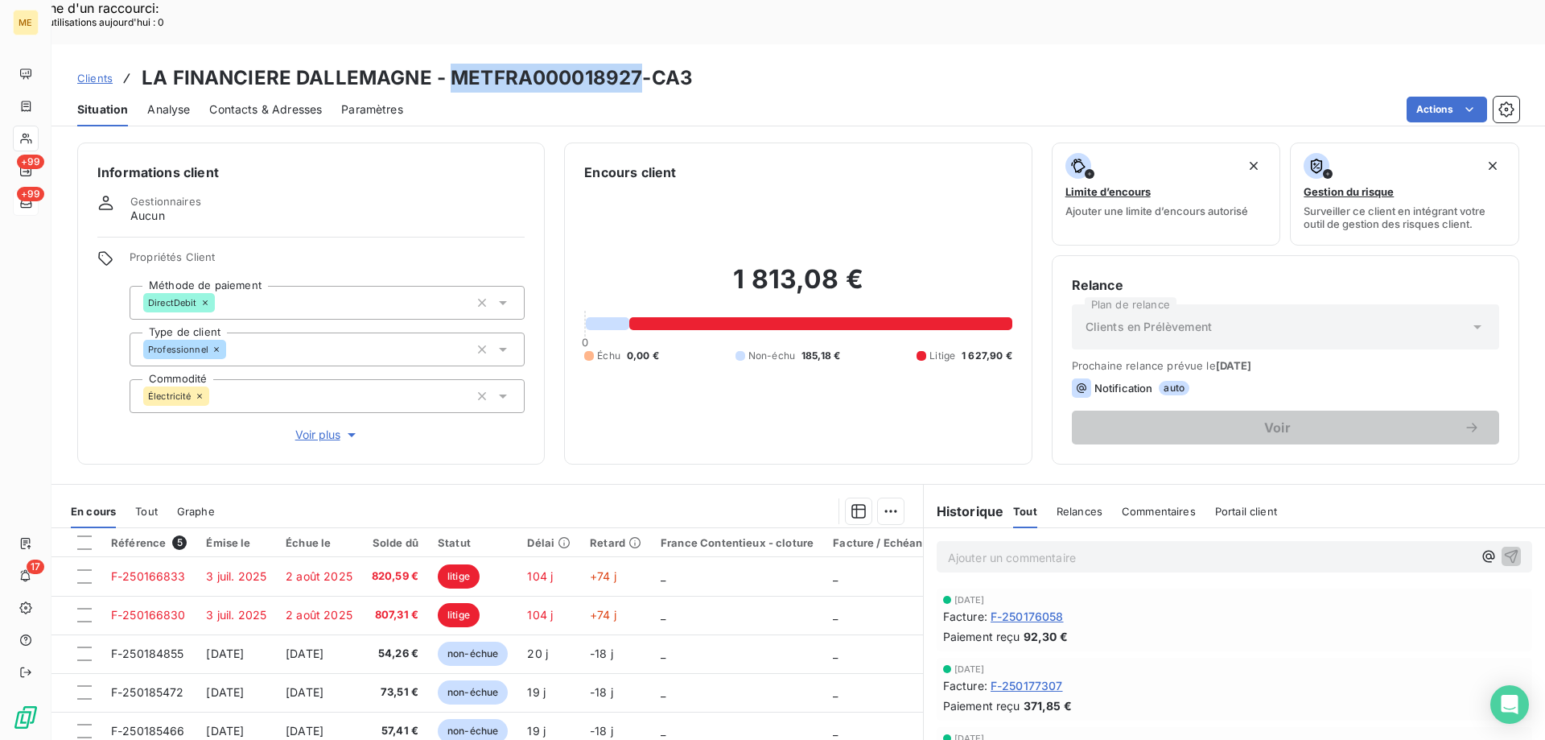
drag, startPoint x: 640, startPoint y: 29, endPoint x: 452, endPoint y: 34, distance: 187.6
click at [452, 64] on h3 "LA FINANCIERE DALLEMAGNE - METFRA000018927-CA3" at bounding box center [417, 78] width 551 height 29
copy h3 "METFRA000018927"
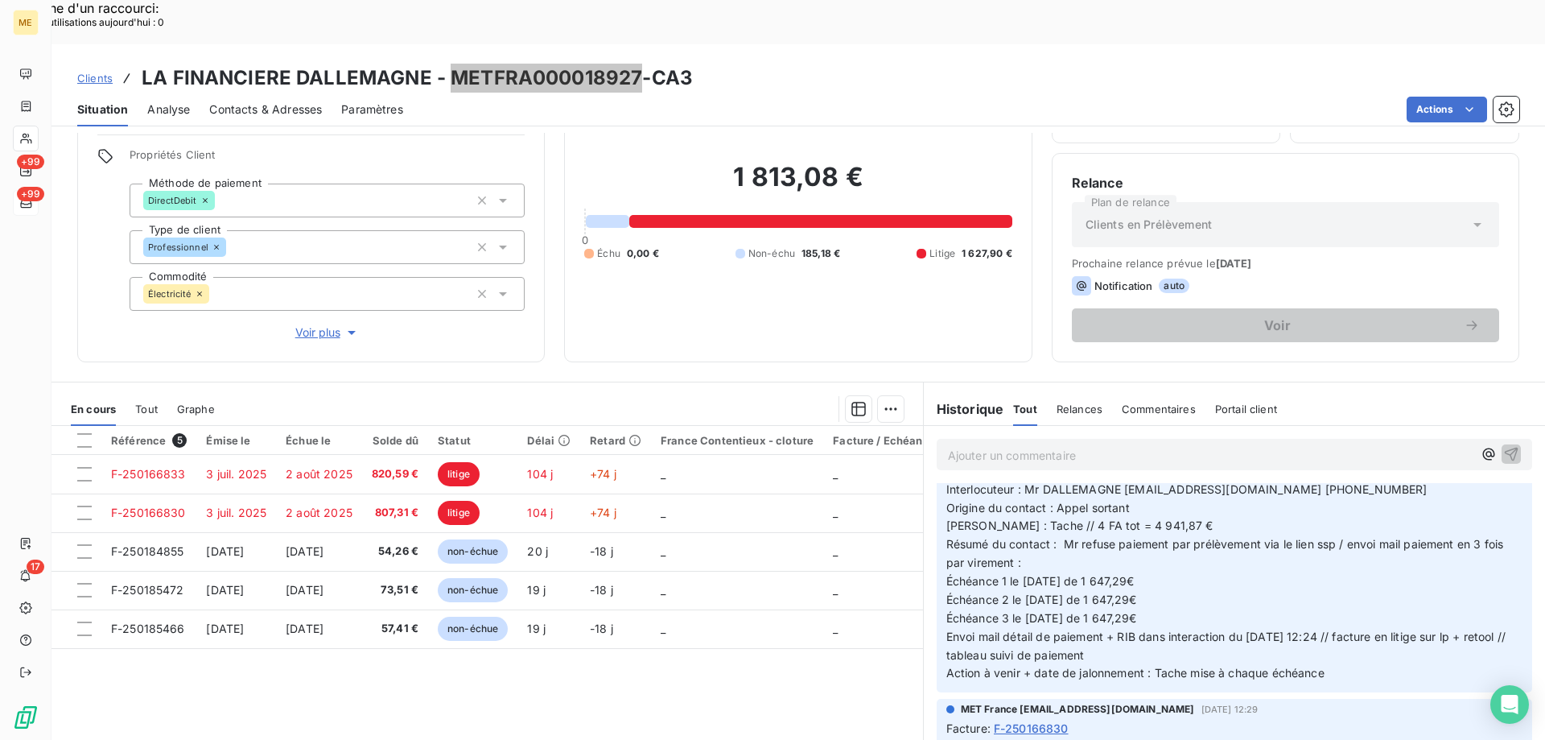
scroll to position [1610, 0]
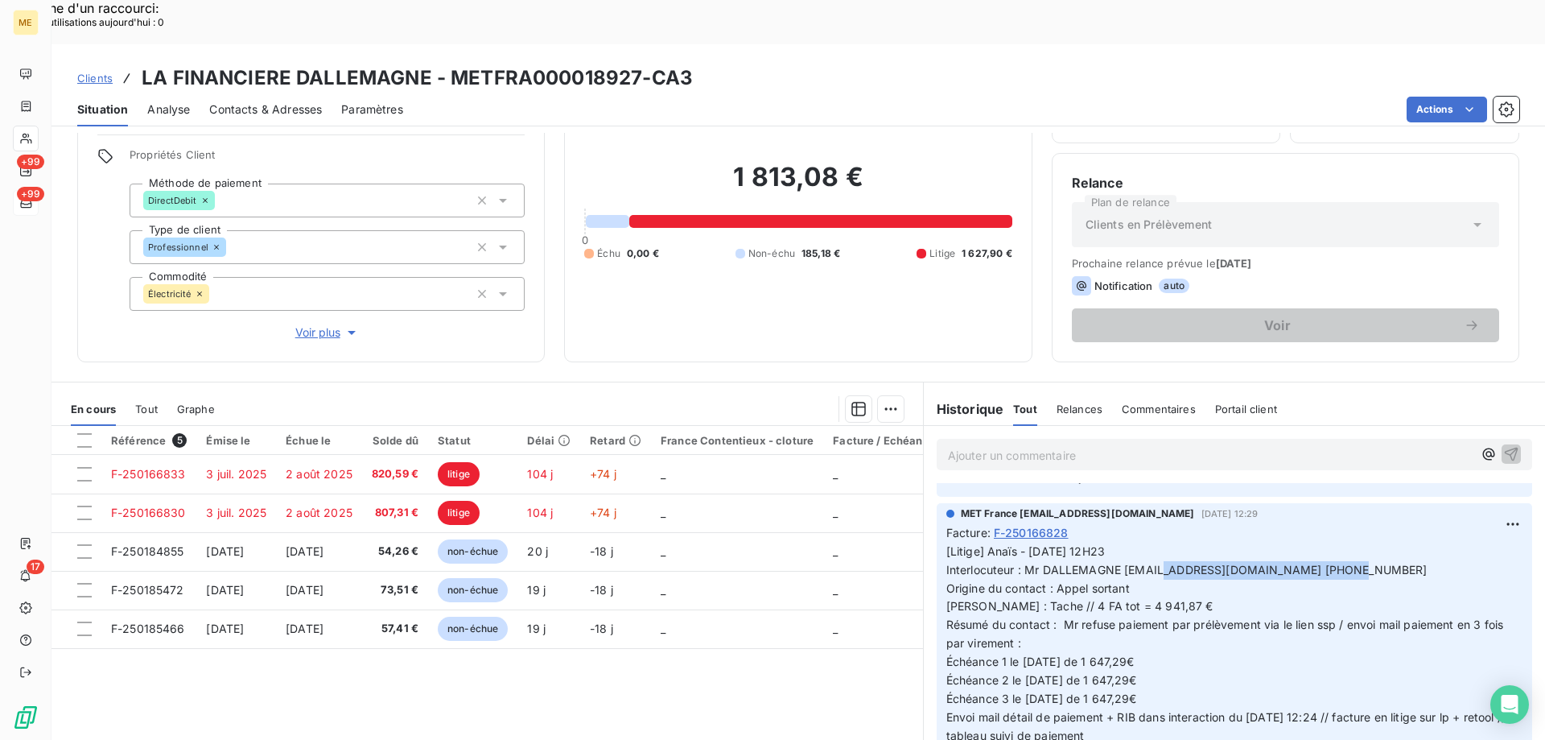
drag, startPoint x: 1293, startPoint y: 528, endPoint x: 1118, endPoint y: 525, distance: 174.7
click at [1118, 544] on span "[Litige] Anaïs - [DATE] 12H23 Interlocuteur : Mr DALLEMAGNE [EMAIL_ADDRESS][DOM…" at bounding box center [1228, 652] width 563 height 217
copy span "[EMAIL_ADDRESS][DOMAIN_NAME]"
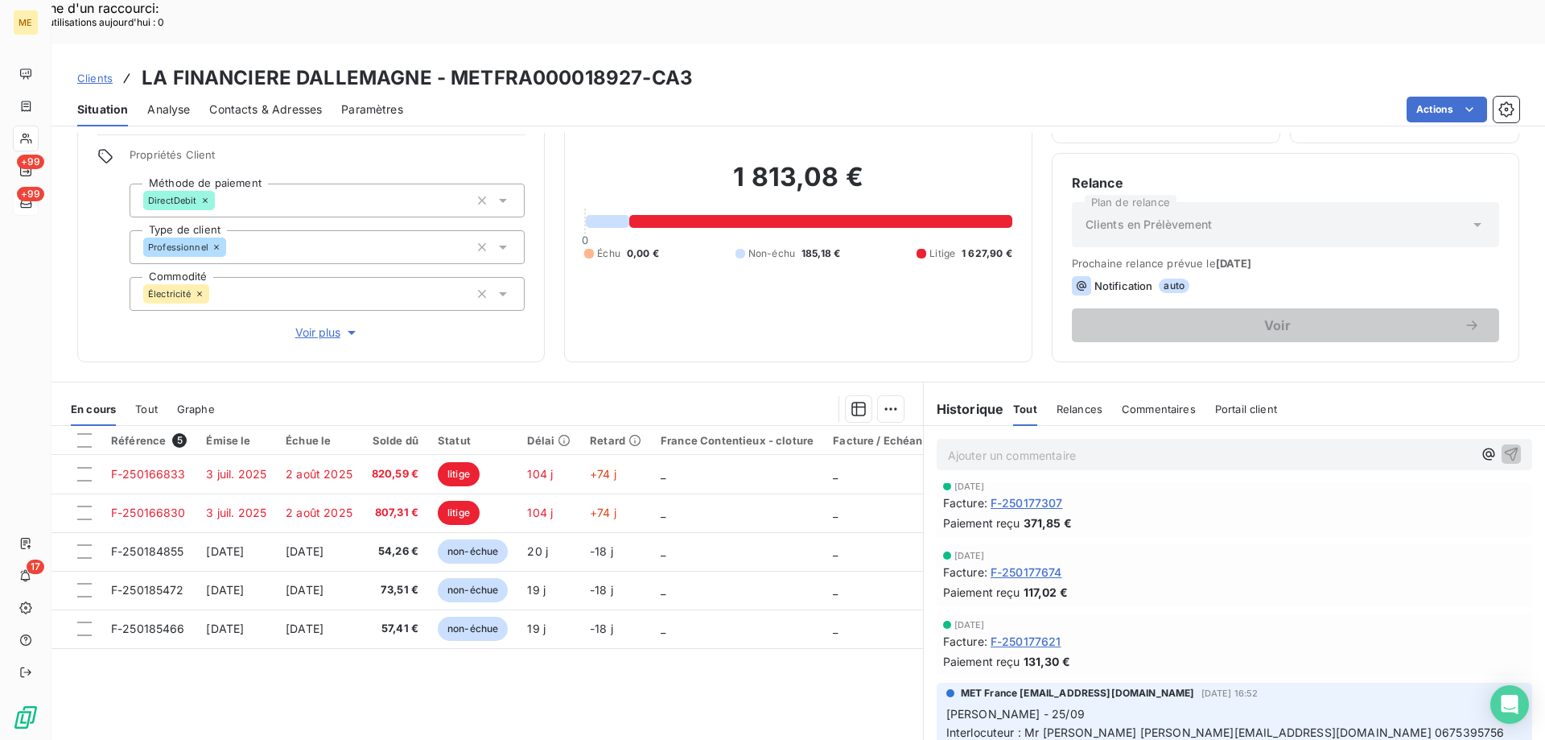
scroll to position [0, 0]
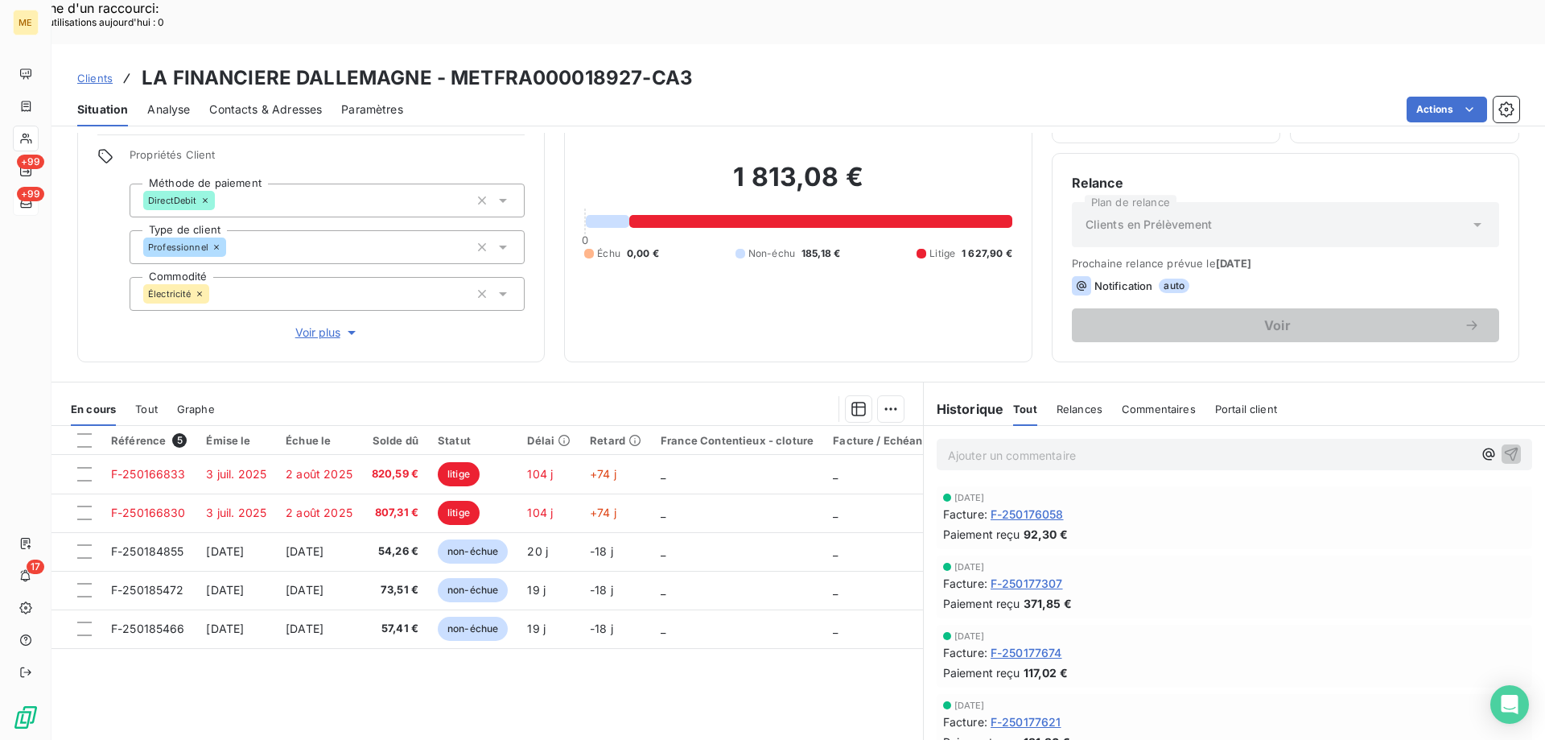
click at [1071, 445] on p "Ajouter un commentaire ﻿" at bounding box center [1210, 455] width 525 height 20
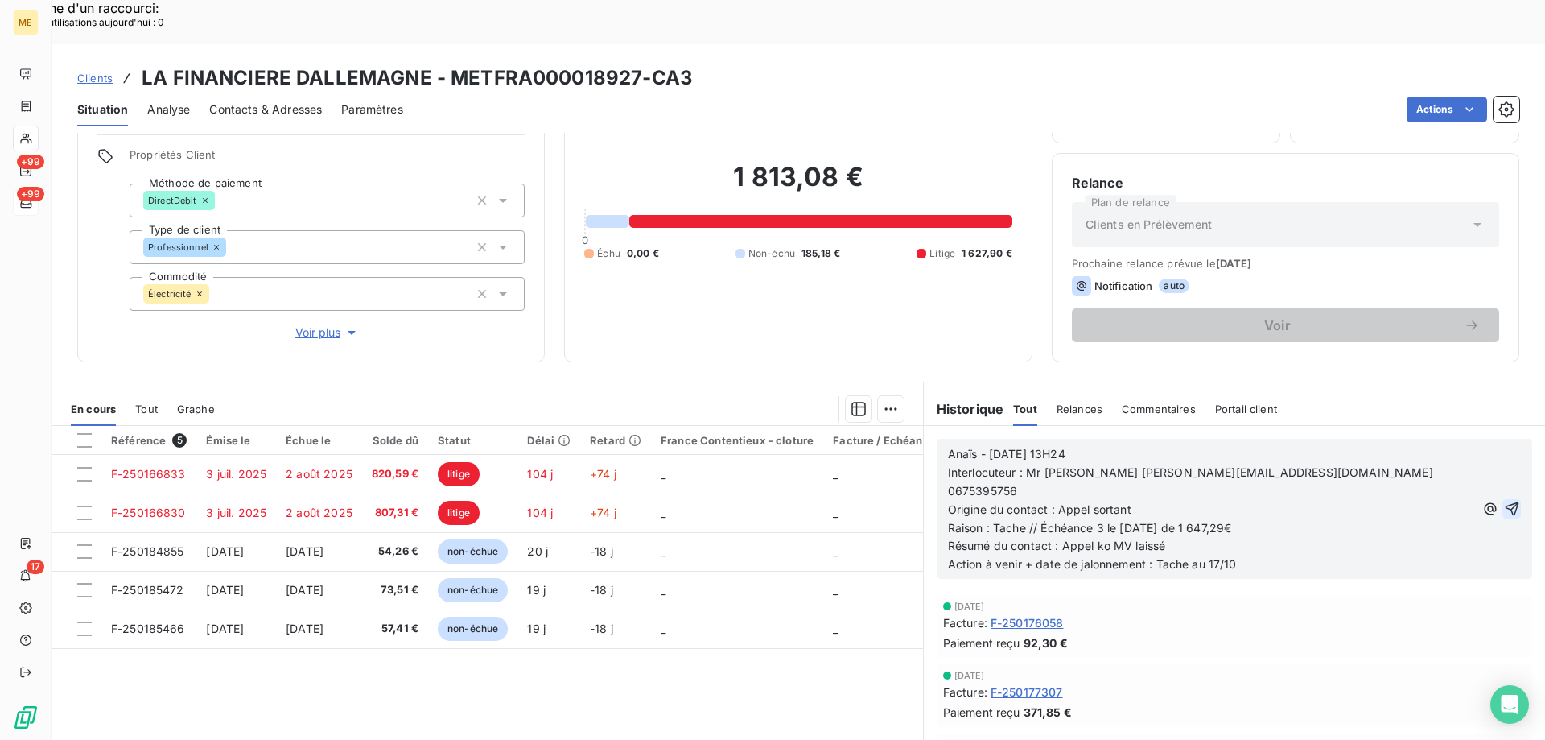
click at [1505, 502] on icon "button" at bounding box center [1512, 509] width 14 height 14
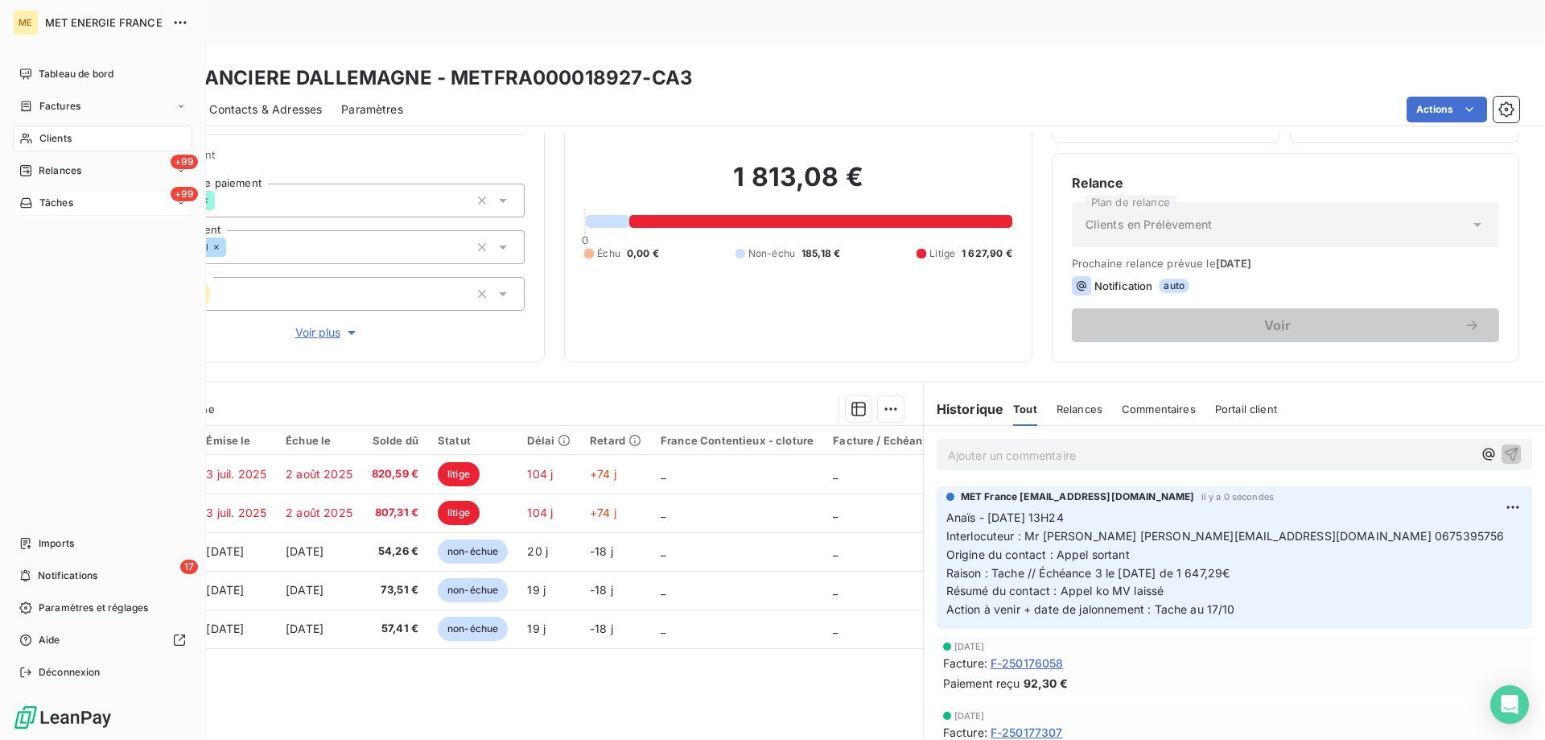
click at [39, 200] on span "Tâches" at bounding box center [56, 203] width 34 height 14
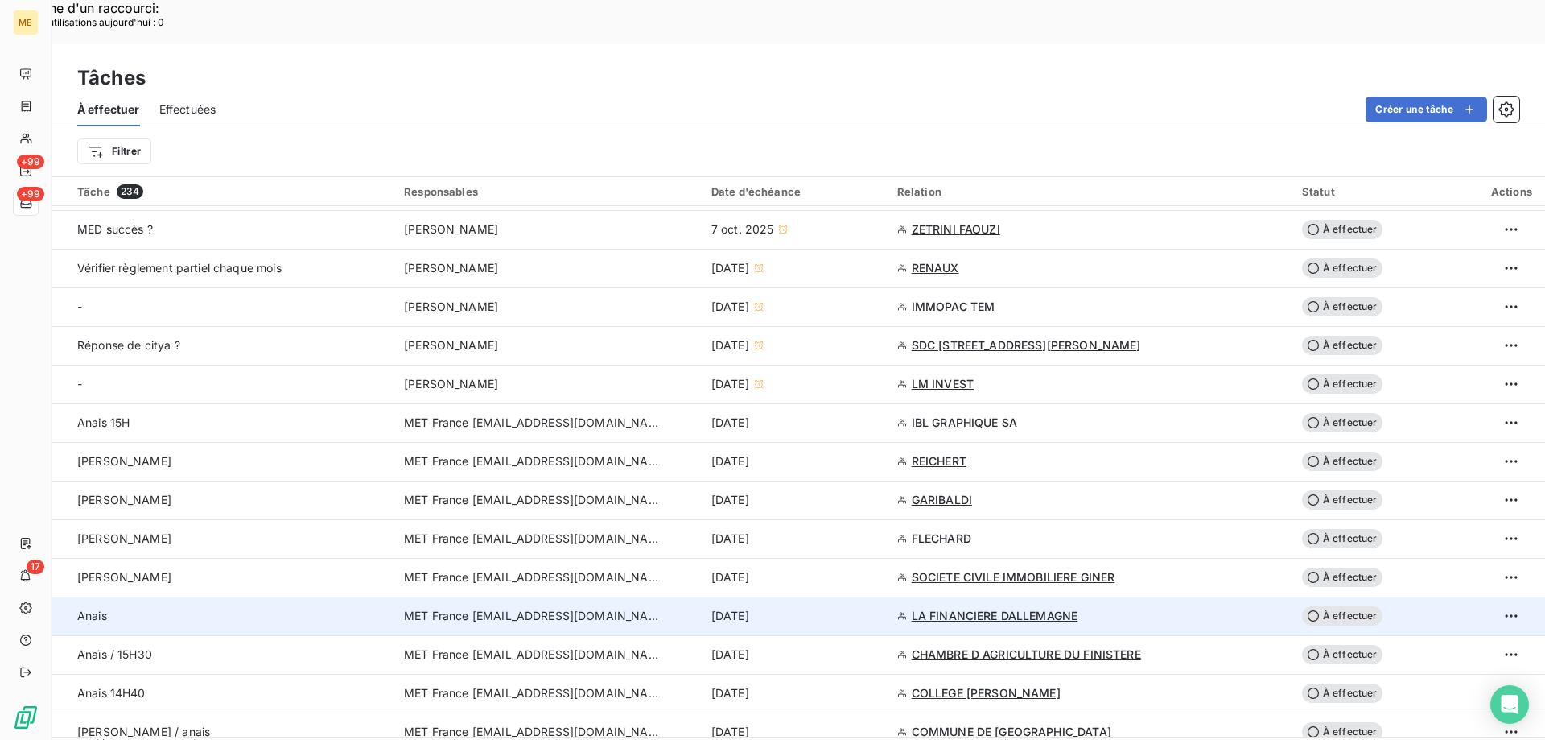
scroll to position [885, 0]
click at [854, 607] on div "[DATE]" at bounding box center [795, 615] width 167 height 16
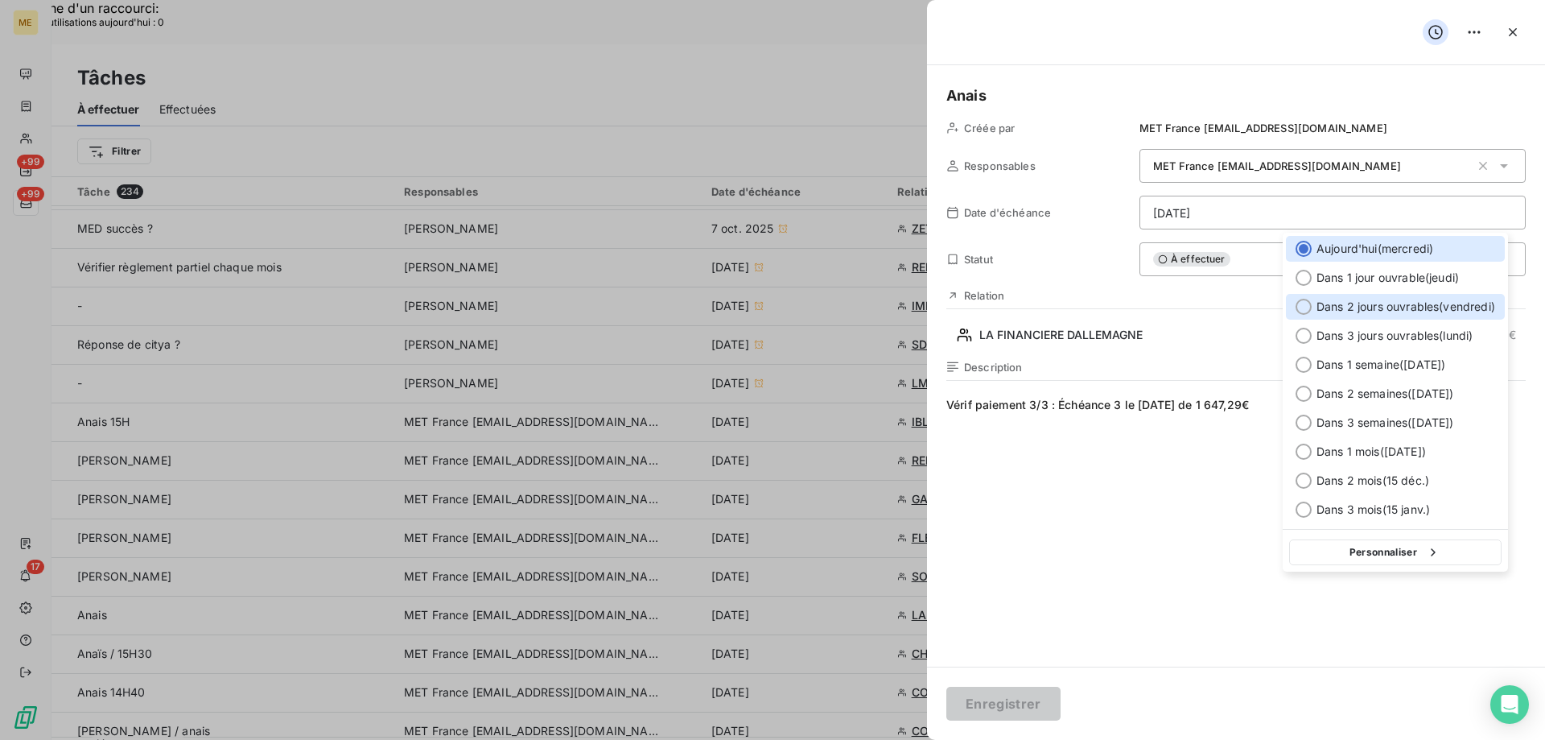
click at [1379, 307] on span "Dans 2 jours ouvrables ( vendredi )" at bounding box center [1406, 307] width 179 height 16
type input "[DATE]"
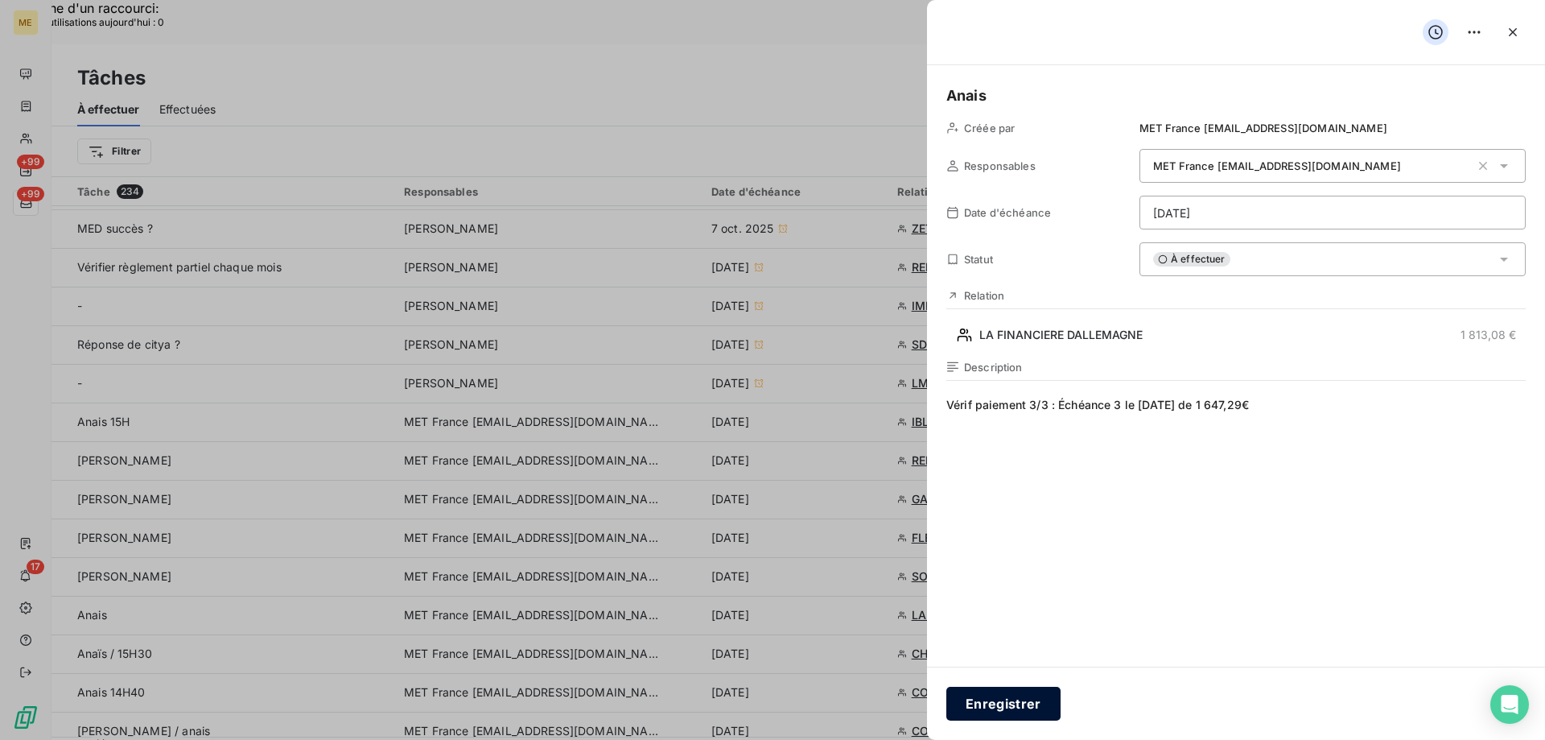
click at [1009, 706] on button "Enregistrer" at bounding box center [1004, 704] width 114 height 34
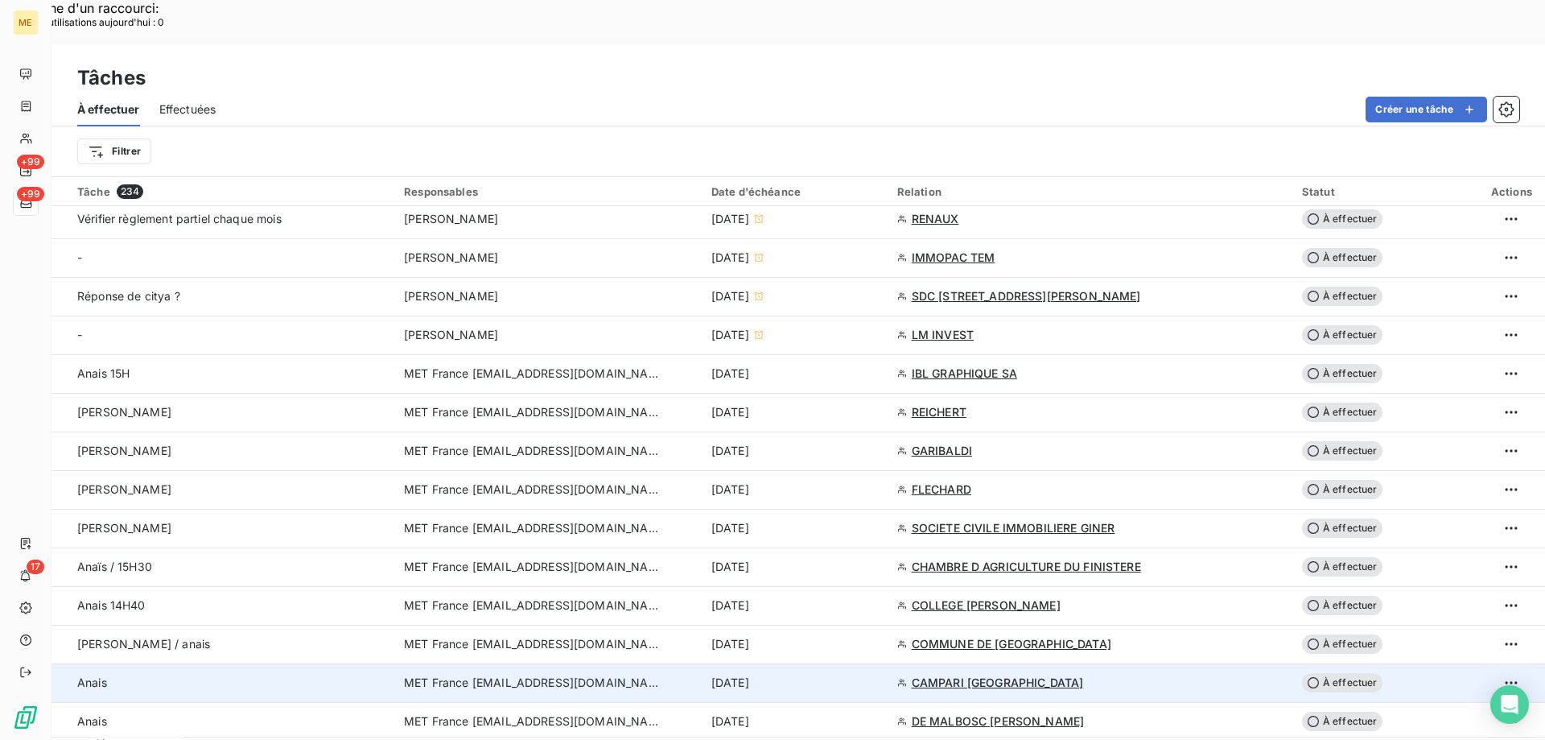
scroll to position [966, 0]
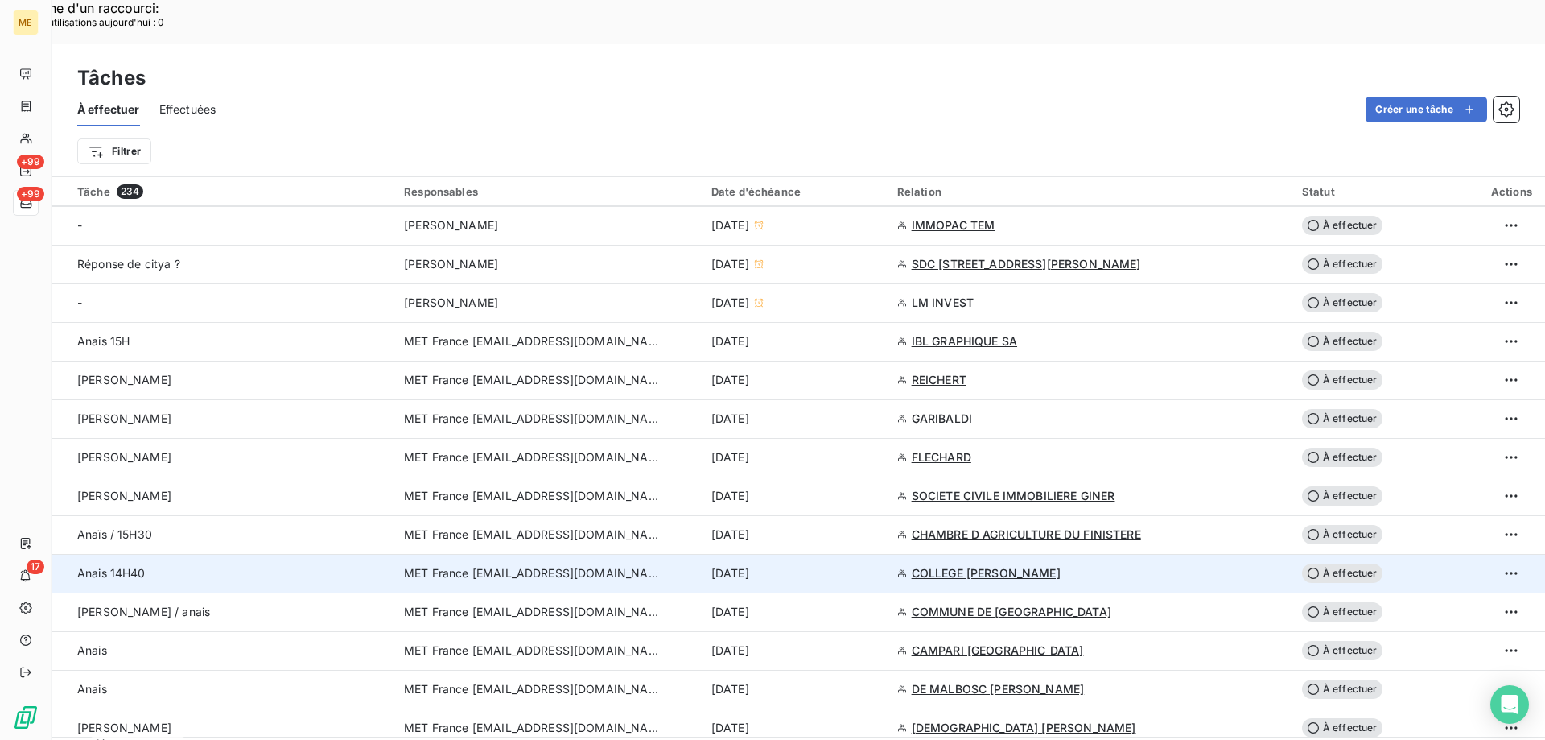
click at [817, 565] on div "[DATE]" at bounding box center [795, 573] width 167 height 16
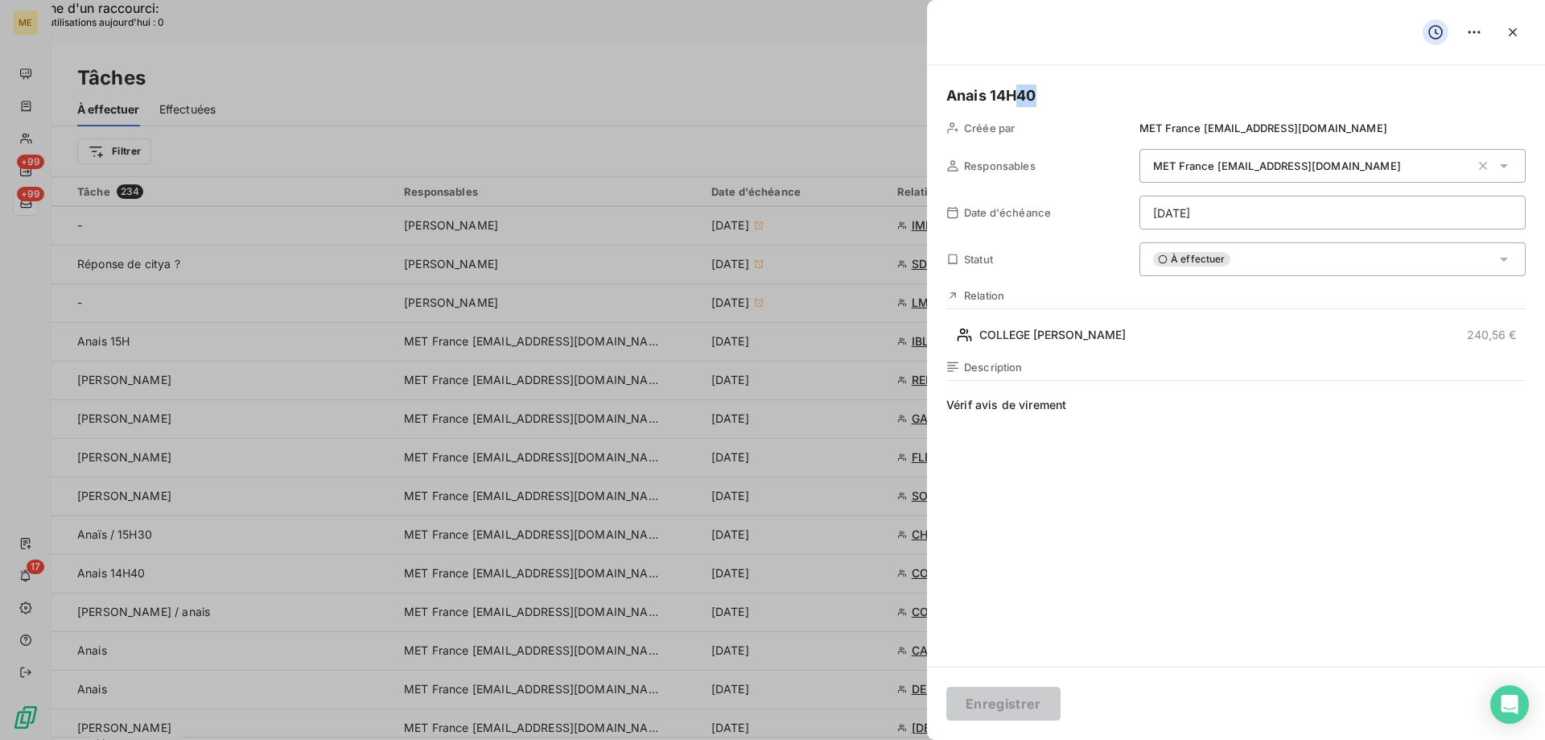
drag, startPoint x: 1060, startPoint y: 94, endPoint x: 1023, endPoint y: 101, distance: 37.7
click at [1023, 101] on h5 "Anais 14H40" at bounding box center [1237, 96] width 580 height 23
click at [1004, 703] on button "Enregistrer" at bounding box center [1004, 704] width 114 height 34
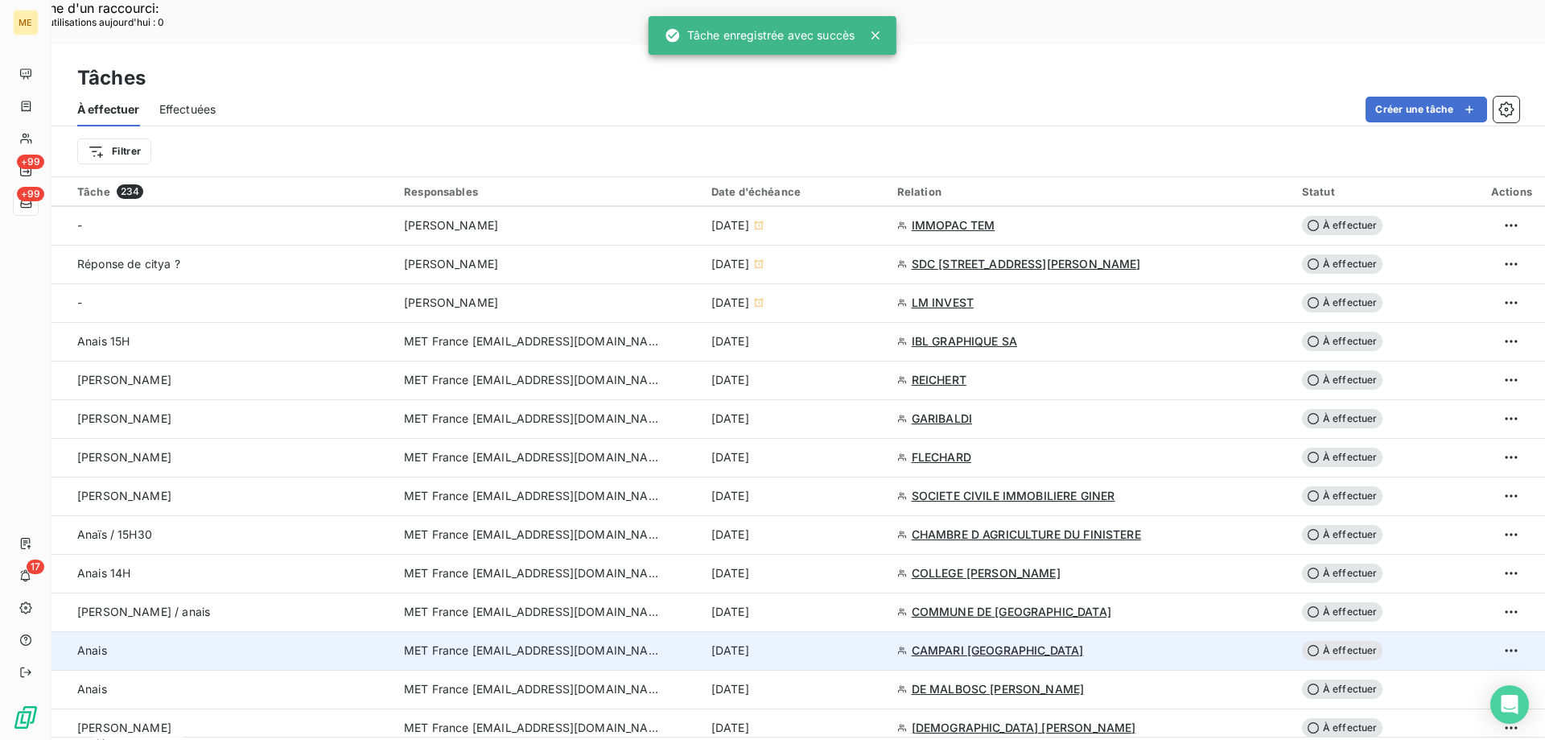
click at [868, 642] on div "[DATE]" at bounding box center [795, 650] width 167 height 16
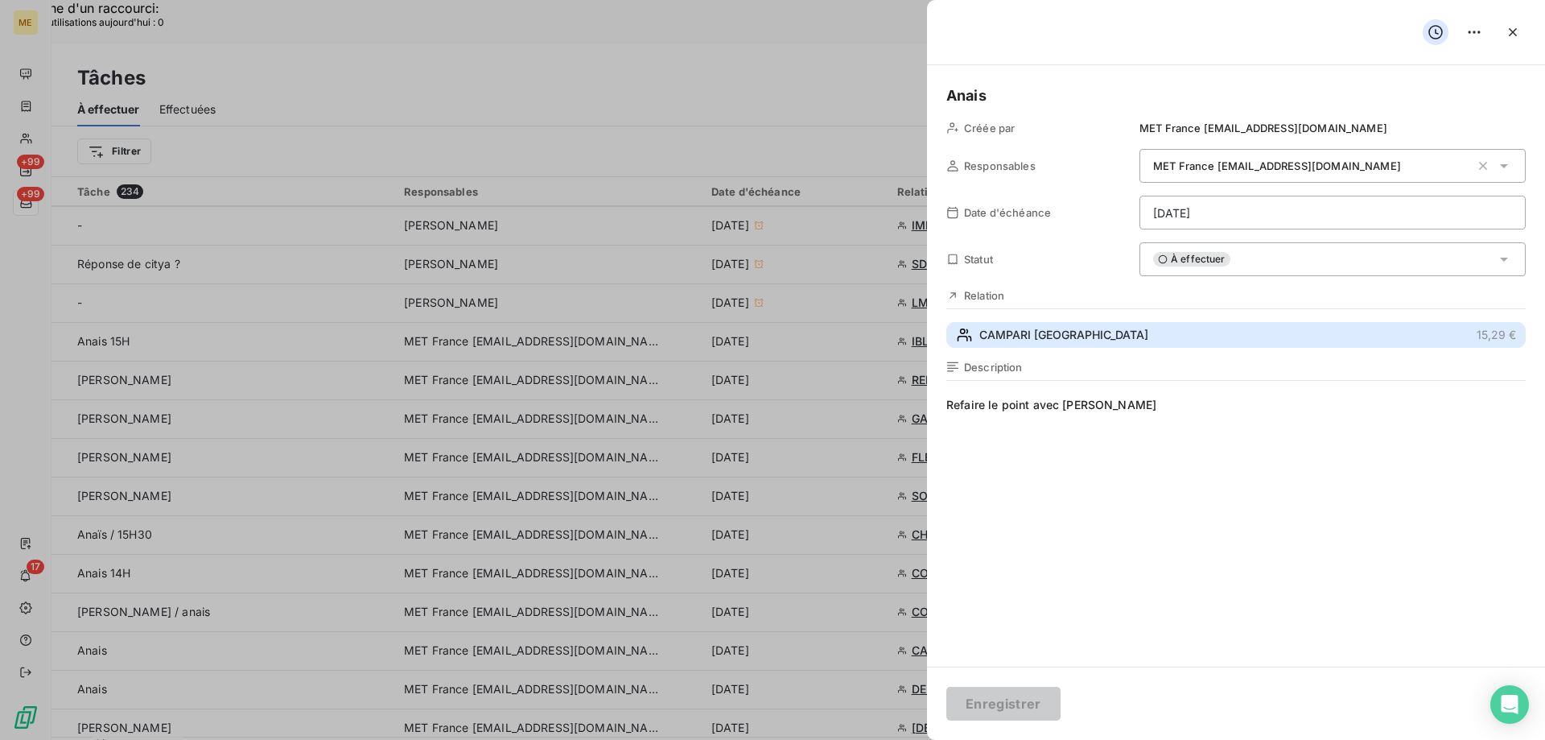
click at [1066, 344] on button "CAMPARI FRANCE 15,29 €" at bounding box center [1237, 335] width 580 height 26
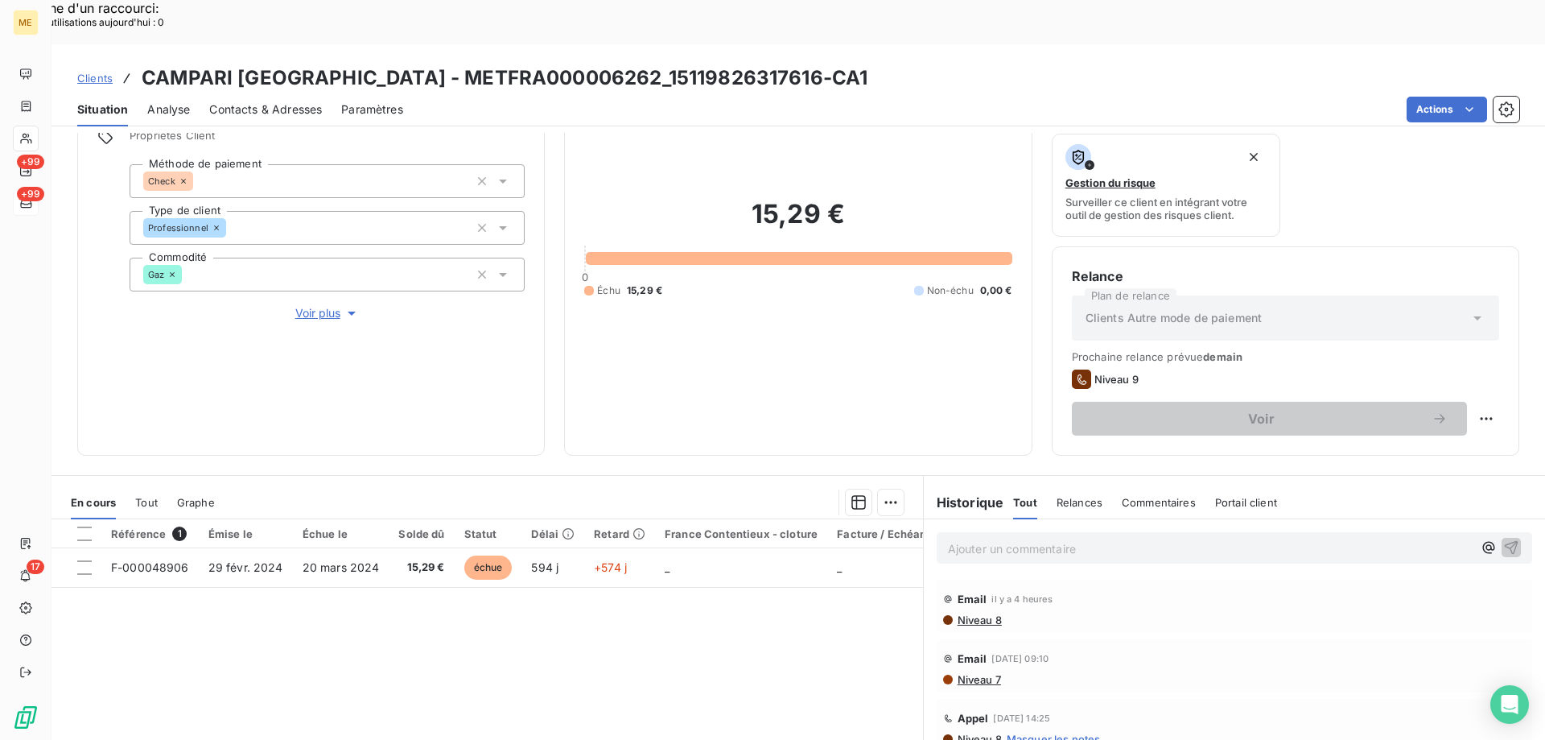
scroll to position [215, 0]
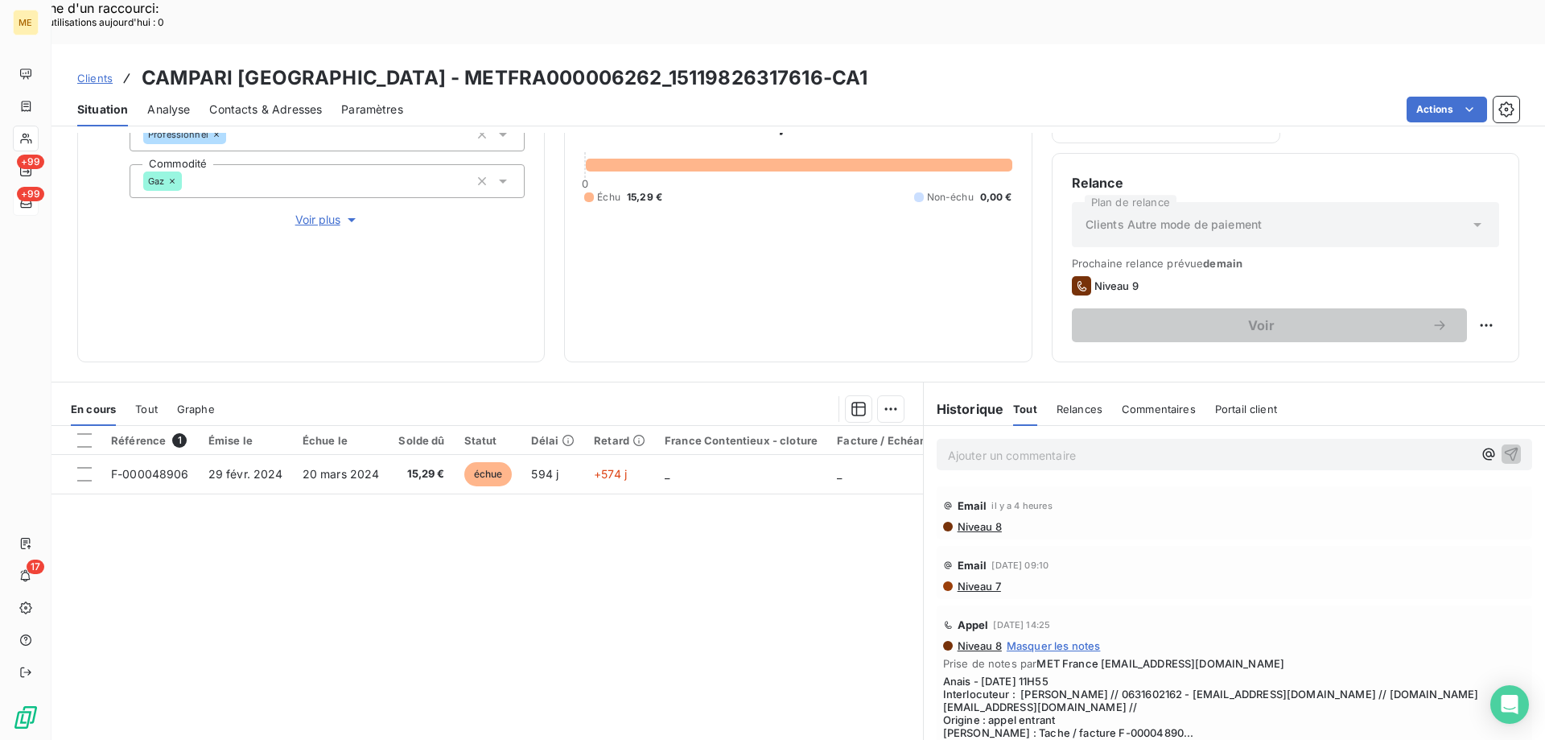
click at [1008, 739] on span "Afficher la suite" at bounding box center [1234, 750] width 583 height 13
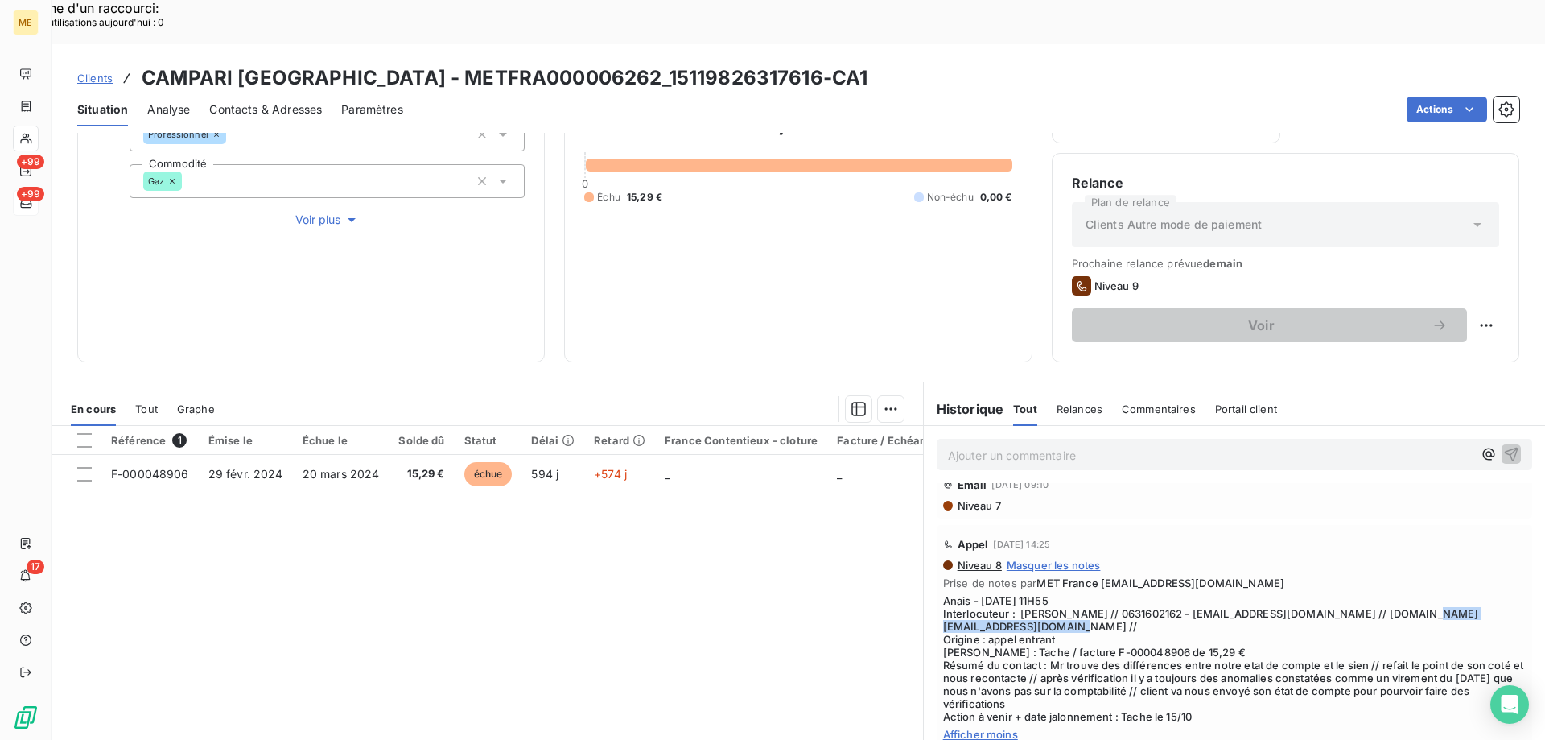
drag, startPoint x: 1099, startPoint y: 588, endPoint x: 932, endPoint y: 586, distance: 166.6
click at [937, 586] on div "Appel [DATE] 14:25 Niveau 8 Masquer les notes Prise de notes par MET France [EM…" at bounding box center [1235, 636] width 596 height 222
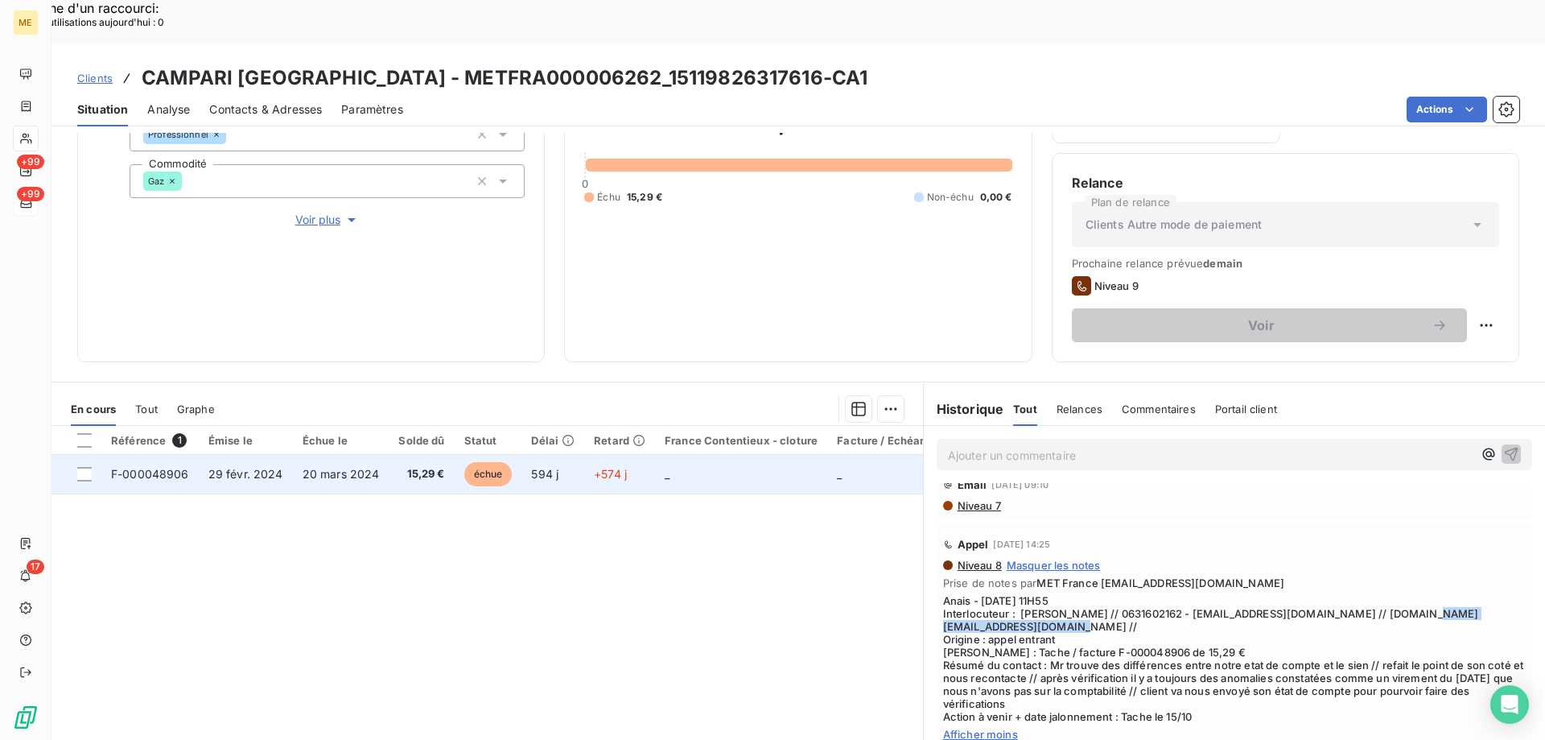
copy span "[EMAIL_ADDRESS][DOMAIN_NAME]"
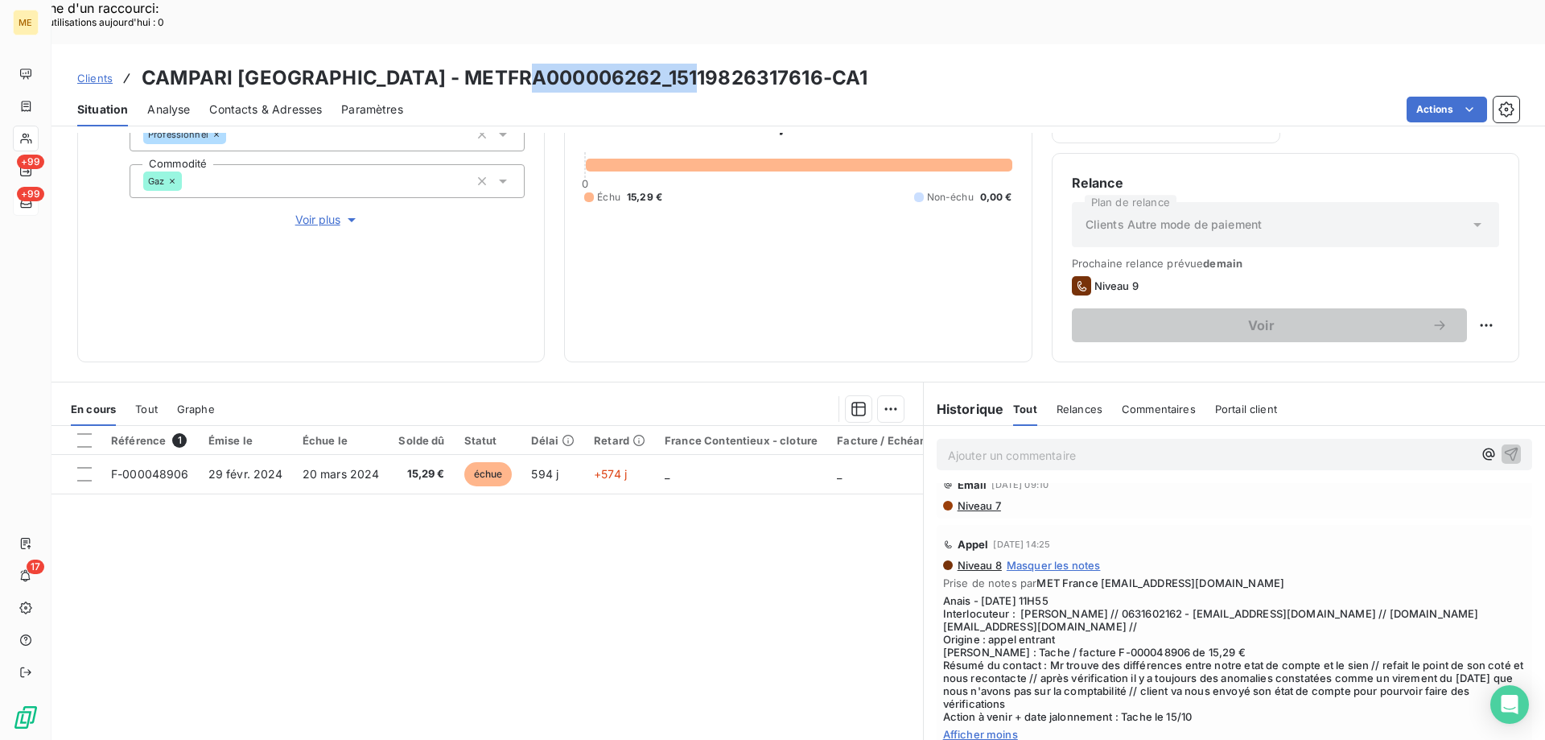
drag, startPoint x: 695, startPoint y: 34, endPoint x: 542, endPoint y: 43, distance: 153.2
click at [542, 64] on h3 "CAMPARI [GEOGRAPHIC_DATA] - METFRA000006262_15119826317616-CA1" at bounding box center [505, 78] width 726 height 29
click at [587, 64] on h3 "CAMPARI [GEOGRAPHIC_DATA] - METFRA000006262_15119826317616-CA1" at bounding box center [505, 78] width 726 height 29
click at [683, 64] on h3 "CAMPARI [GEOGRAPHIC_DATA] - METFRA000006262_15119826317616-CA1" at bounding box center [505, 78] width 726 height 29
drag, startPoint x: 684, startPoint y: 32, endPoint x: 537, endPoint y: 30, distance: 147.3
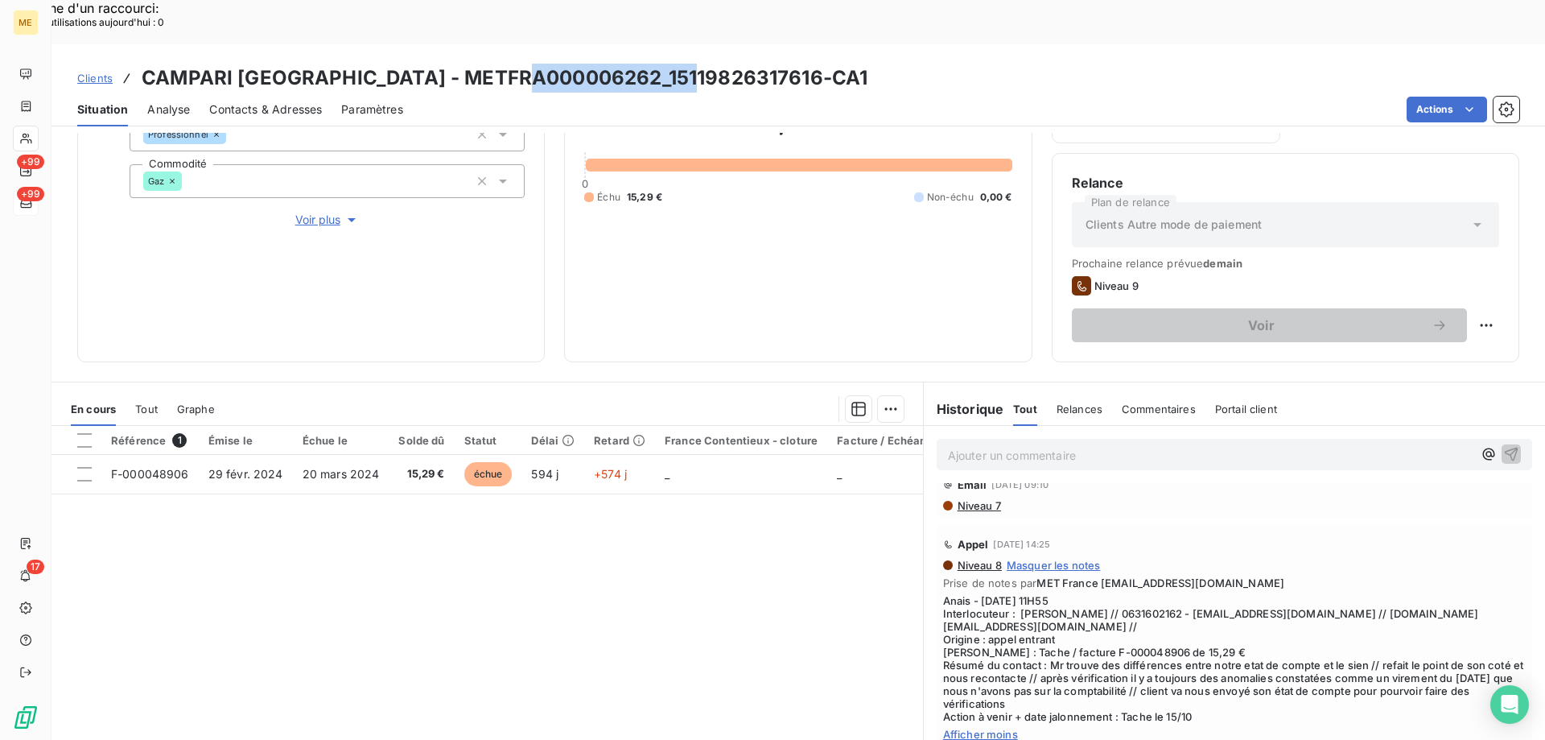
click at [537, 64] on h3 "CAMPARI [GEOGRAPHIC_DATA] - METFRA000006262_15119826317616-CA1" at bounding box center [505, 78] width 726 height 29
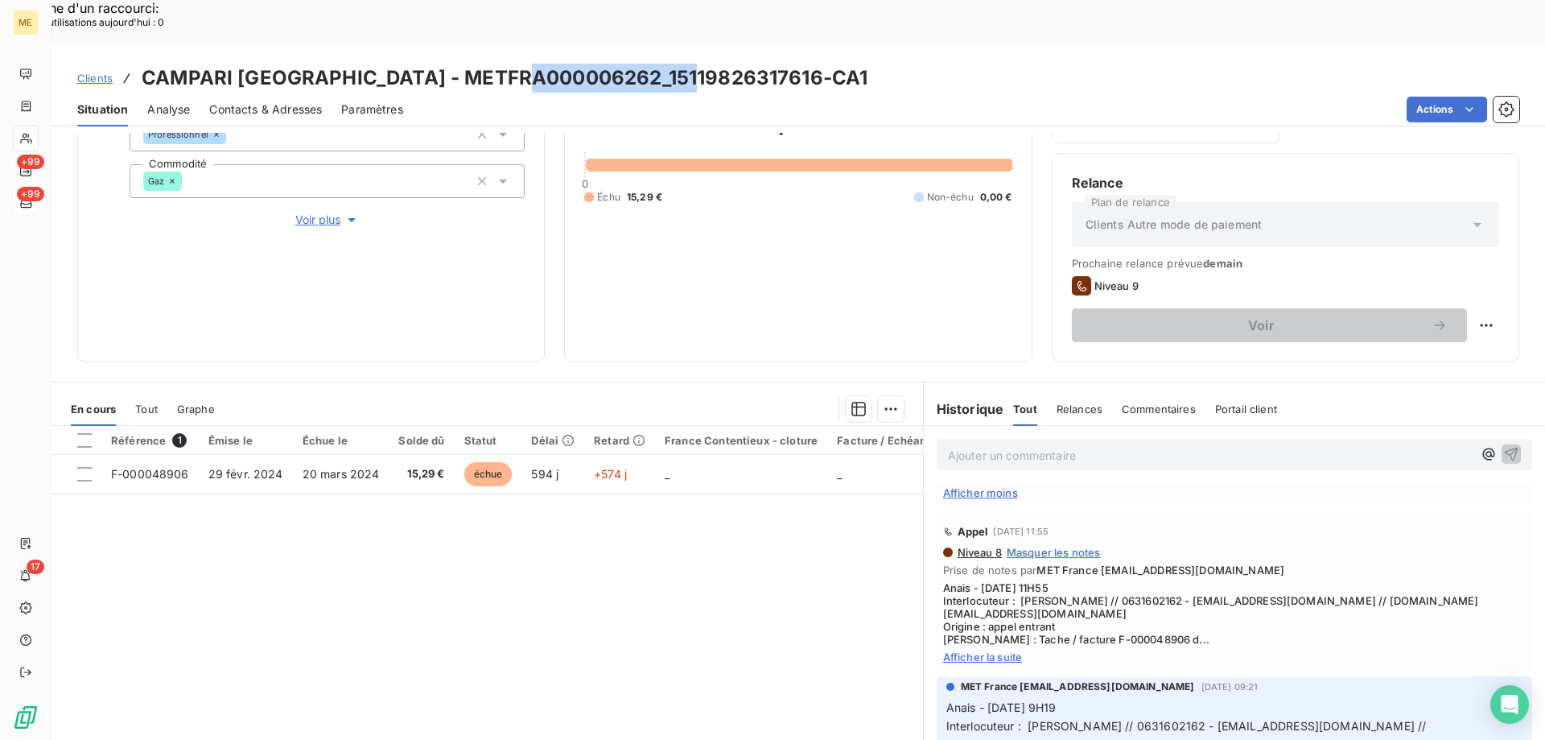
scroll to position [0, 0]
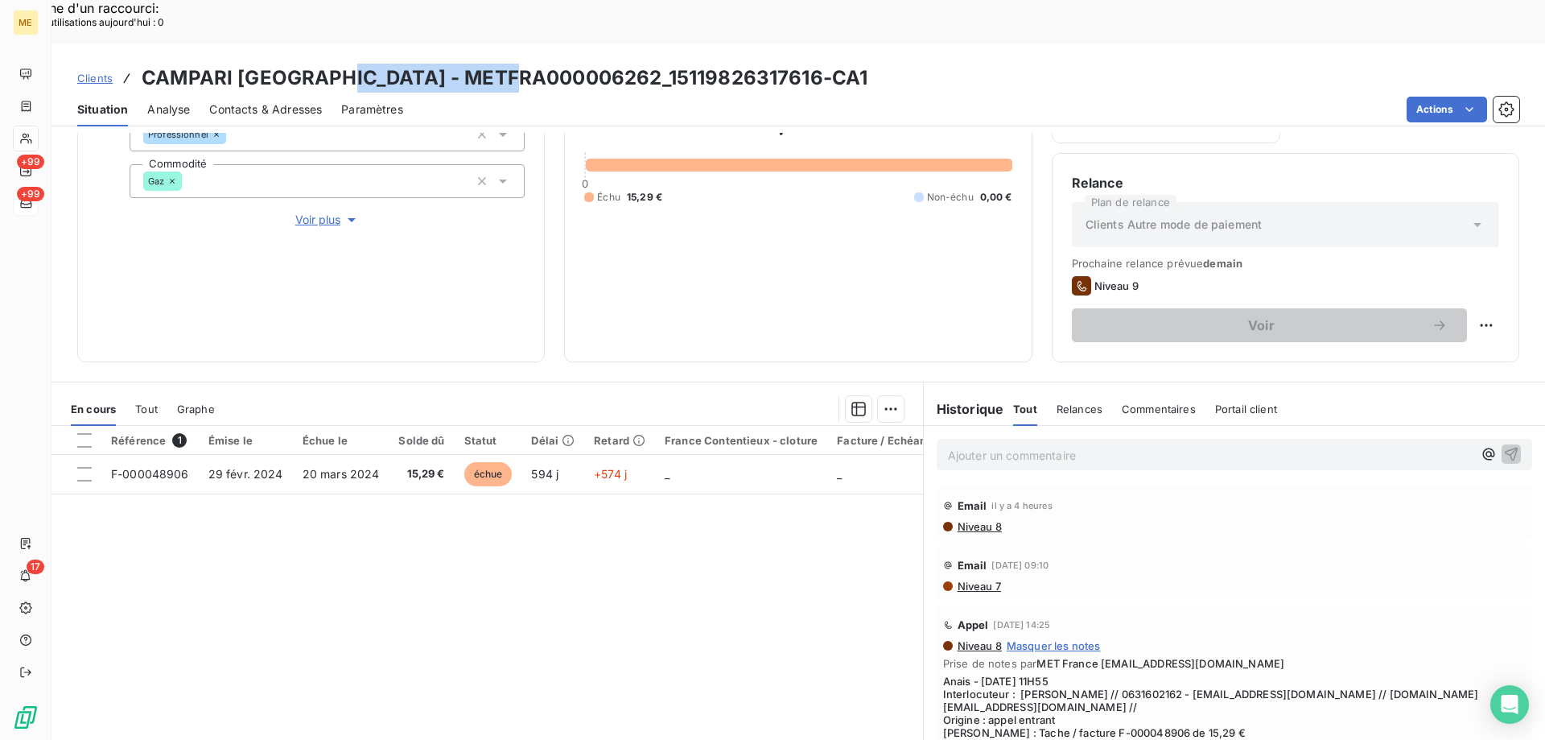
drag, startPoint x: 526, startPoint y: 29, endPoint x: 339, endPoint y: 37, distance: 187.7
click at [339, 64] on h3 "CAMPARI [GEOGRAPHIC_DATA] - METFRA000006262_15119826317616-CA1" at bounding box center [505, 78] width 726 height 29
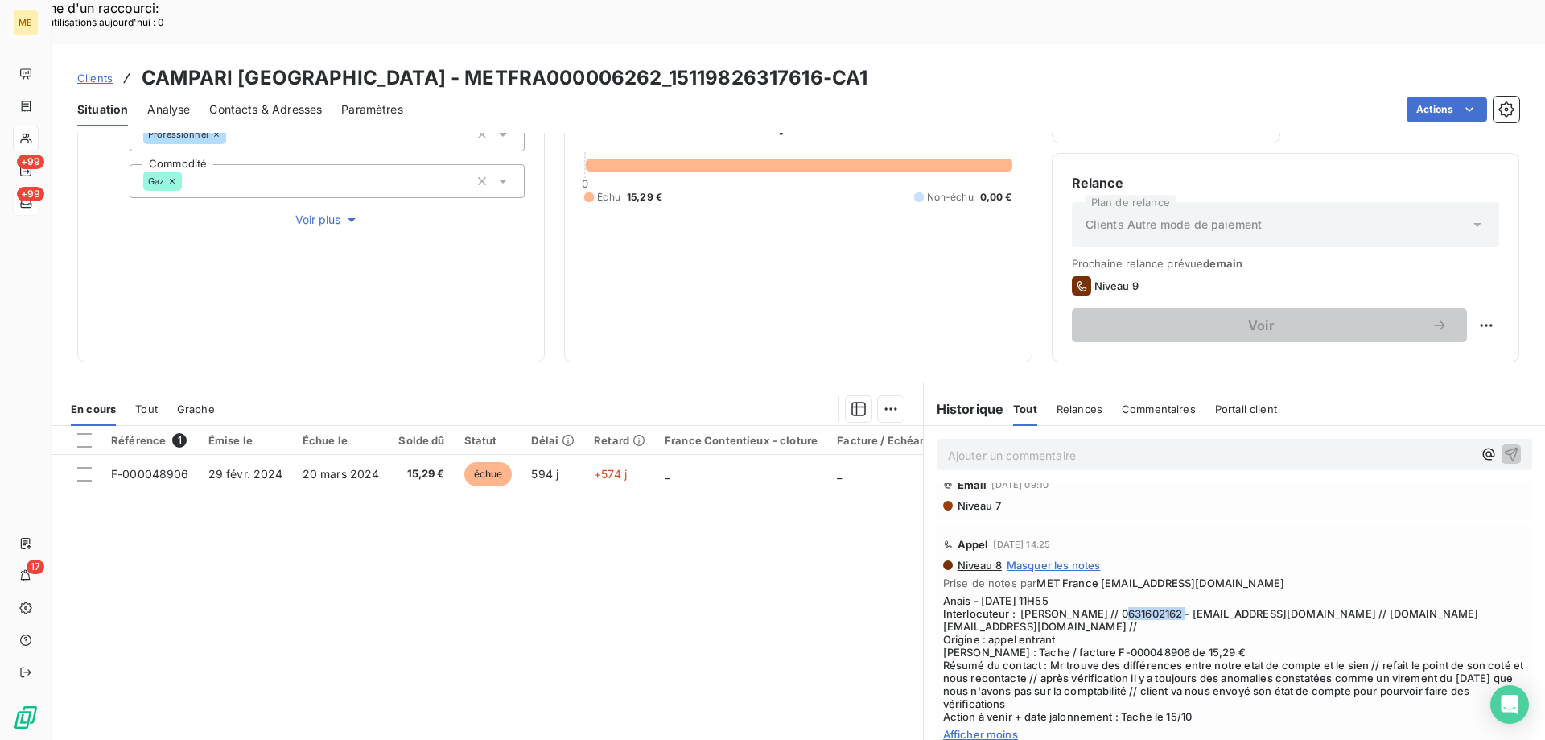
drag, startPoint x: 1139, startPoint y: 571, endPoint x: 1081, endPoint y: 573, distance: 58.0
click at [1081, 594] on span "Anais - [DATE] 11H55 Interlocuteur : [PERSON_NAME] // 0631602162 - [EMAIL_ADDRE…" at bounding box center [1234, 658] width 583 height 129
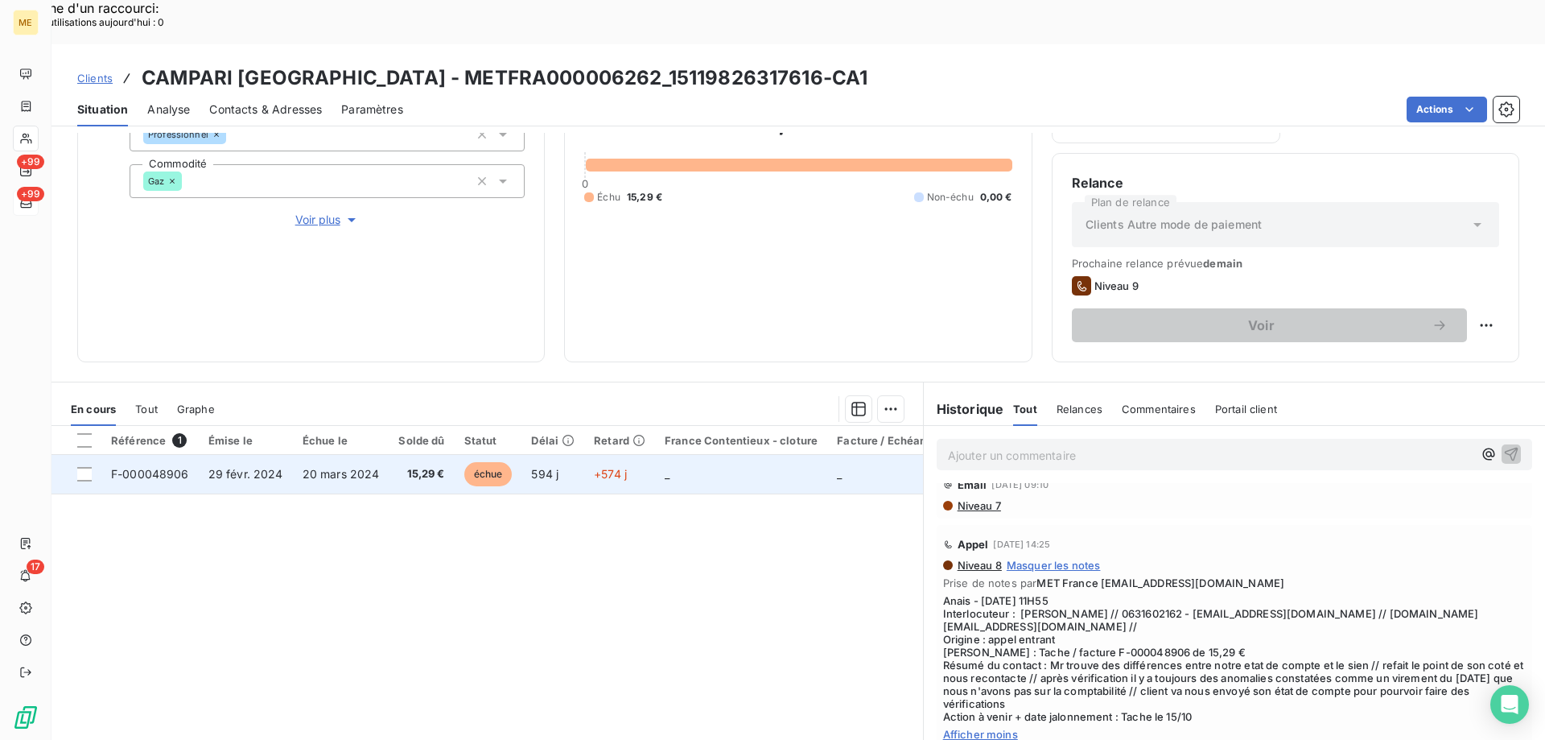
click at [351, 467] on span "20 mars 2024" at bounding box center [341, 474] width 77 height 14
